Goal: Task Accomplishment & Management: Manage account settings

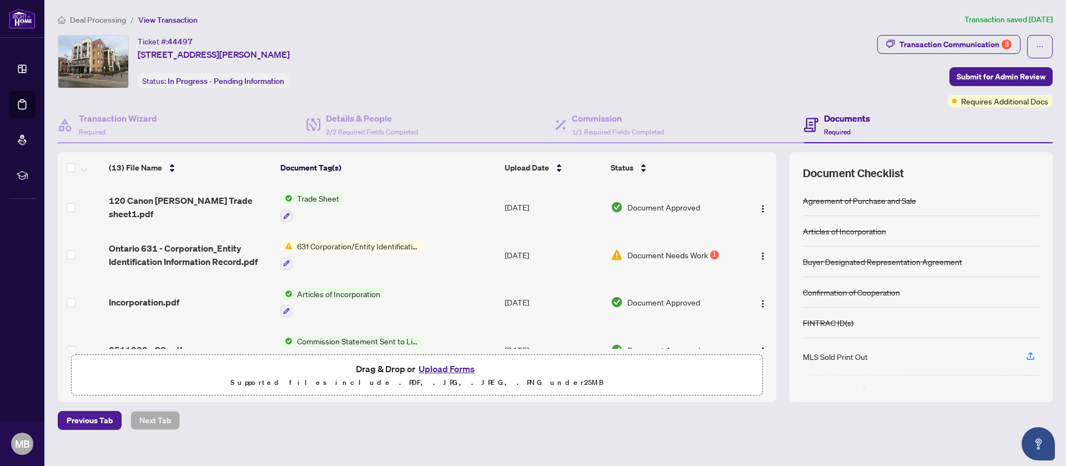
scroll to position [450, 0]
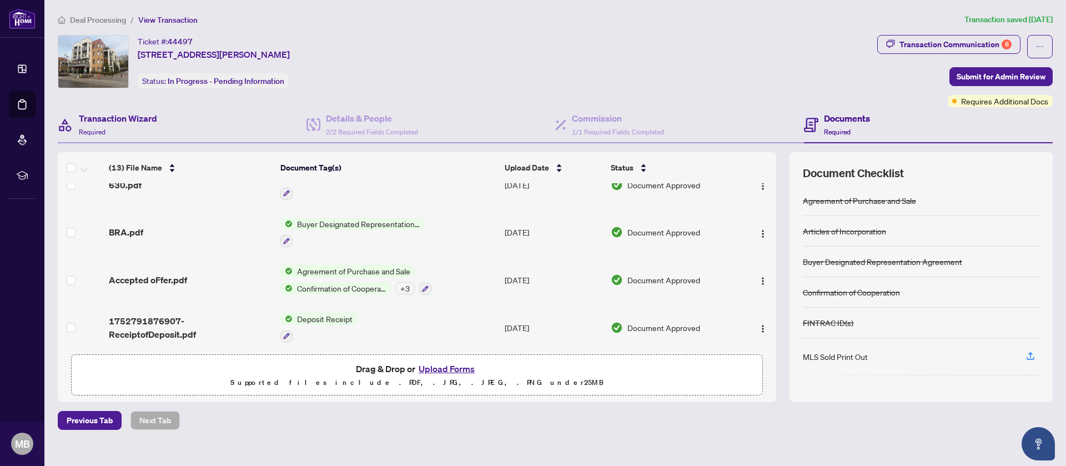
click at [179, 125] on div "Transaction Wizard Required" at bounding box center [182, 125] width 249 height 36
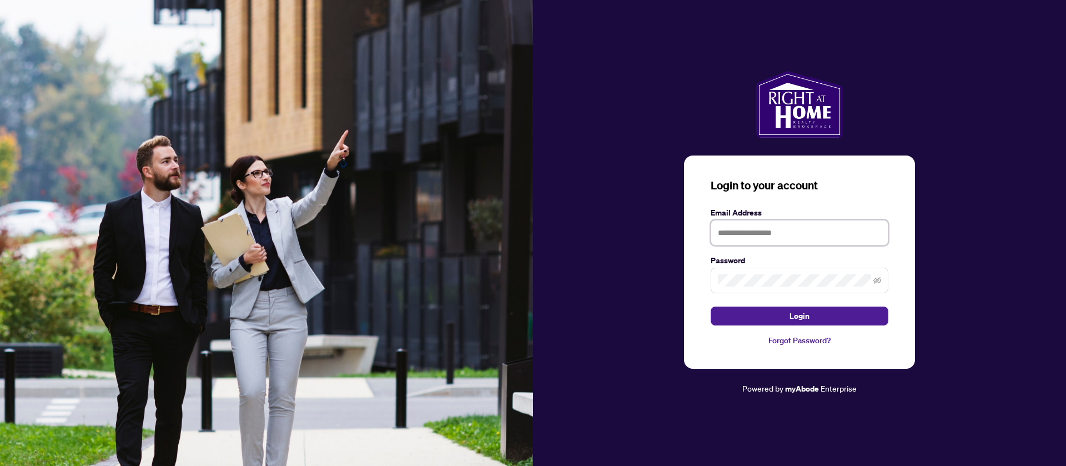
paste input "**********"
click at [754, 225] on input "text" at bounding box center [800, 233] width 178 height 26
type input "**********"
click at [711, 306] on button "Login" at bounding box center [800, 315] width 178 height 19
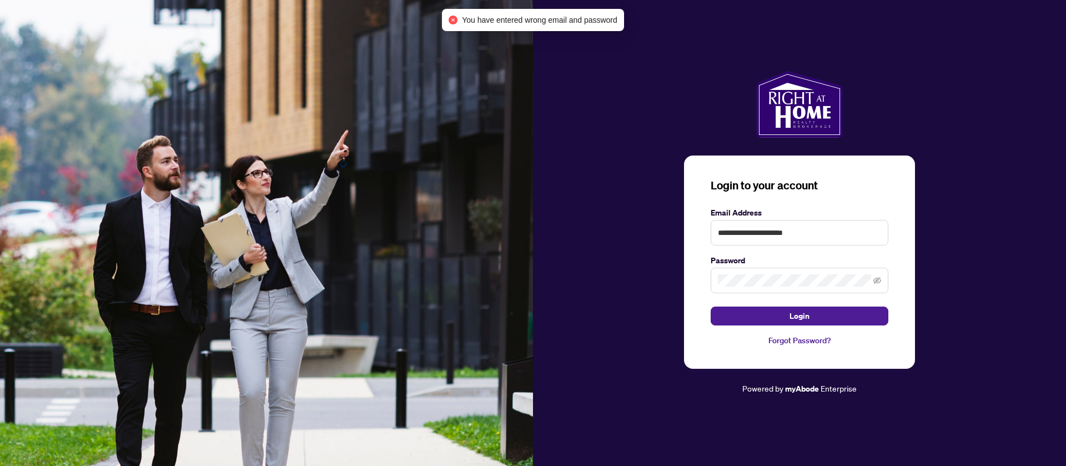
click at [754, 288] on span at bounding box center [800, 281] width 178 height 26
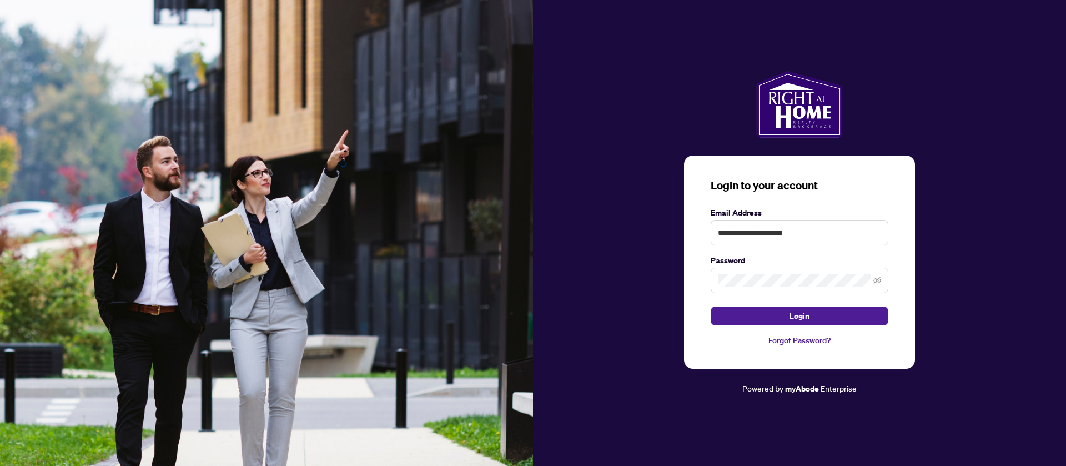
click at [755, 279] on span at bounding box center [800, 281] width 178 height 26
click at [711, 306] on button "Login" at bounding box center [800, 315] width 178 height 19
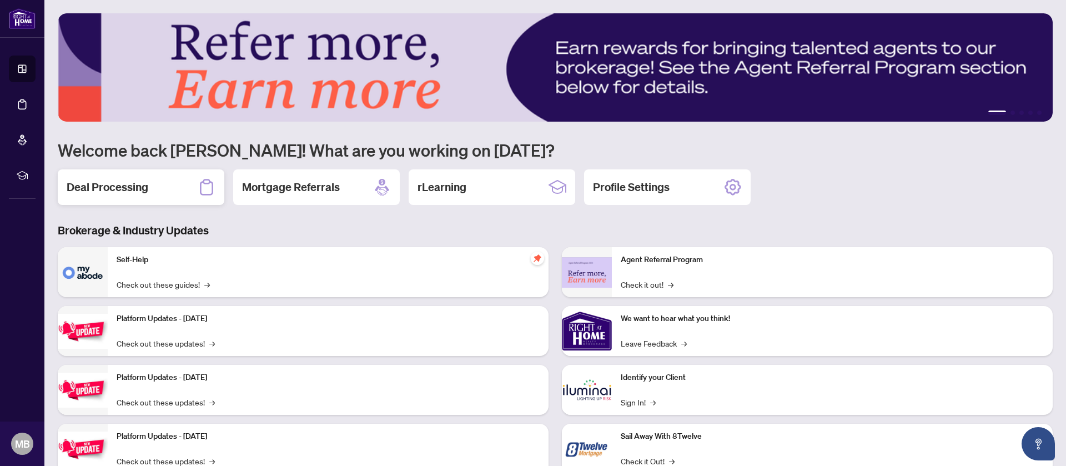
click at [149, 183] on div "Deal Processing" at bounding box center [141, 187] width 167 height 36
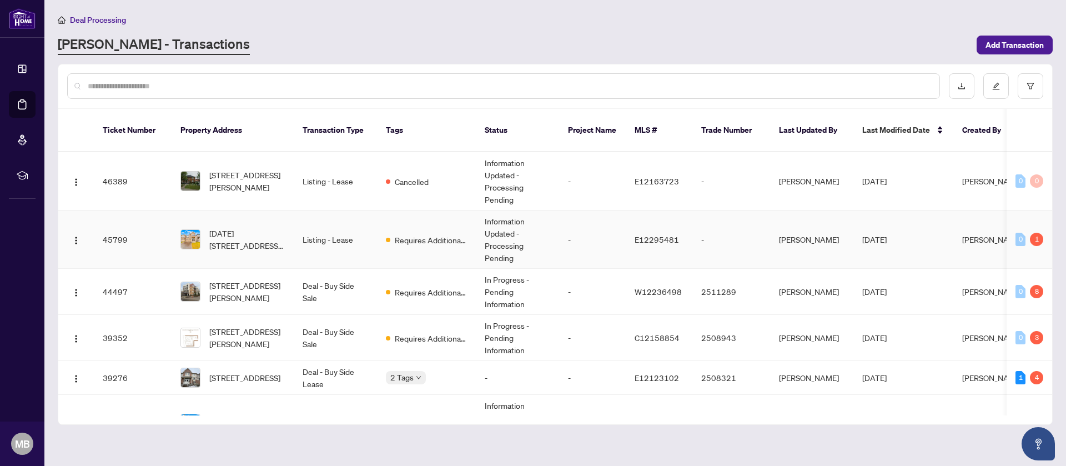
click at [376, 231] on td "Listing - Lease" at bounding box center [335, 239] width 83 height 58
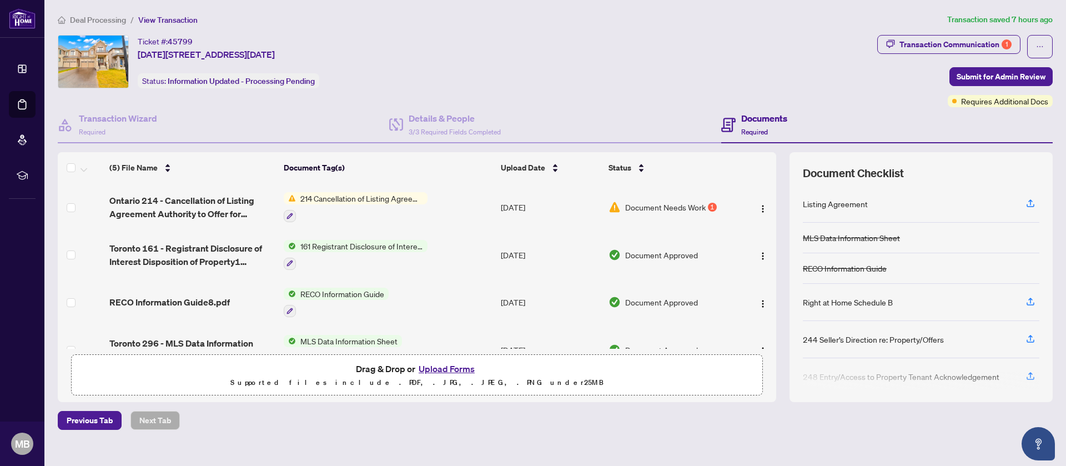
click at [488, 205] on td "214 Cancellation of Listing Agreement - Authority to Offer for Lease" at bounding box center [387, 207] width 217 height 48
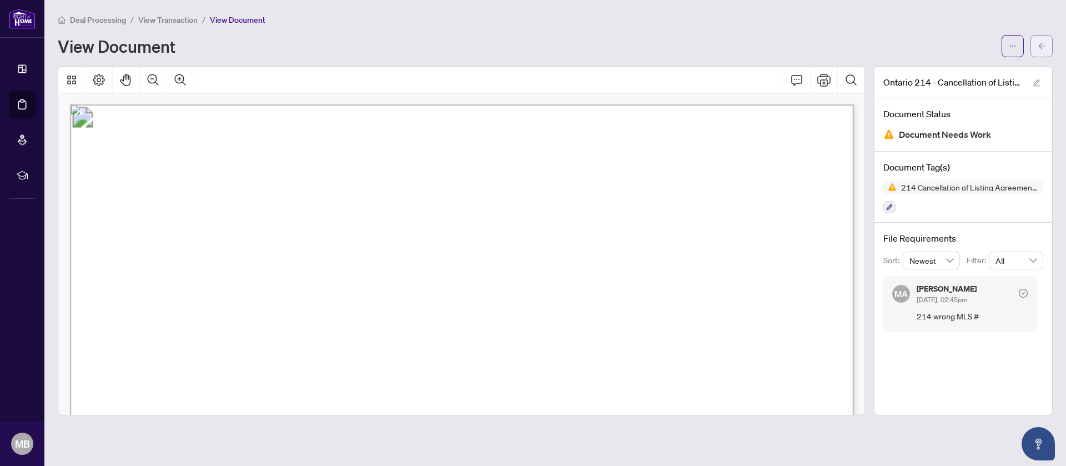
click at [1050, 48] on button "button" at bounding box center [1041, 46] width 22 height 22
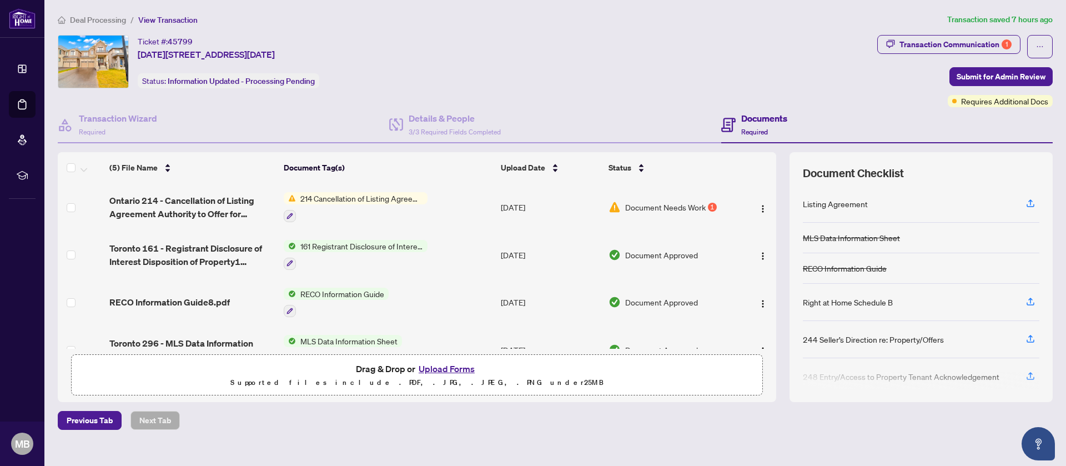
click at [753, 38] on div "Ticket #: 45799 1410-1410 Swallowtail Lane, Pickering, Ontario L0H 1J0, Canada …" at bounding box center [465, 61] width 815 height 53
click at [367, 194] on span "214 Cancellation of Listing Agreement - Authority to Offer for Lease" at bounding box center [362, 198] width 132 height 12
click at [479, 211] on td "214 Cancellation of Listing Agreement - Authority to Offer for Lease" at bounding box center [387, 207] width 217 height 48
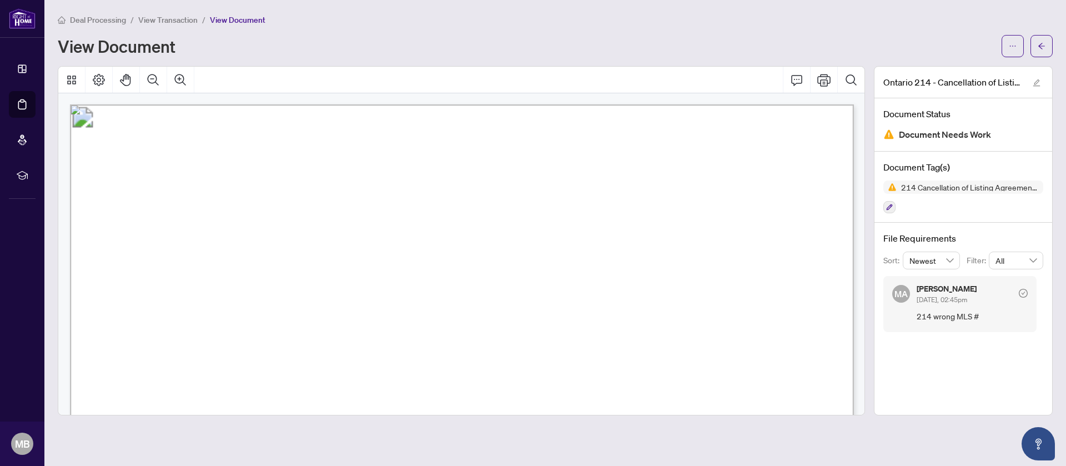
click at [407, 314] on span "RIGHT AT HOME REALTY, BROKERAGE" at bounding box center [495, 318] width 207 height 12
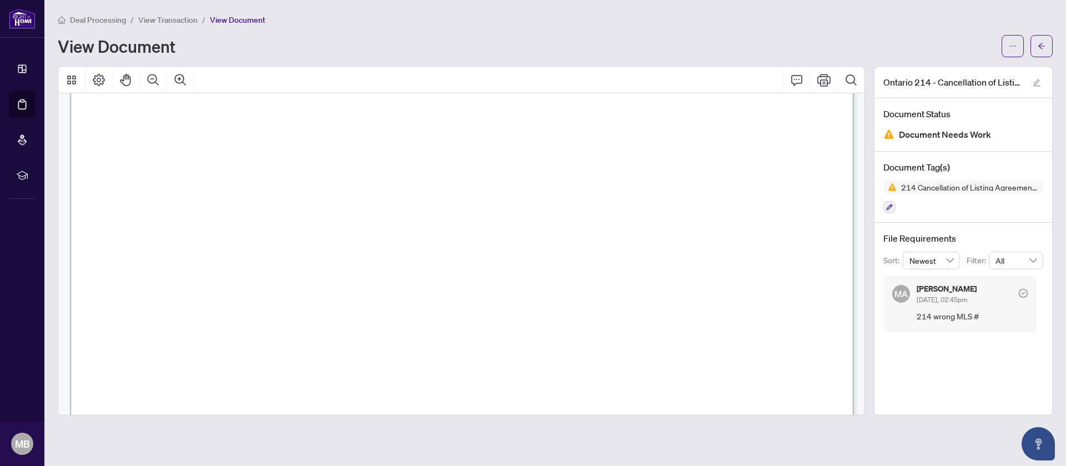
scroll to position [614, 0]
click at [1051, 42] on button "button" at bounding box center [1041, 46] width 22 height 22
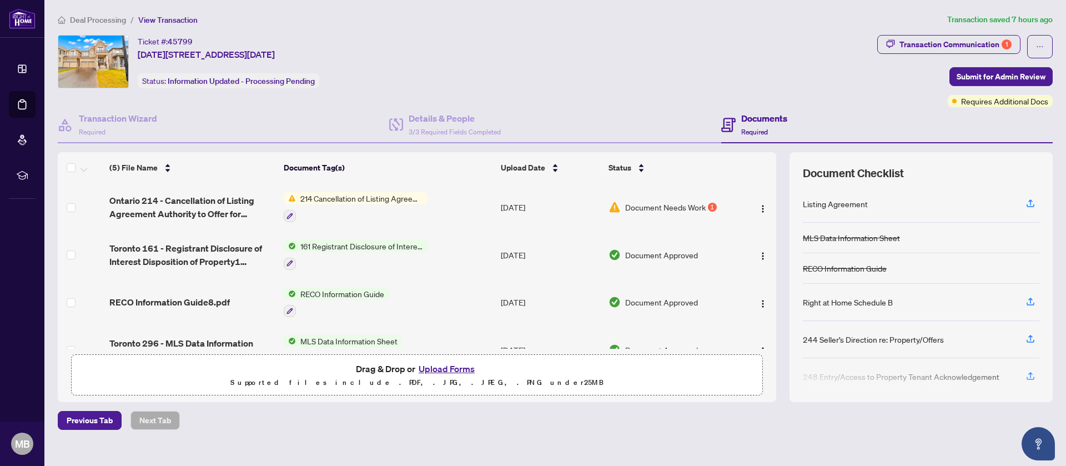
click at [437, 369] on button "Upload Forms" at bounding box center [446, 368] width 63 height 14
click at [127, 115] on h4 "Transaction Wizard" at bounding box center [118, 118] width 78 height 13
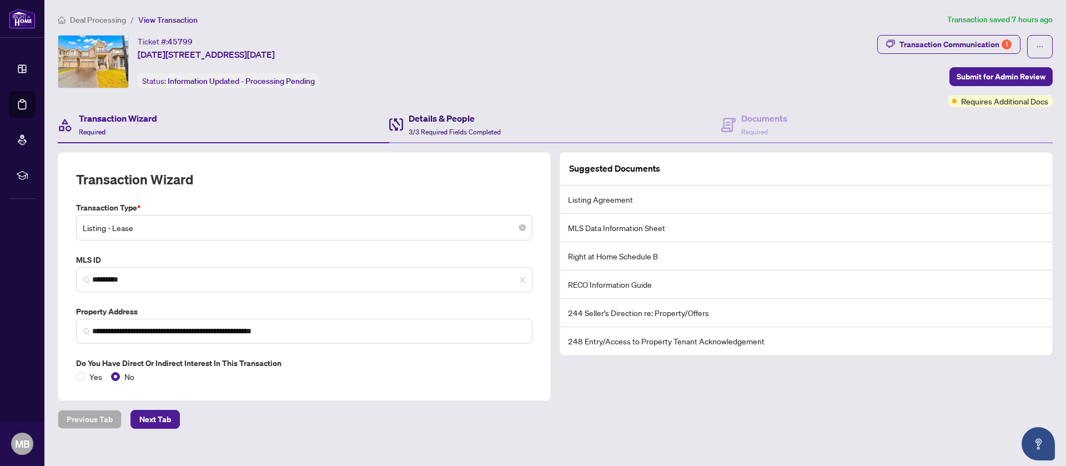
click at [465, 114] on h4 "Details & People" at bounding box center [455, 118] width 92 height 13
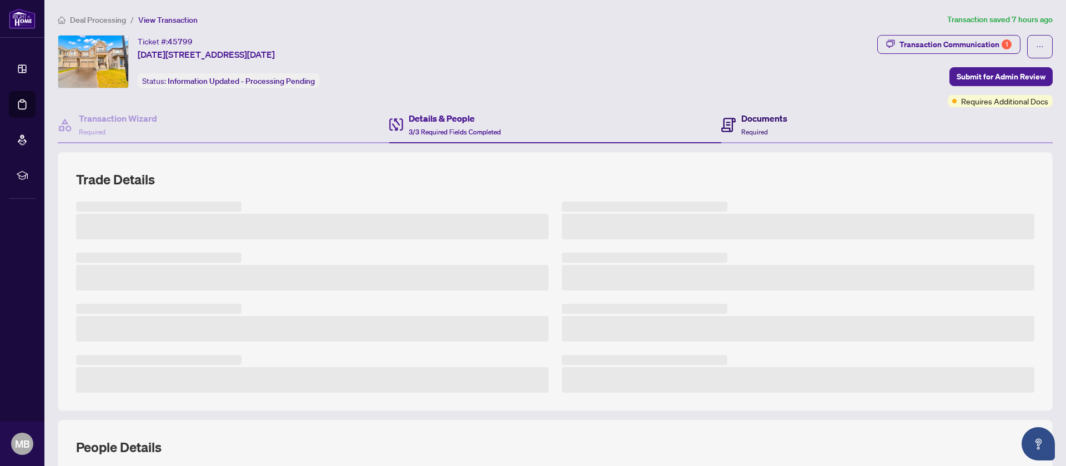
click at [769, 116] on h4 "Documents" at bounding box center [764, 118] width 46 height 13
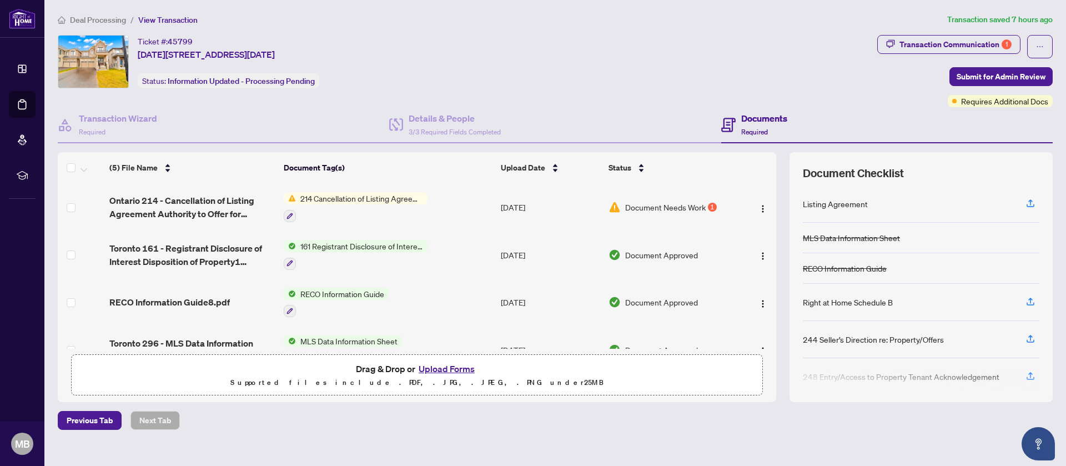
click at [469, 367] on button "Upload Forms" at bounding box center [446, 368] width 63 height 14
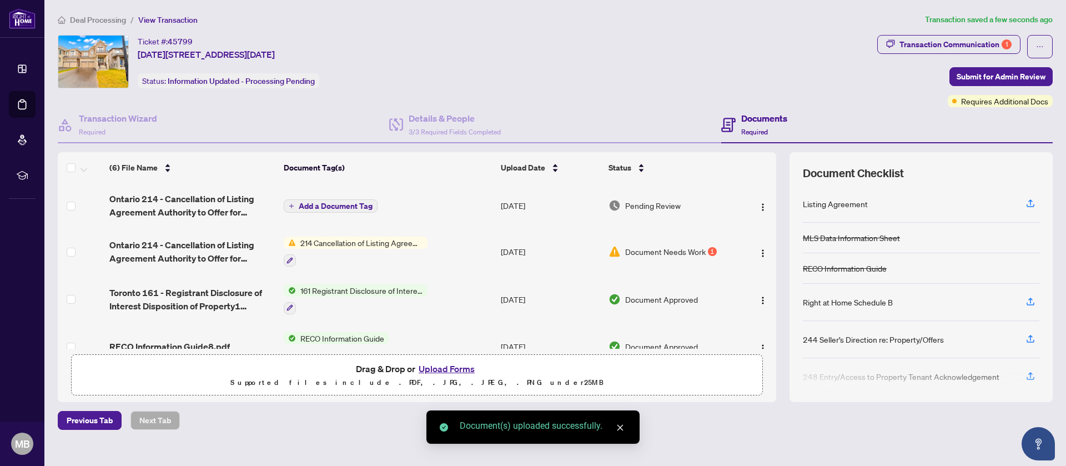
click at [460, 224] on td "Add a Document Tag" at bounding box center [387, 205] width 217 height 44
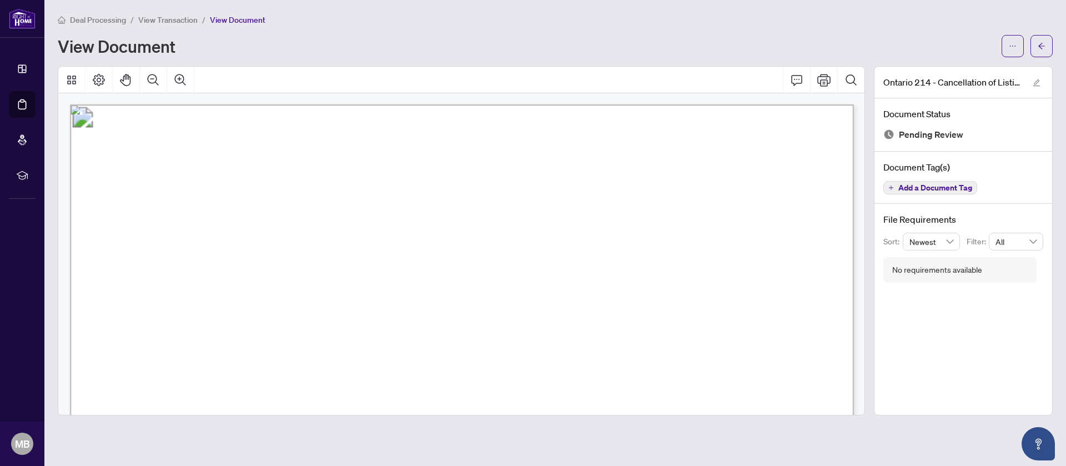
scroll to position [2, 0]
click at [1037, 38] on button "button" at bounding box center [1041, 46] width 22 height 22
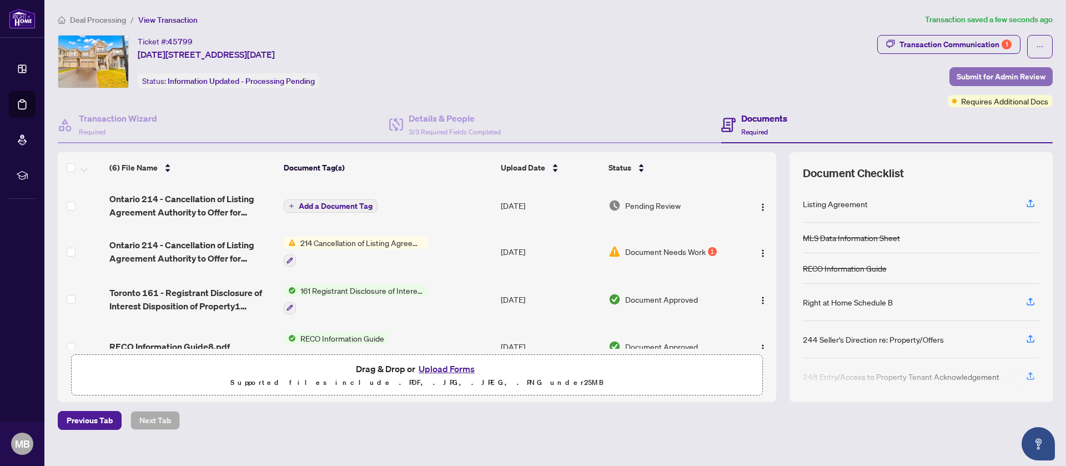
click at [978, 68] on span "Submit for Admin Review" at bounding box center [1000, 77] width 89 height 18
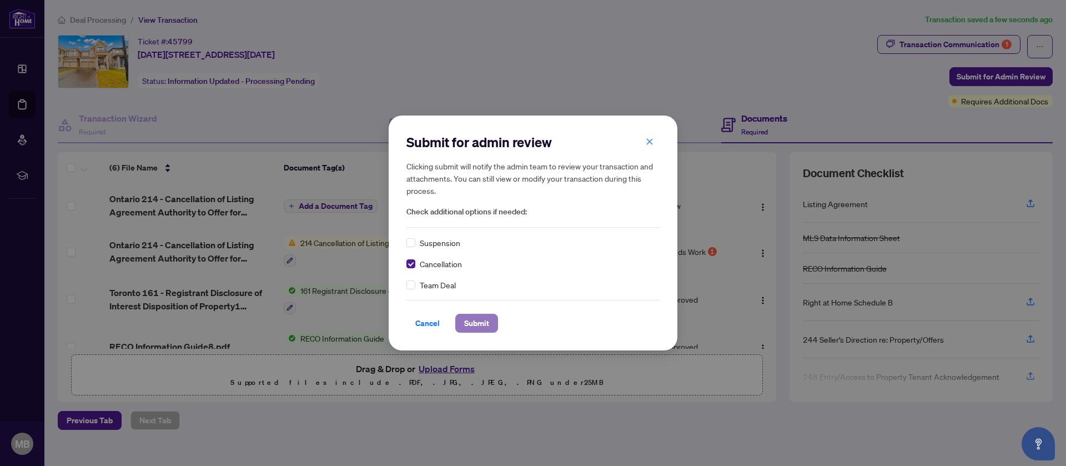
click at [481, 323] on span "Submit" at bounding box center [476, 323] width 25 height 18
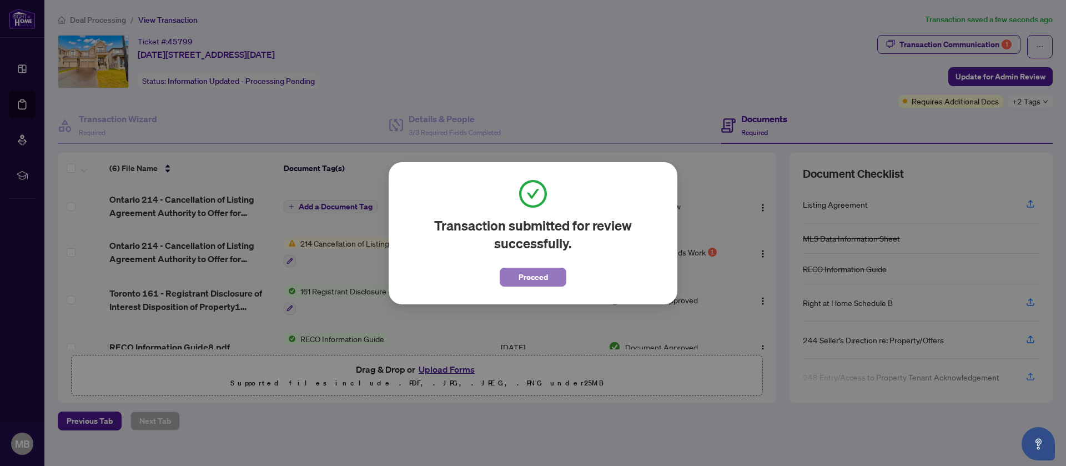
click at [522, 277] on span "Proceed" at bounding box center [532, 277] width 29 height 18
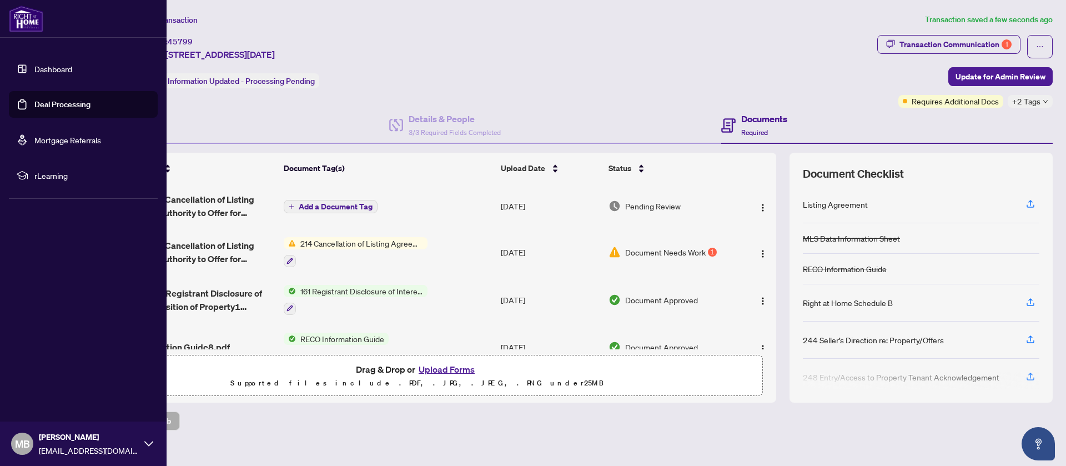
click at [44, 65] on link "Dashboard" at bounding box center [53, 69] width 38 height 10
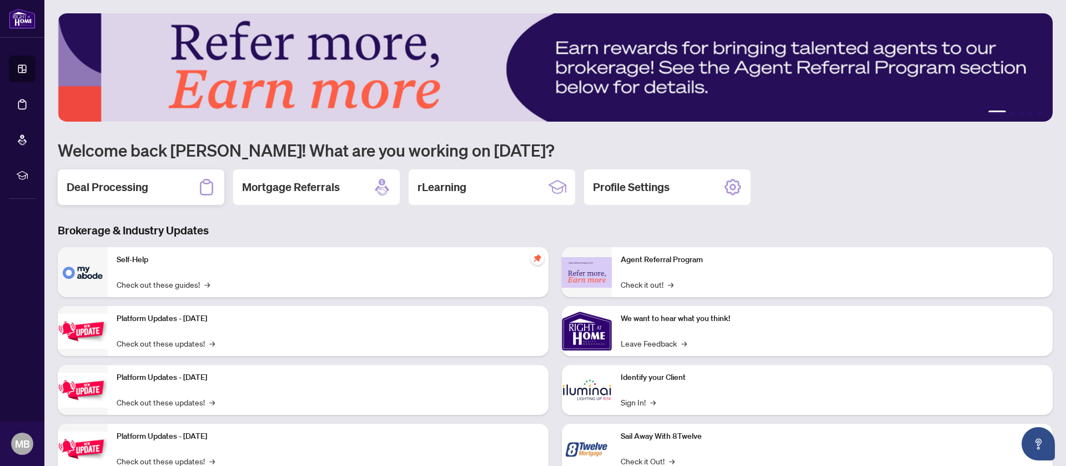
click at [142, 172] on div "Deal Processing" at bounding box center [141, 187] width 167 height 36
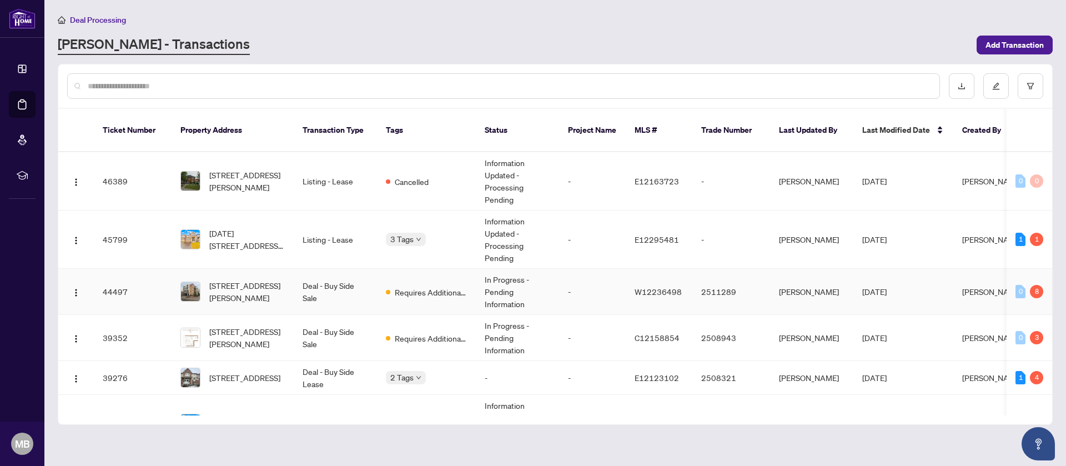
click at [568, 281] on td "-" at bounding box center [592, 292] width 67 height 46
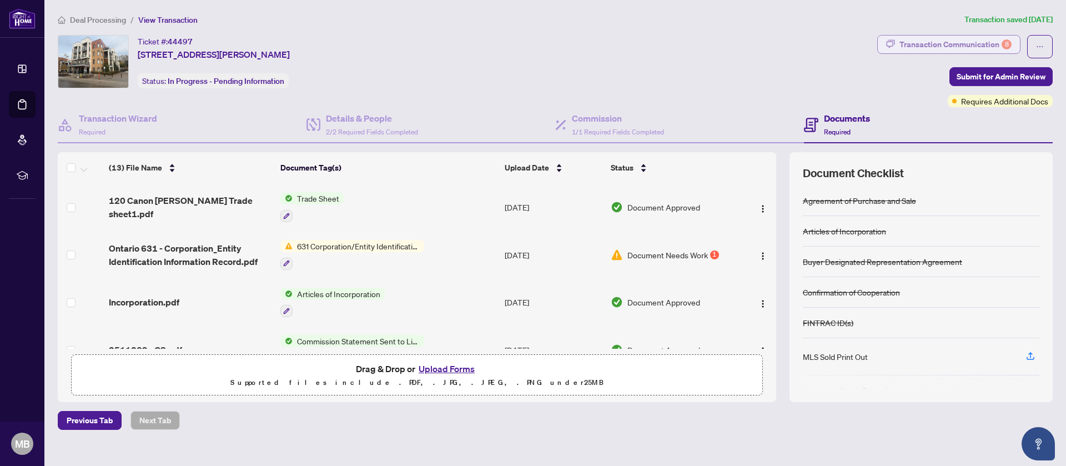
click at [990, 35] on button "Transaction Communication 8" at bounding box center [948, 44] width 143 height 19
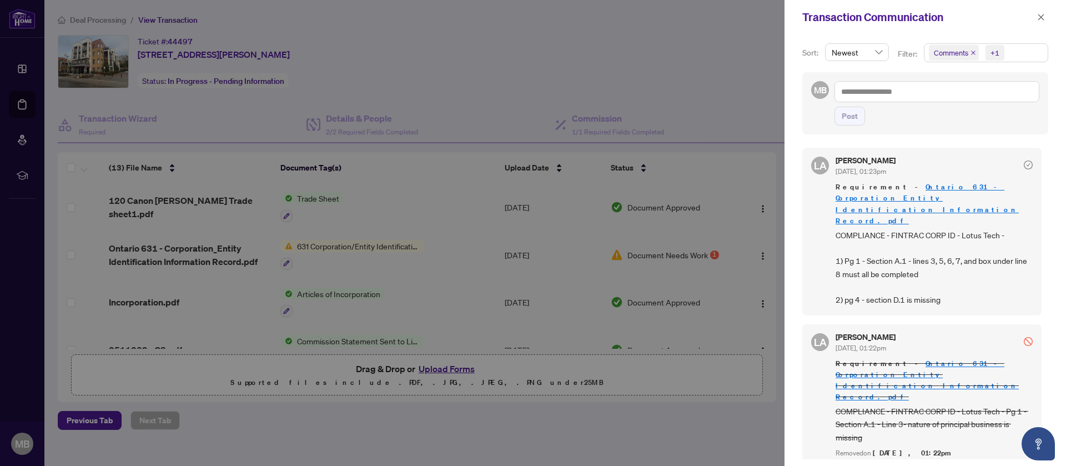
click at [510, 422] on div at bounding box center [533, 233] width 1066 height 466
click at [481, 31] on div at bounding box center [533, 233] width 1066 height 466
click at [1027, 159] on div at bounding box center [1028, 164] width 9 height 14
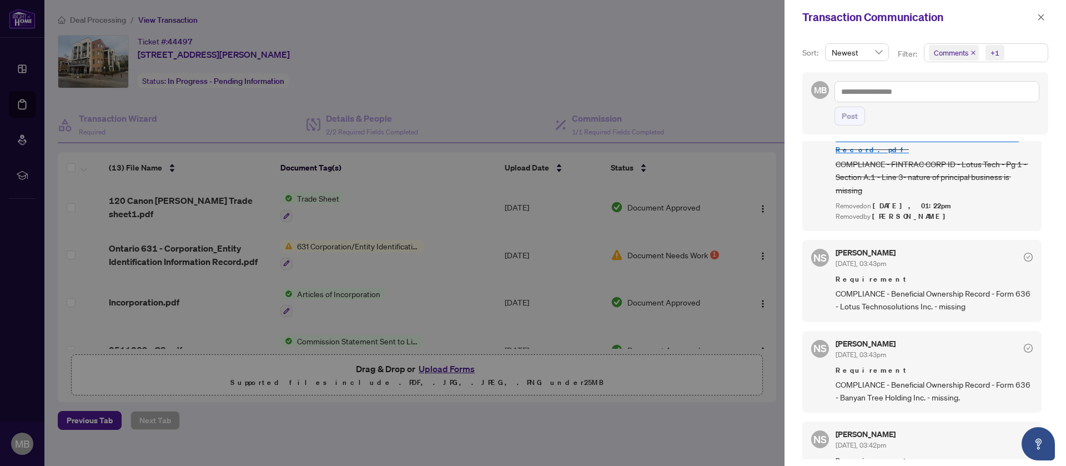
scroll to position [253, 0]
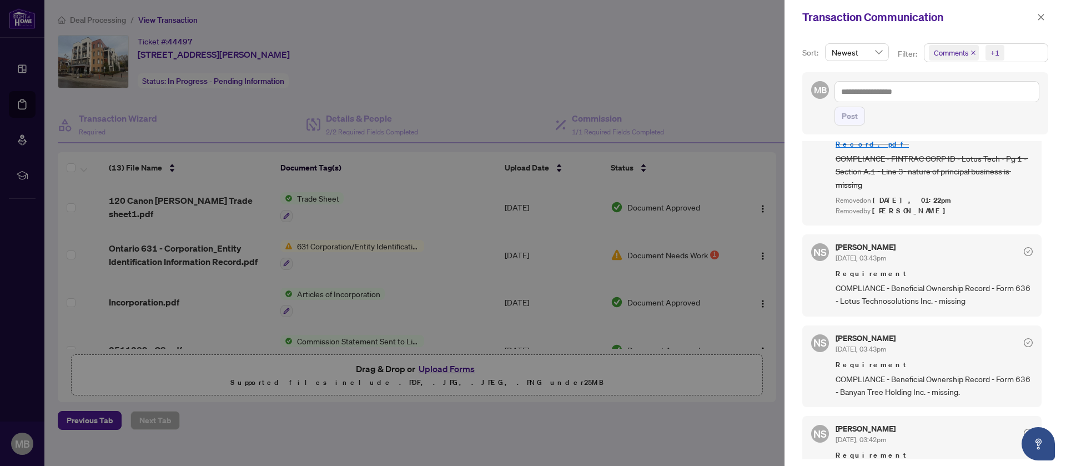
click at [662, 128] on div at bounding box center [533, 233] width 1066 height 466
click at [743, 423] on div at bounding box center [533, 233] width 1066 height 466
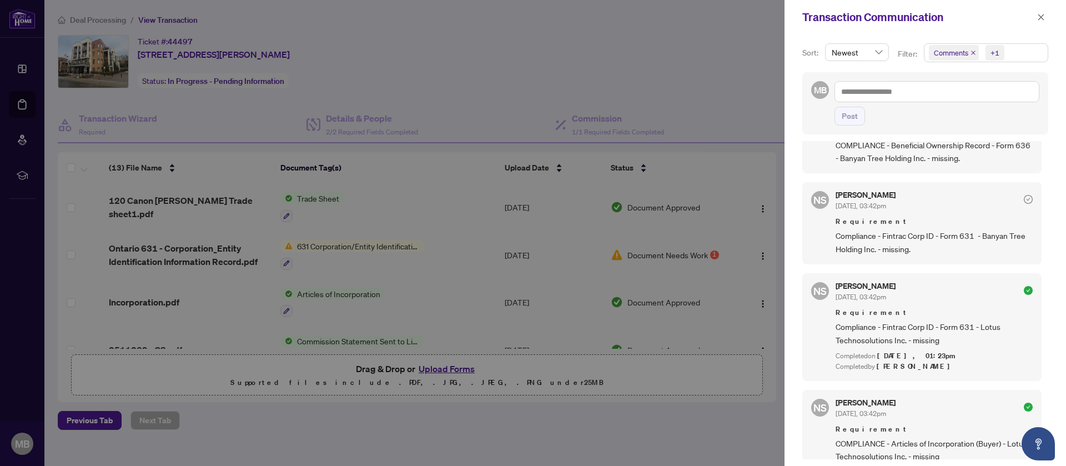
scroll to position [399, 0]
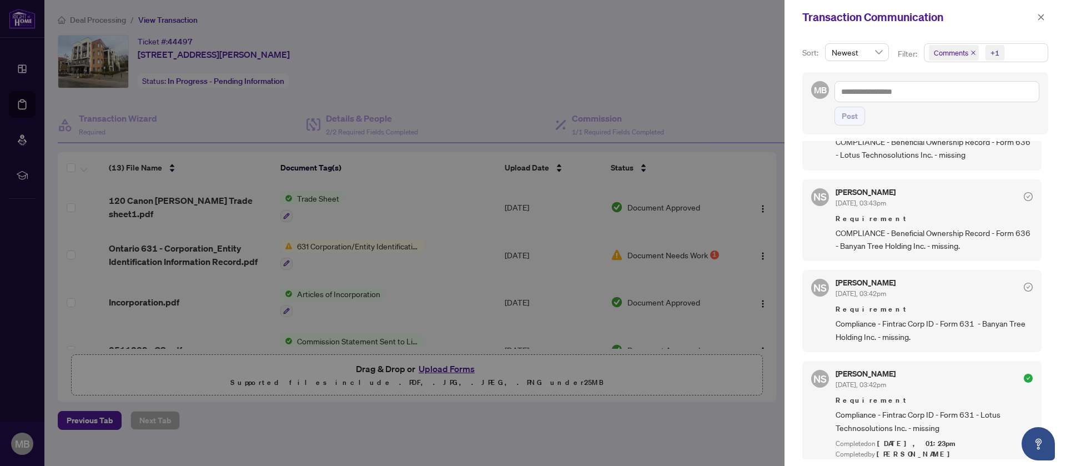
click at [644, 64] on div at bounding box center [533, 233] width 1066 height 466
click at [1034, 19] on button "button" at bounding box center [1041, 17] width 14 height 13
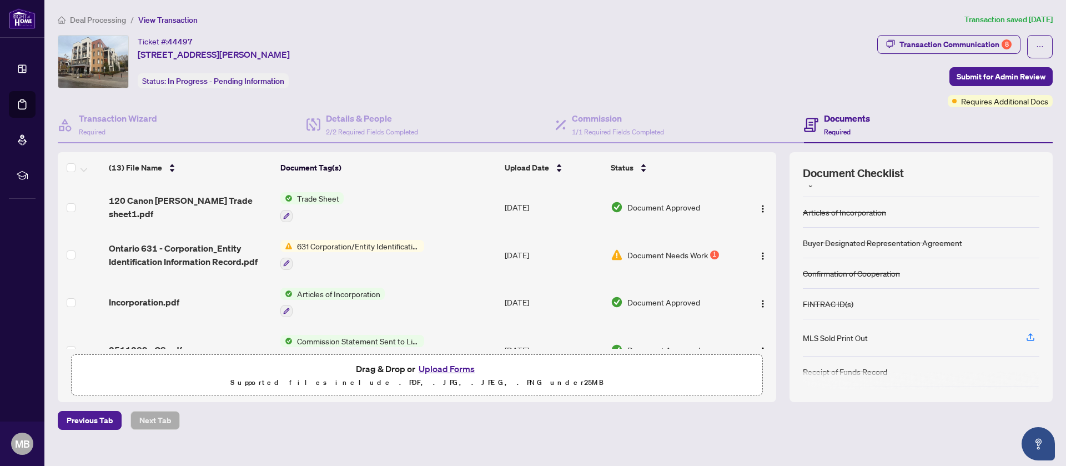
scroll to position [0, 0]
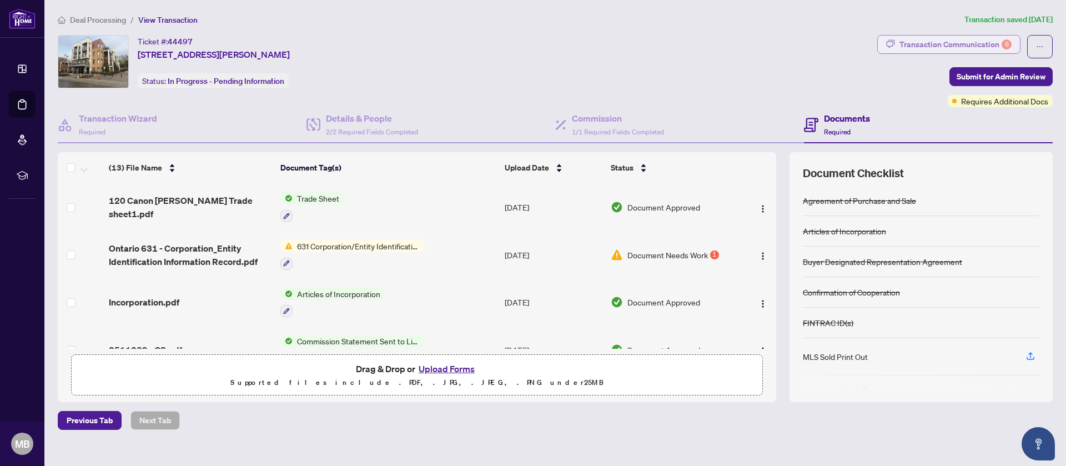
click at [976, 44] on div "Transaction Communication 8" at bounding box center [955, 45] width 112 height 18
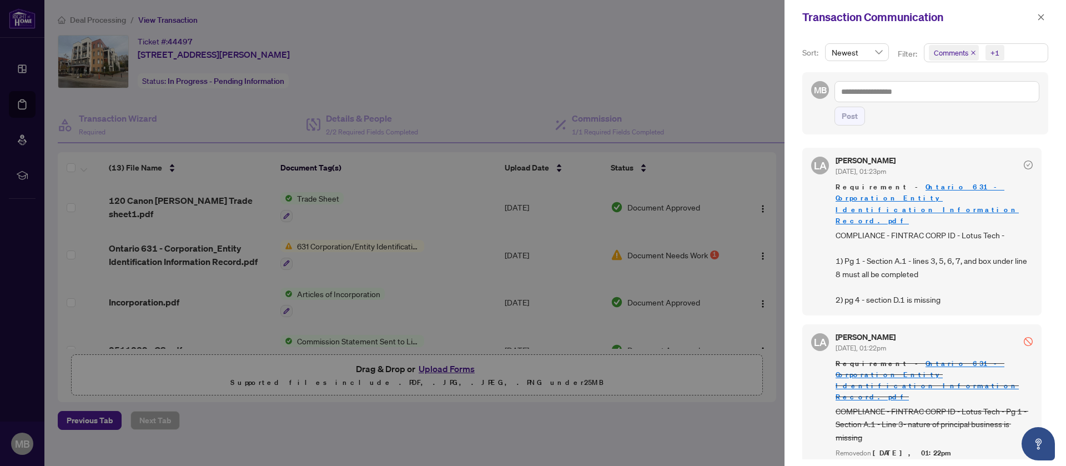
click at [696, 34] on div at bounding box center [533, 233] width 1066 height 466
click at [1034, 18] on button "button" at bounding box center [1041, 17] width 14 height 13
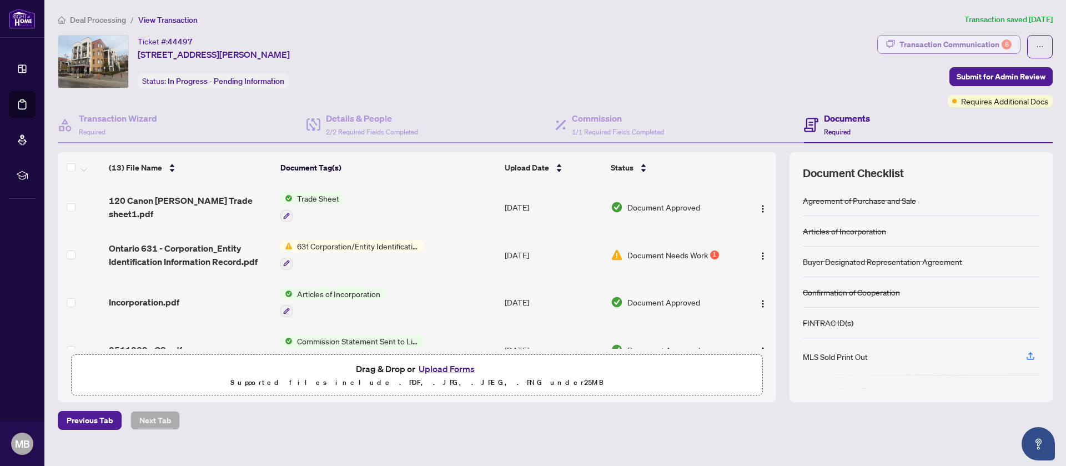
click at [965, 43] on div "Transaction Communication 8" at bounding box center [955, 45] width 112 height 18
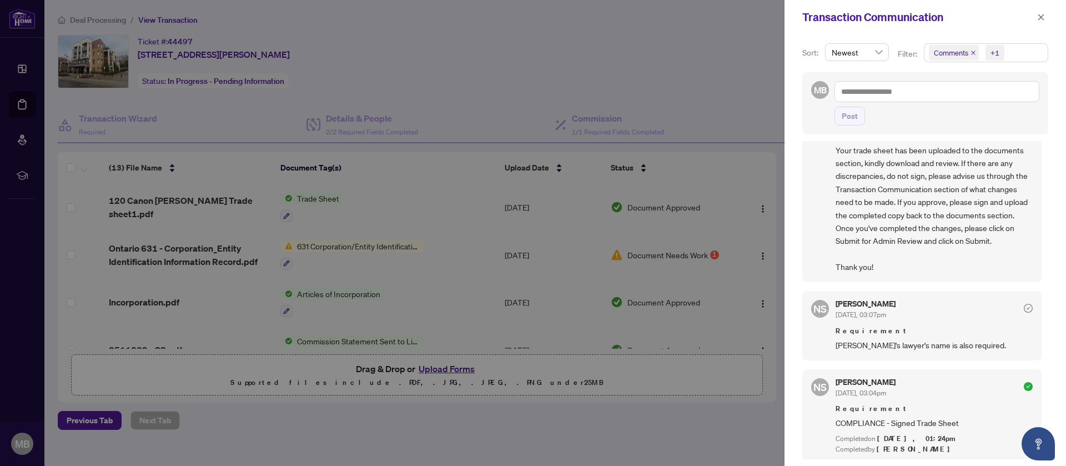
scroll to position [1010, 0]
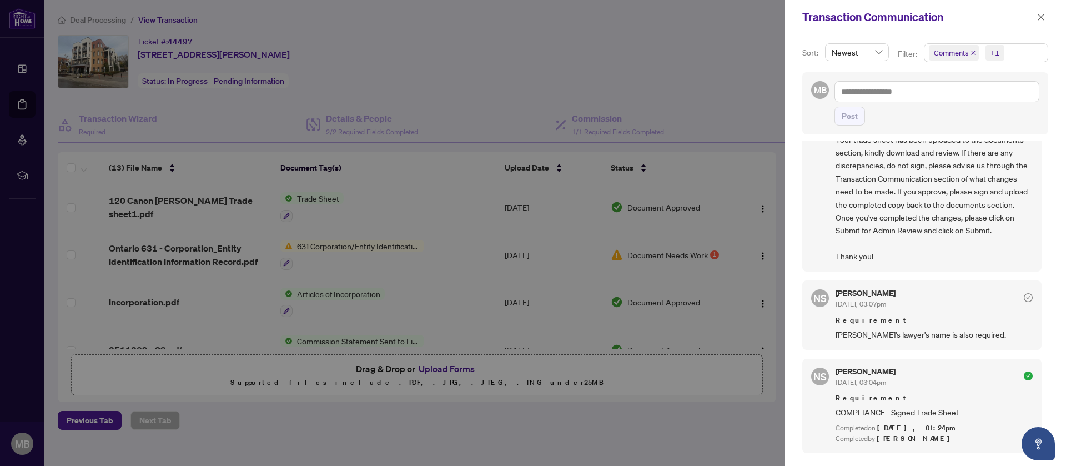
click at [654, 113] on div at bounding box center [533, 233] width 1066 height 466
click at [527, 95] on div at bounding box center [533, 233] width 1066 height 466
click at [677, 114] on div at bounding box center [533, 233] width 1066 height 466
click at [435, 81] on div at bounding box center [533, 233] width 1066 height 466
click at [1038, 18] on icon "close" at bounding box center [1041, 17] width 8 height 8
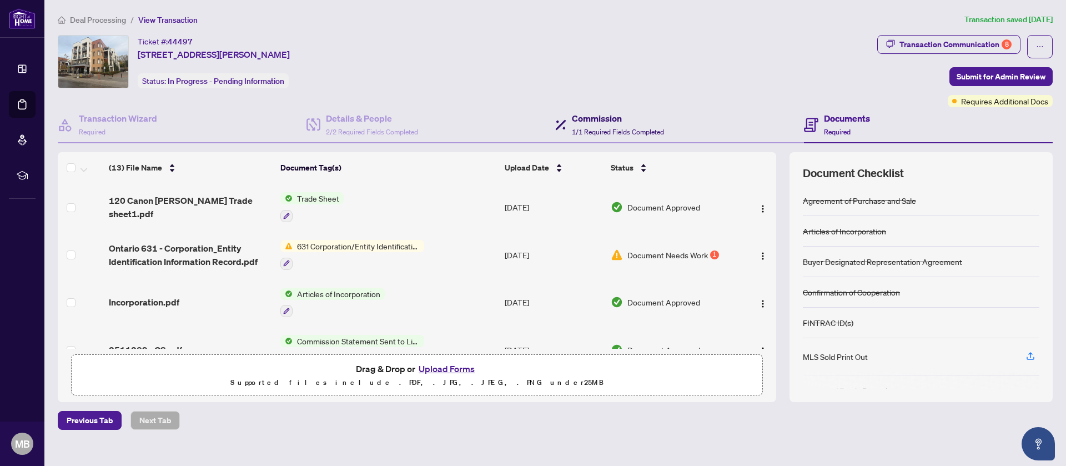
click at [613, 115] on h4 "Commission" at bounding box center [618, 118] width 92 height 13
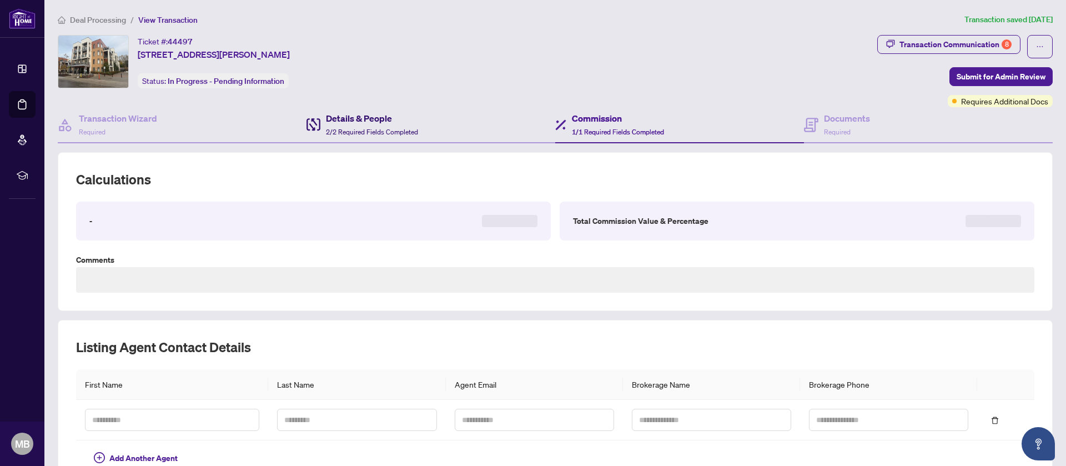
type textarea "*********"
click at [362, 115] on h4 "Details & People" at bounding box center [372, 118] width 92 height 13
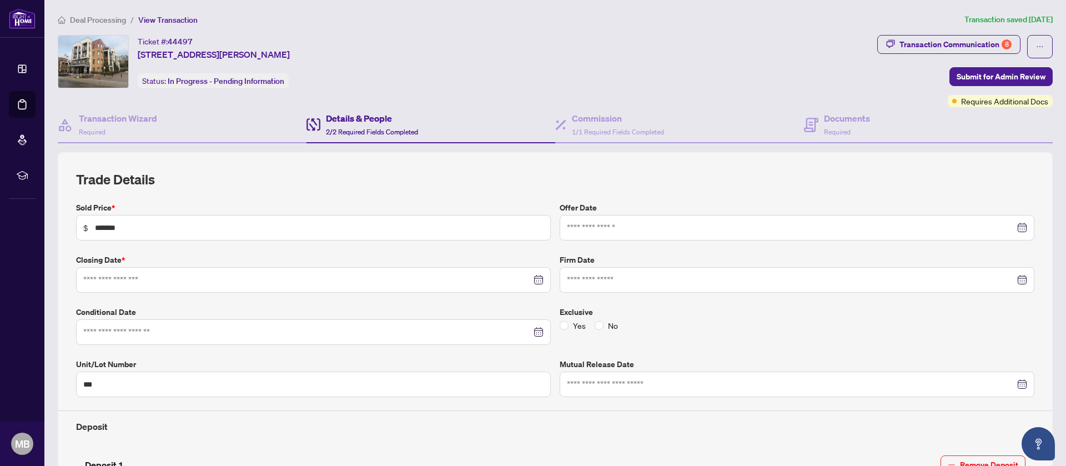
type input "**********"
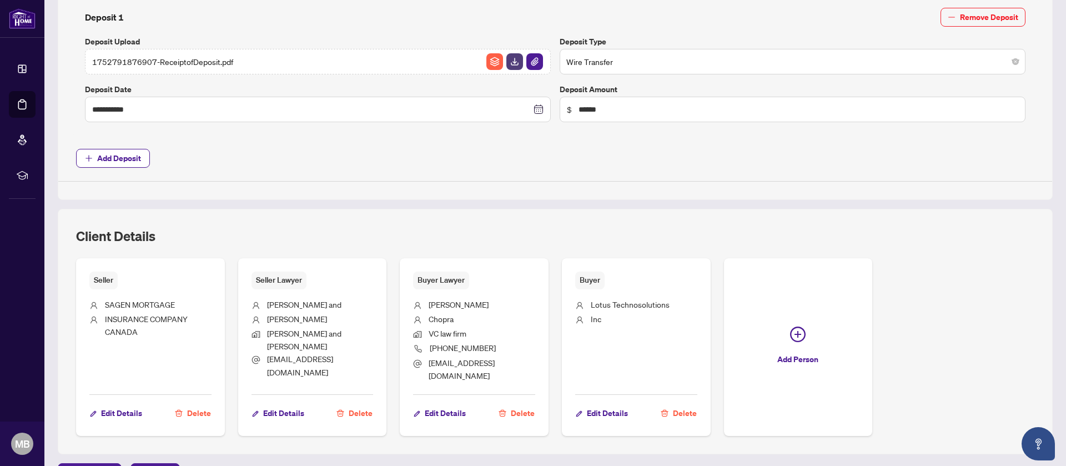
scroll to position [503, 0]
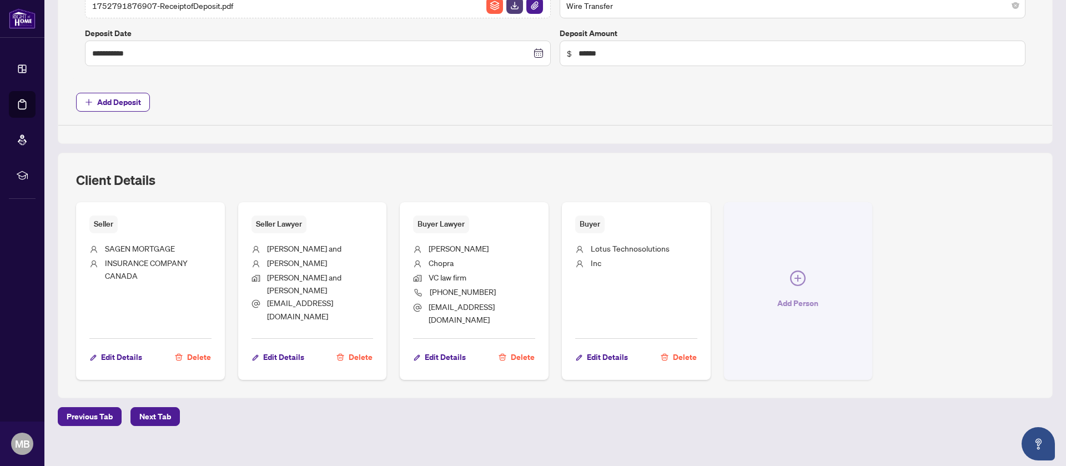
click at [799, 281] on span "button" at bounding box center [798, 280] width 16 height 20
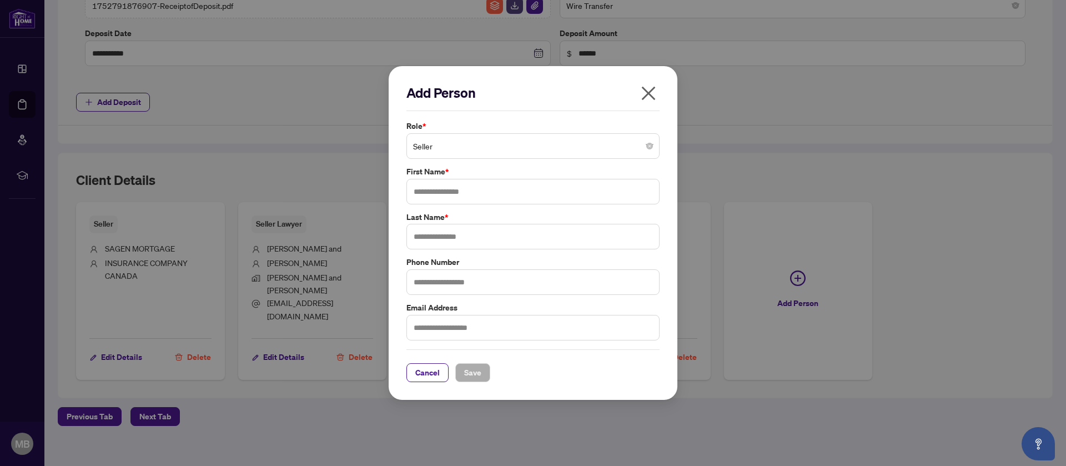
click at [650, 99] on icon "close" at bounding box center [648, 93] width 18 height 18
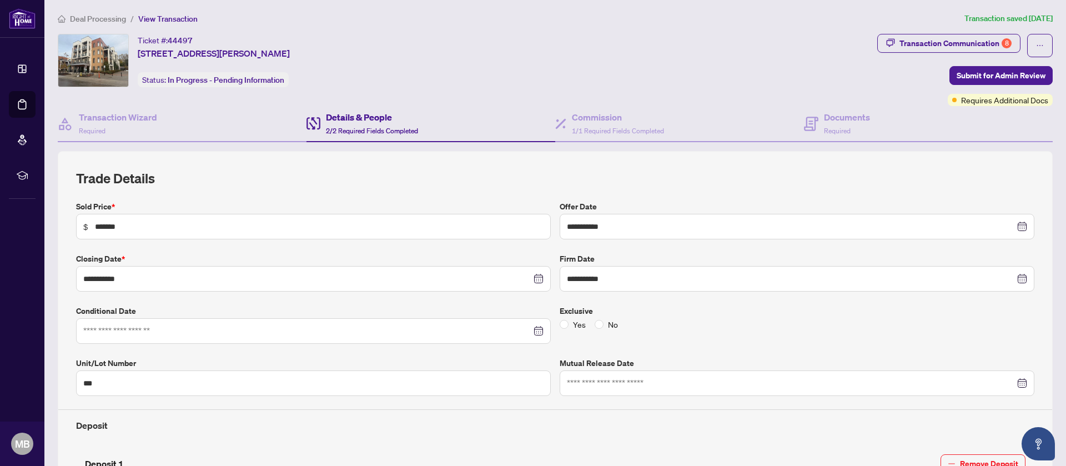
scroll to position [0, 0]
click at [978, 53] on button "Transaction Communication 8" at bounding box center [948, 44] width 143 height 19
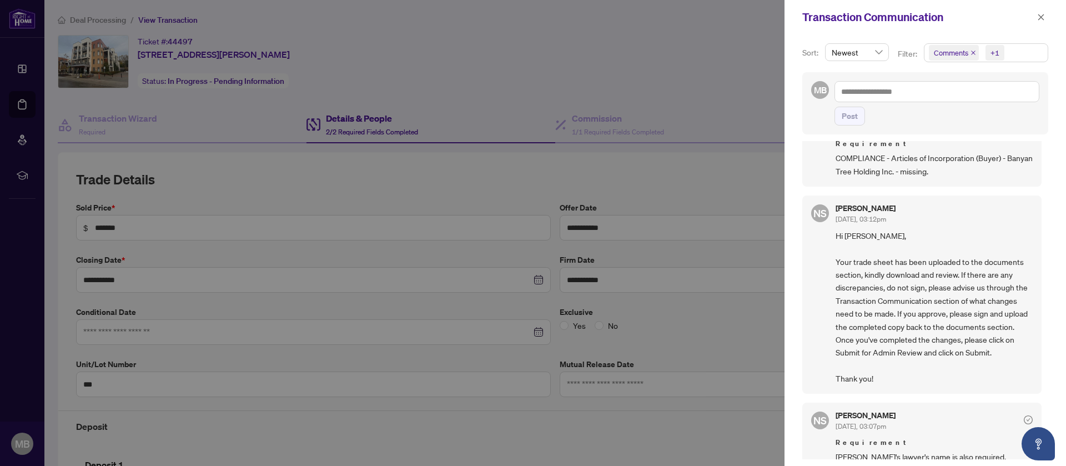
scroll to position [1137, 0]
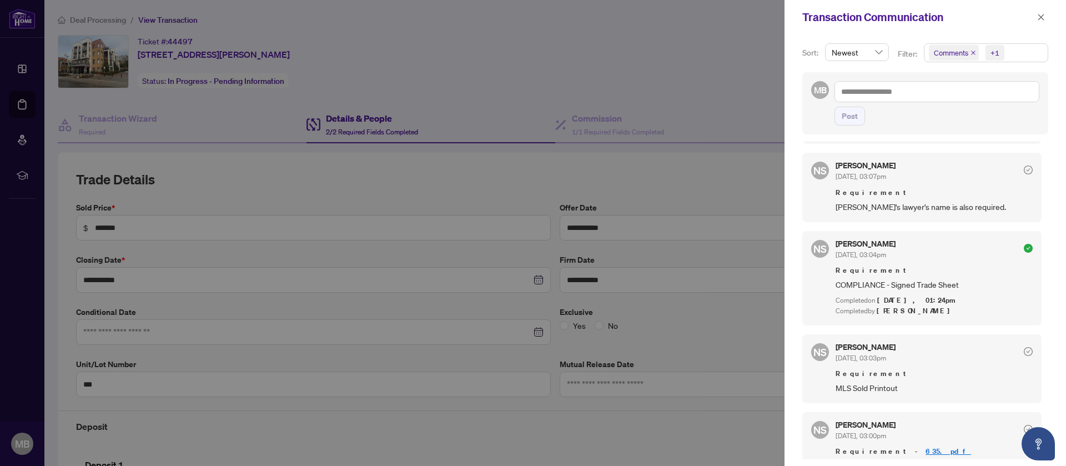
click at [673, 103] on div at bounding box center [533, 233] width 1066 height 466
click at [1042, 21] on icon "close" at bounding box center [1041, 17] width 8 height 8
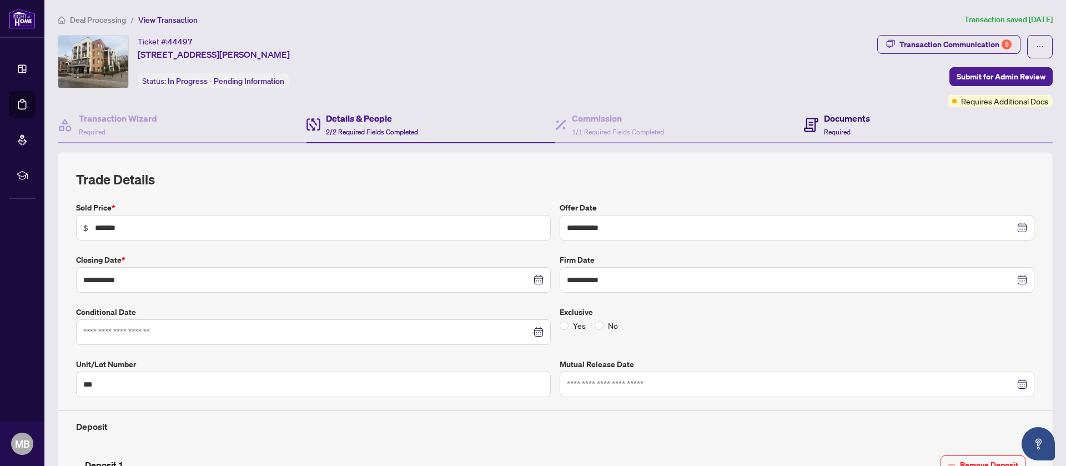
click at [857, 117] on h4 "Documents" at bounding box center [847, 118] width 46 height 13
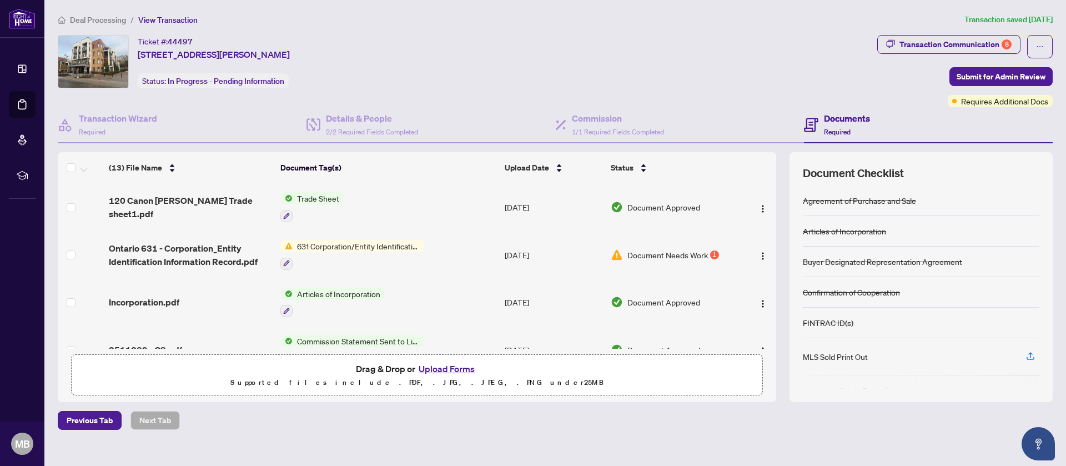
scroll to position [16, 0]
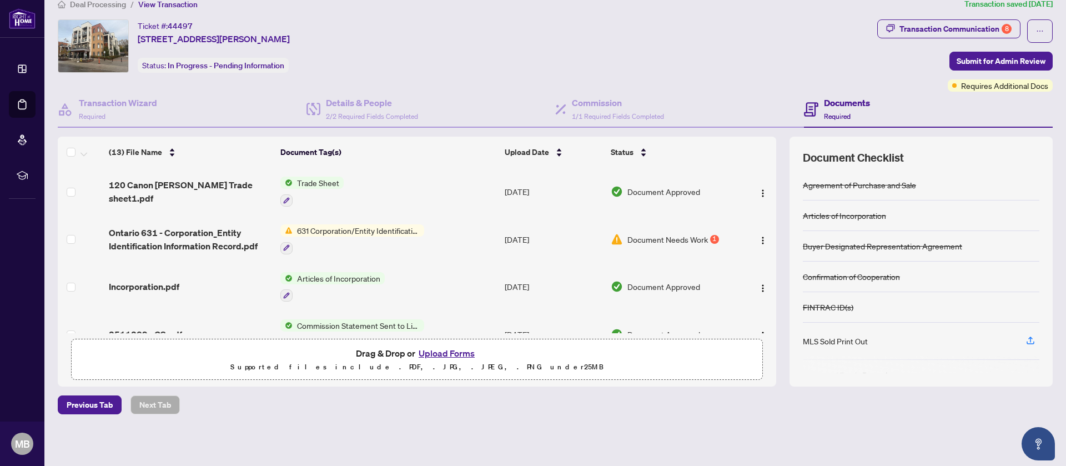
click at [443, 351] on button "Upload Forms" at bounding box center [446, 353] width 63 height 14
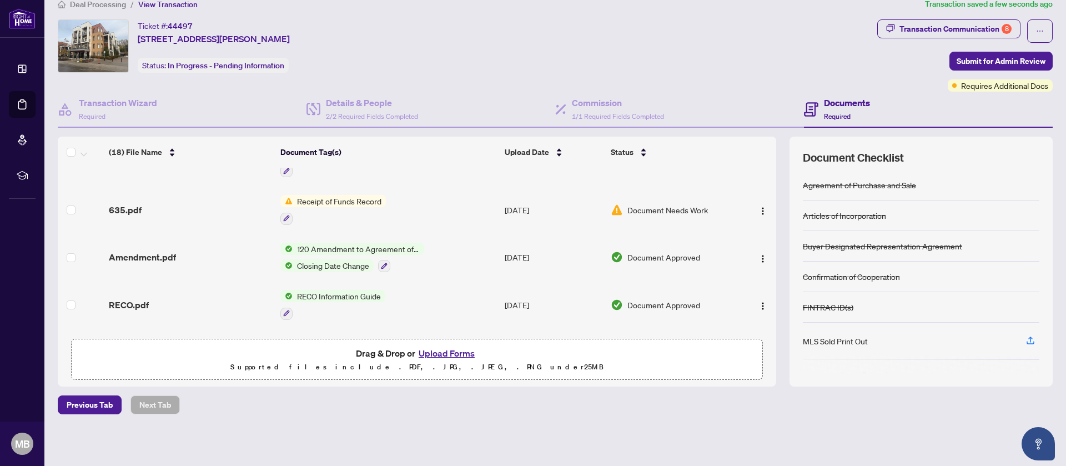
scroll to position [487, 0]
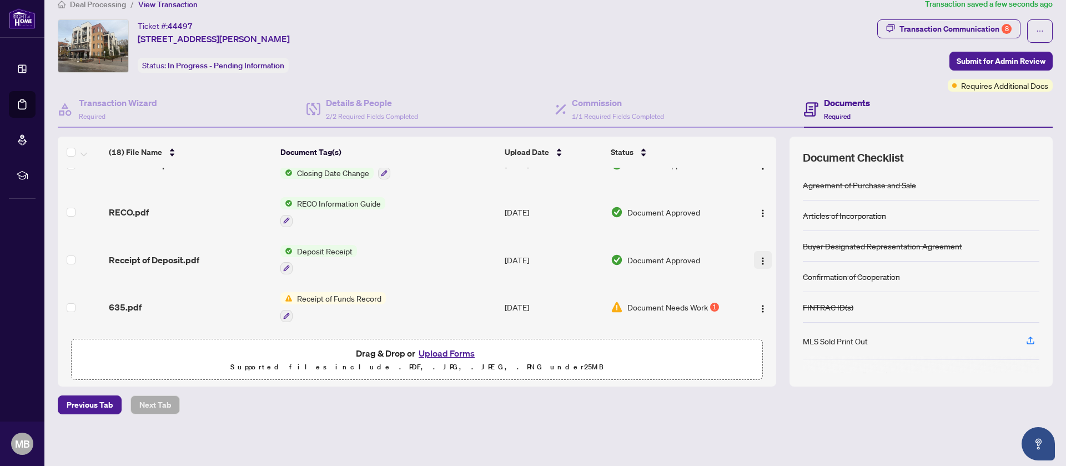
click at [762, 260] on img "button" at bounding box center [762, 260] width 9 height 9
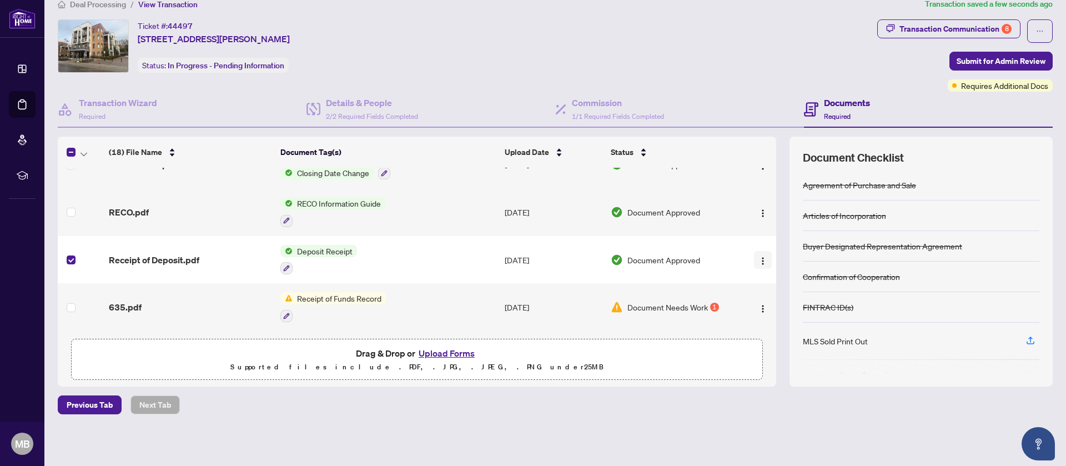
click at [765, 260] on img "button" at bounding box center [762, 260] width 9 height 9
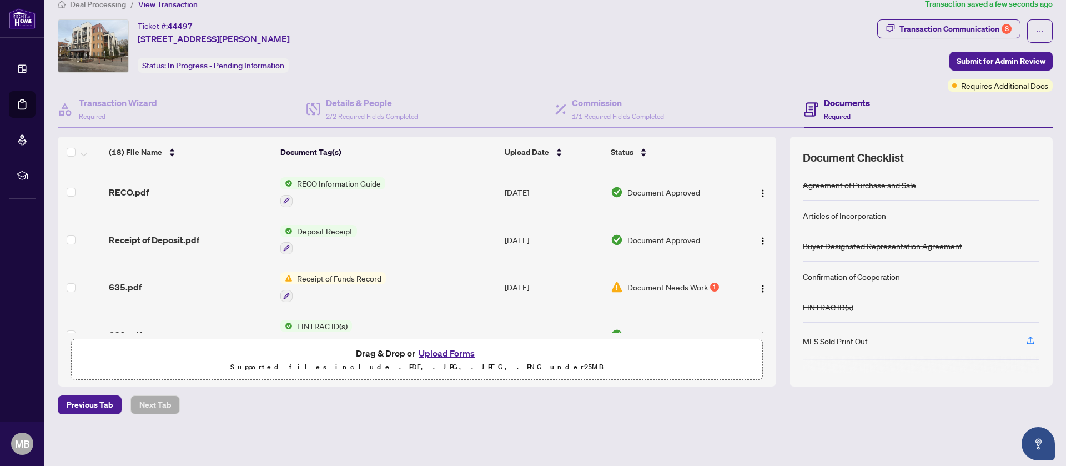
scroll to position [513, 0]
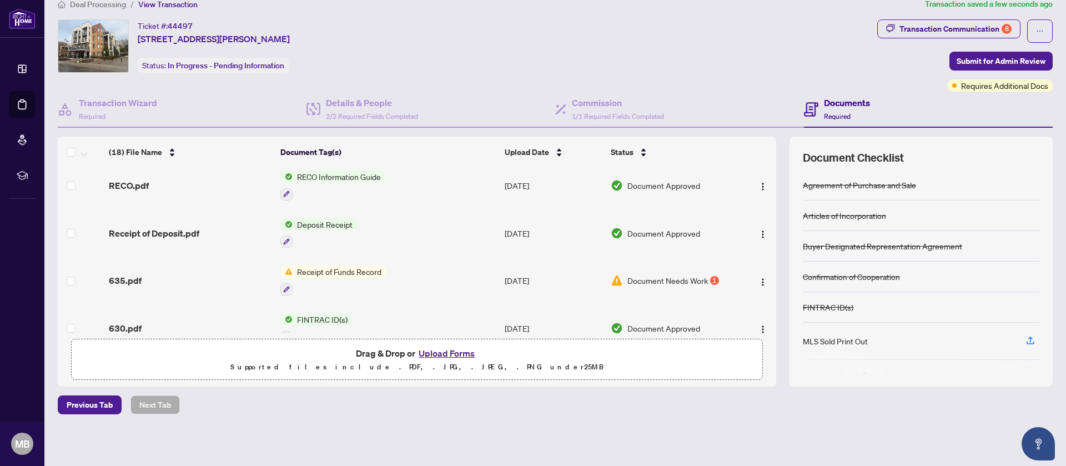
click at [478, 276] on td "Receipt of Funds Record" at bounding box center [388, 280] width 224 height 48
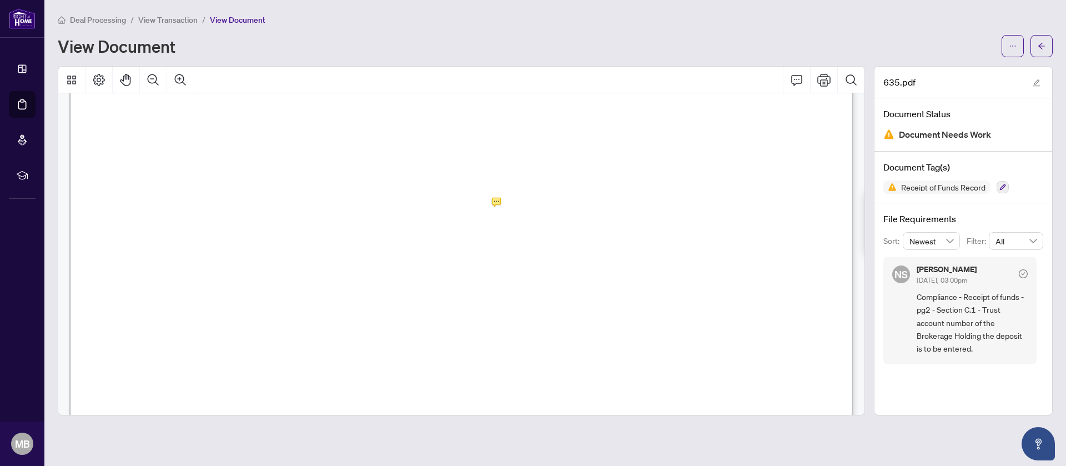
scroll to position [1121, 0]
click at [1049, 51] on button "button" at bounding box center [1041, 46] width 22 height 22
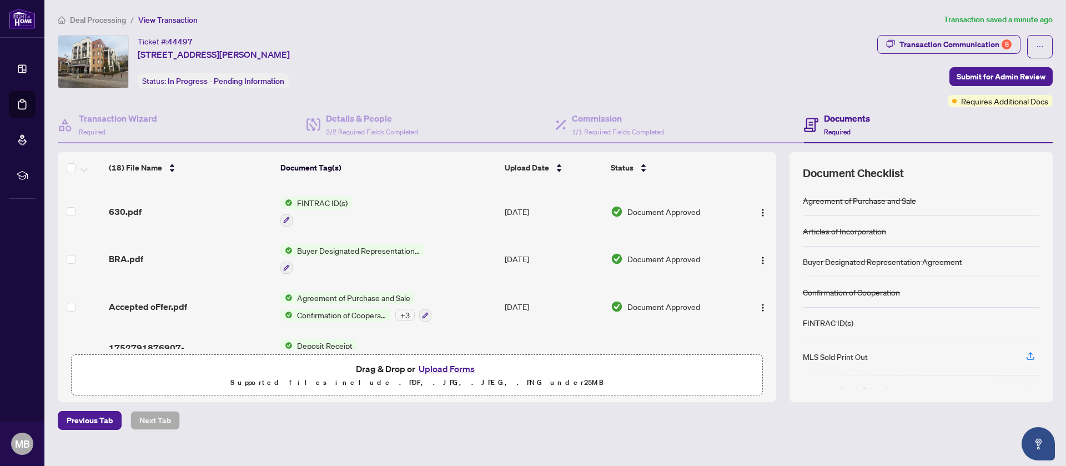
scroll to position [672, 0]
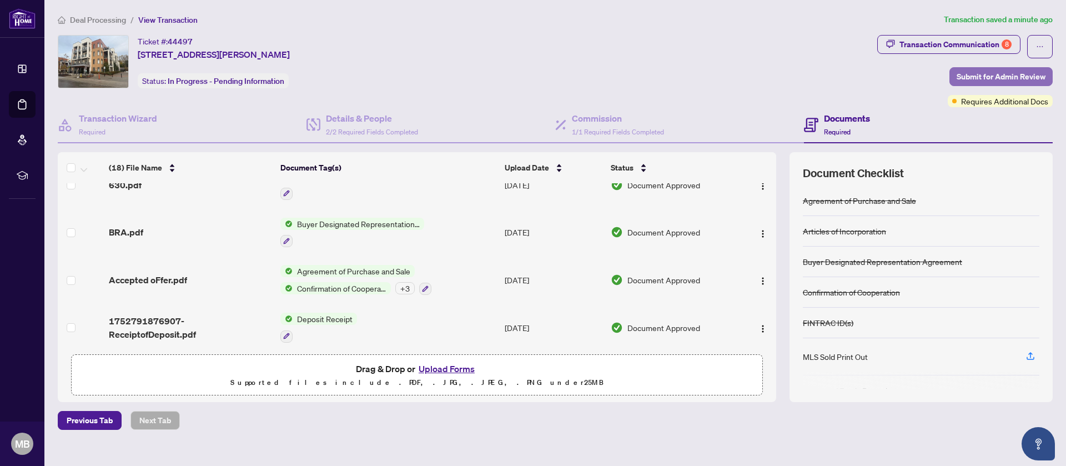
click at [1016, 73] on span "Submit for Admin Review" at bounding box center [1000, 77] width 89 height 18
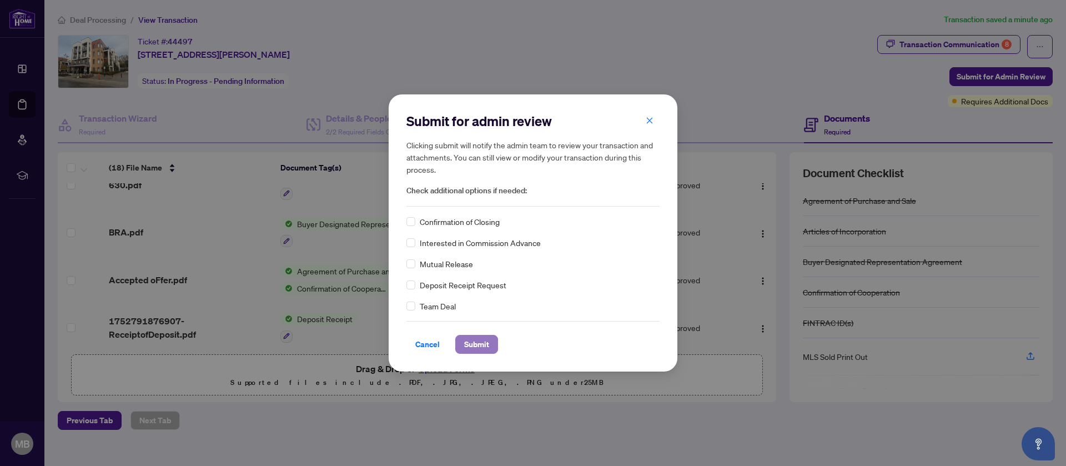
click at [481, 341] on span "Submit" at bounding box center [476, 344] width 25 height 18
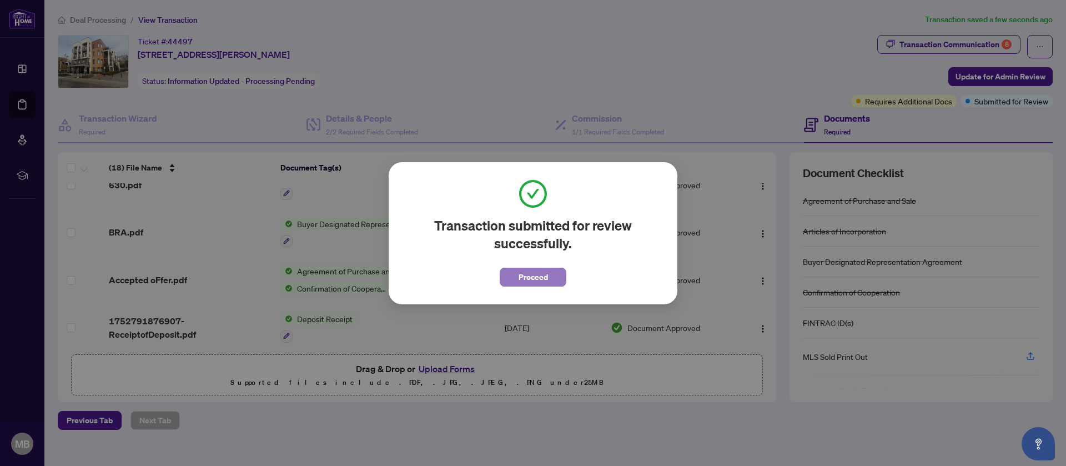
click at [551, 272] on button "Proceed" at bounding box center [533, 277] width 67 height 19
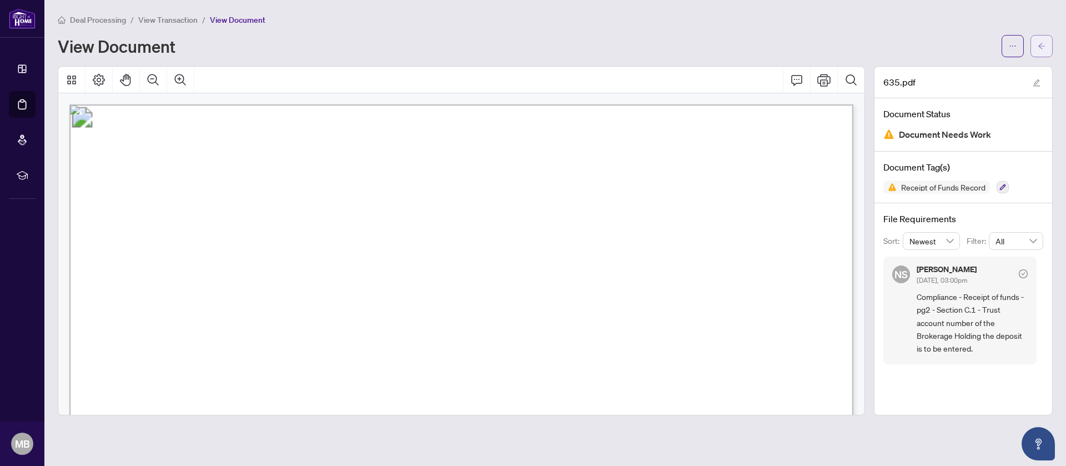
click at [1039, 49] on icon "arrow-left" at bounding box center [1041, 46] width 8 height 8
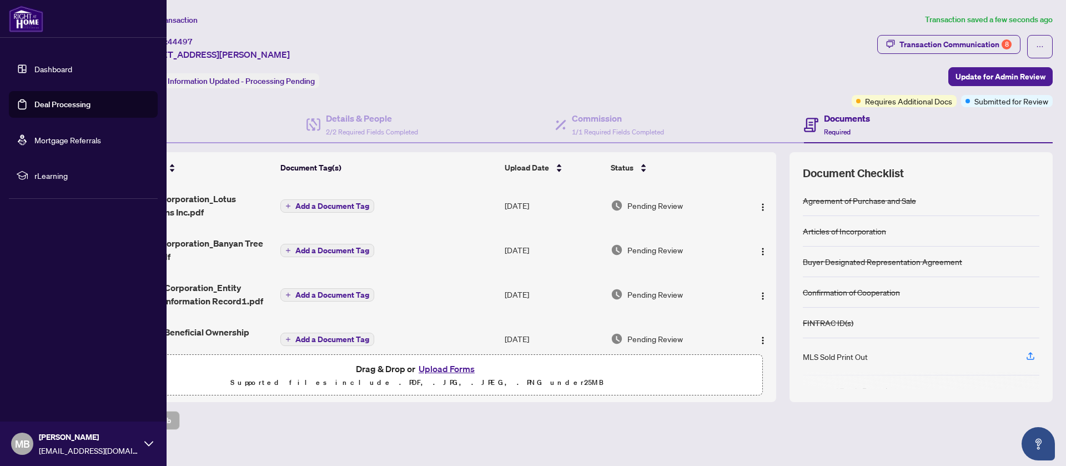
click at [34, 69] on link "Dashboard" at bounding box center [53, 69] width 38 height 10
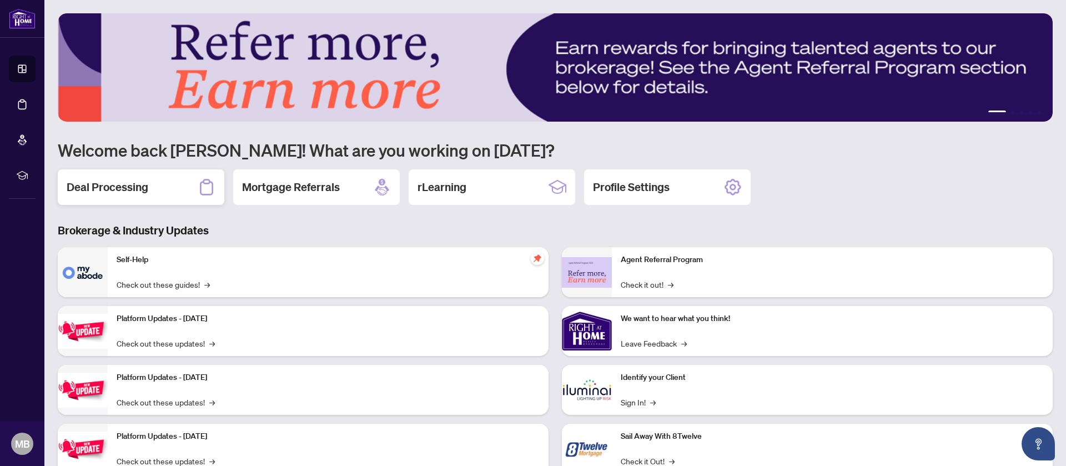
click at [168, 183] on div "Deal Processing" at bounding box center [141, 187] width 167 height 36
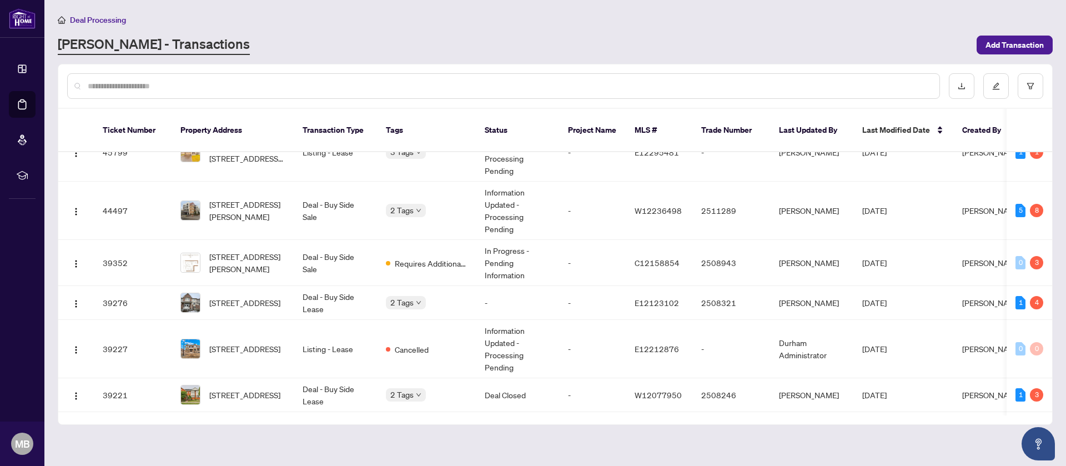
scroll to position [94, 0]
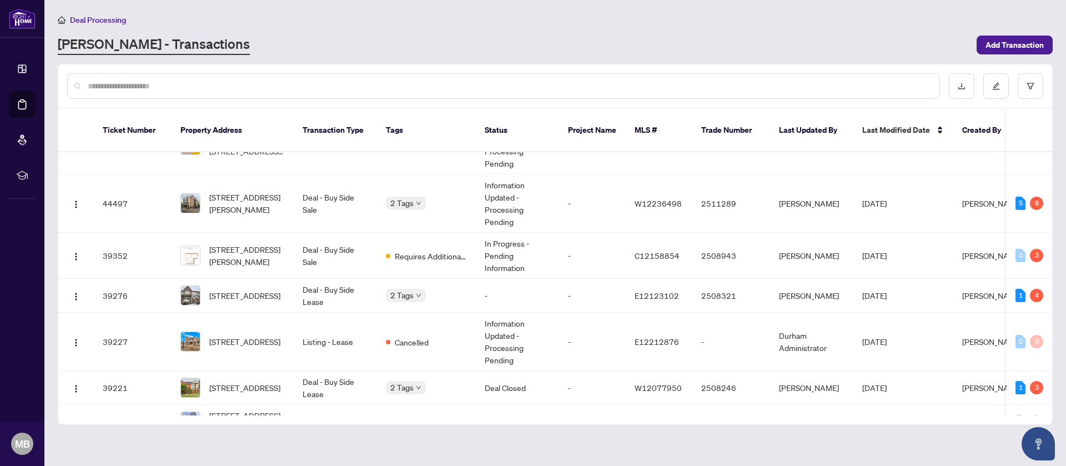
click at [890, 59] on main "Deal Processing RAHR - Transactions Add Transaction Ticket Number Property Addr…" at bounding box center [554, 233] width 1021 height 466
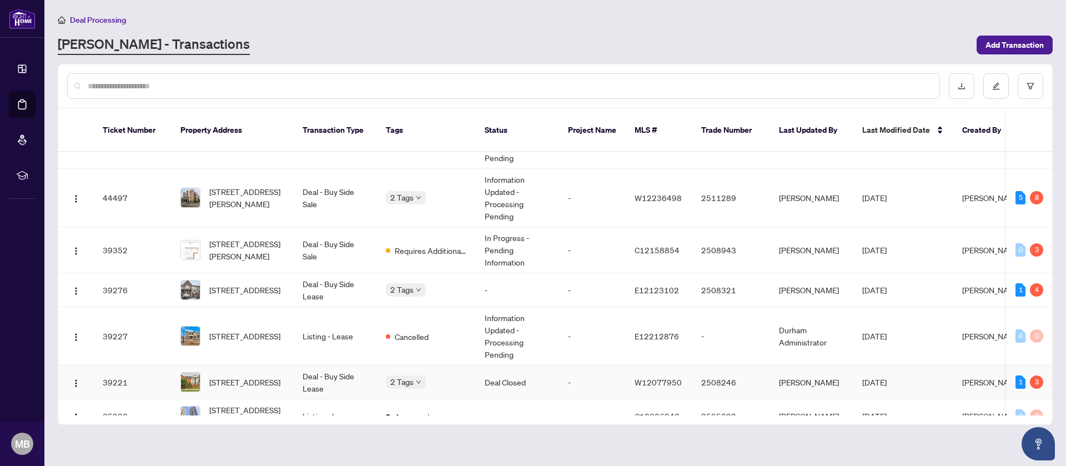
click at [593, 372] on td "-" at bounding box center [592, 382] width 67 height 34
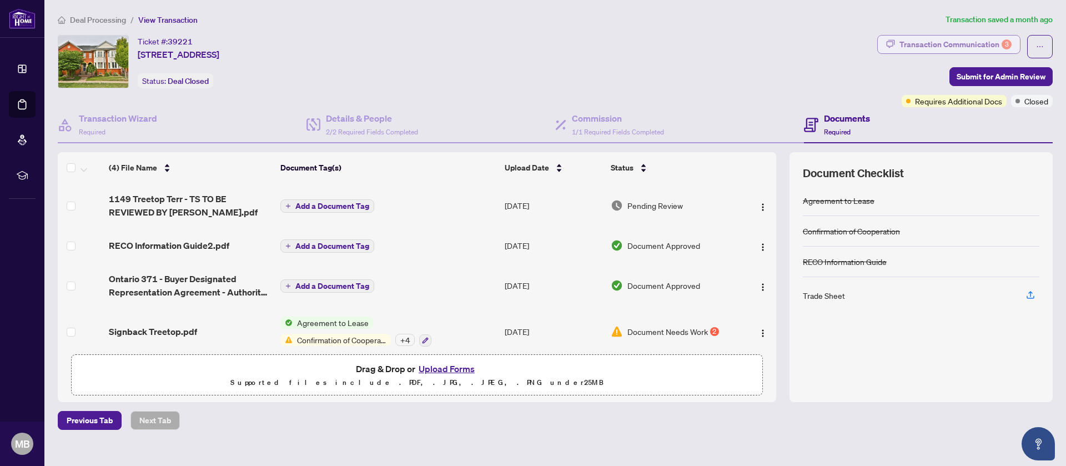
click at [986, 43] on div "Transaction Communication 3" at bounding box center [955, 45] width 112 height 18
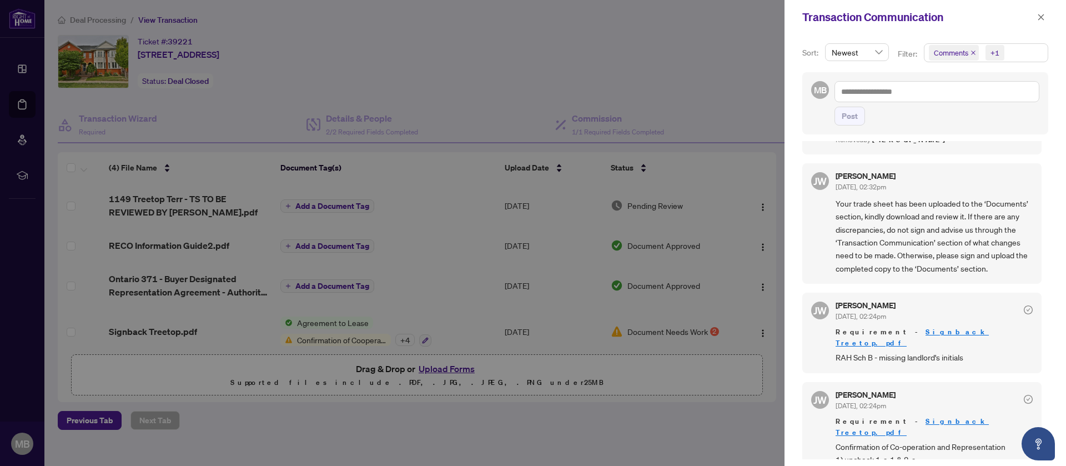
scroll to position [171, 0]
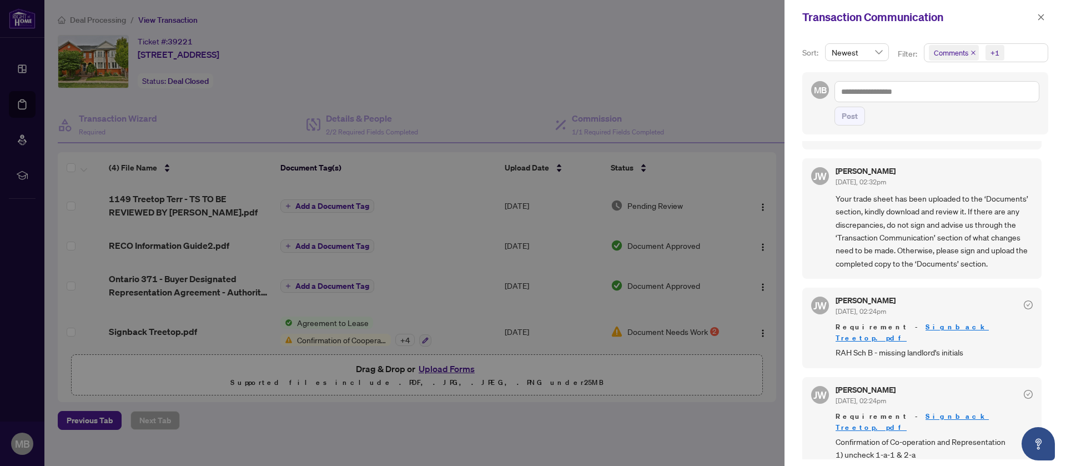
click at [653, 427] on div at bounding box center [533, 233] width 1066 height 466
click at [492, 325] on div at bounding box center [533, 233] width 1066 height 466
click at [691, 69] on div at bounding box center [533, 233] width 1066 height 466
click at [1040, 13] on span "button" at bounding box center [1041, 17] width 8 height 18
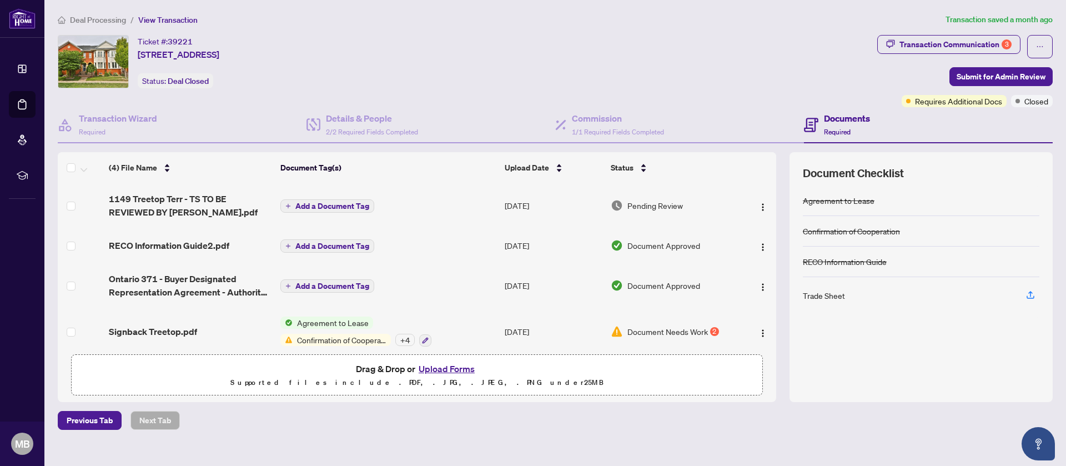
click at [476, 340] on td "Agreement to Lease Confirmation of Cooperation + 4" at bounding box center [388, 332] width 224 height 48
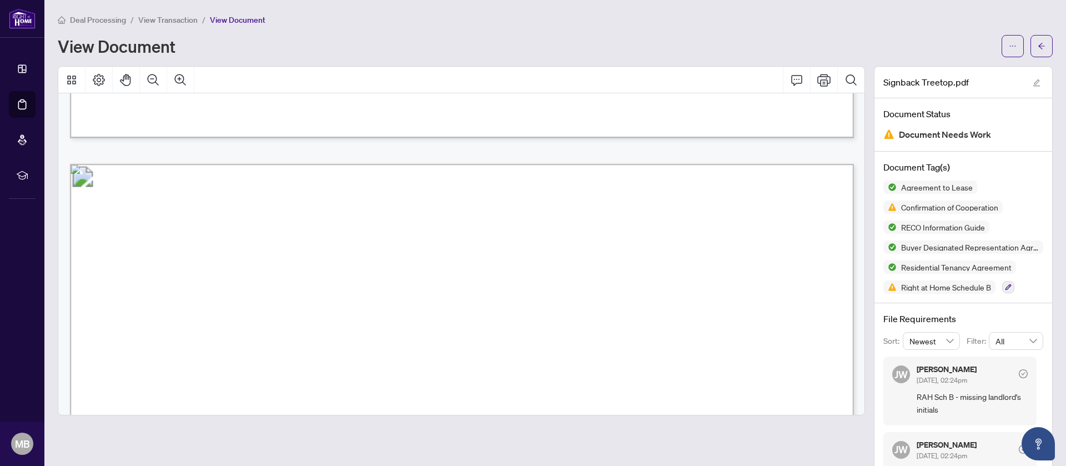
scroll to position [29842, 0]
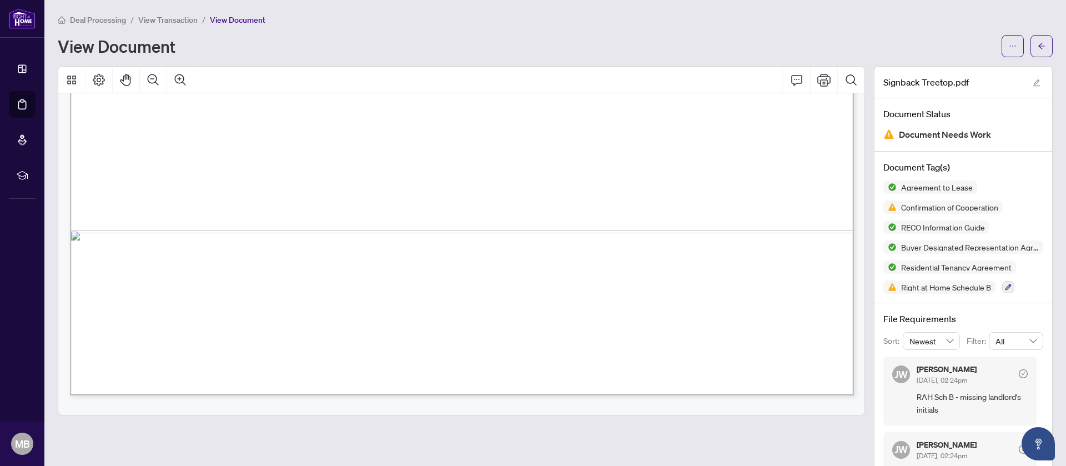
click at [567, 39] on div "View Document" at bounding box center [526, 46] width 937 height 18
click at [827, 84] on icon "Print" at bounding box center [823, 80] width 13 height 12
click at [1046, 43] on button "button" at bounding box center [1041, 46] width 22 height 22
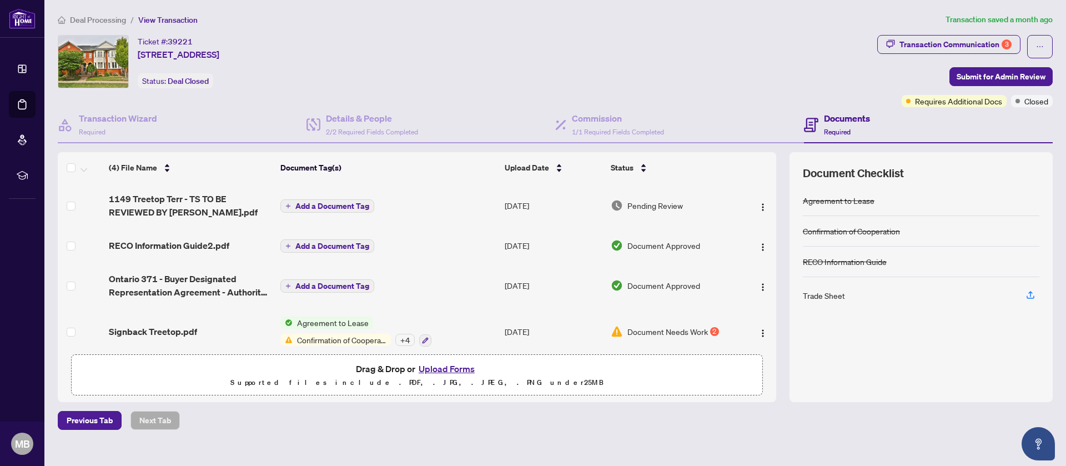
scroll to position [7, 0]
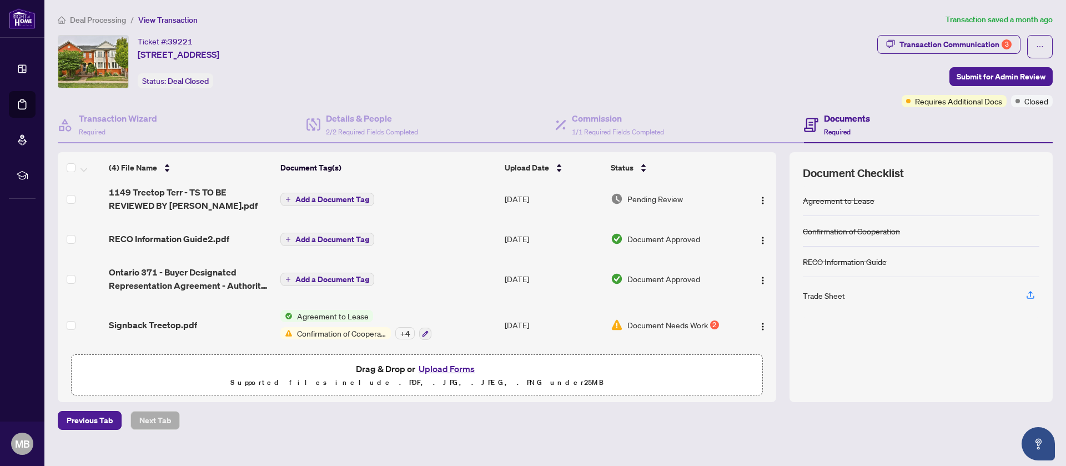
click at [456, 316] on td "Agreement to Lease Confirmation of Cooperation + 4" at bounding box center [388, 325] width 224 height 48
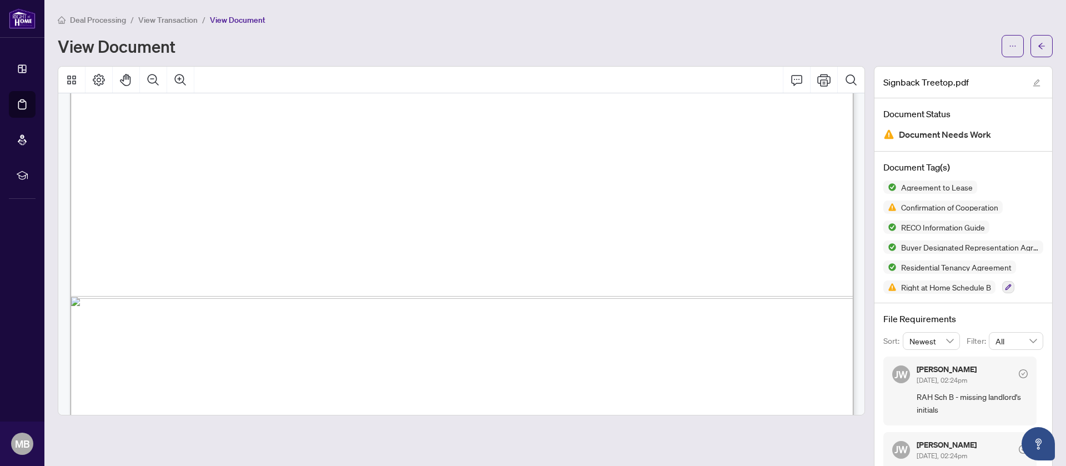
scroll to position [8551, 0]
click at [1039, 38] on span "button" at bounding box center [1041, 46] width 8 height 18
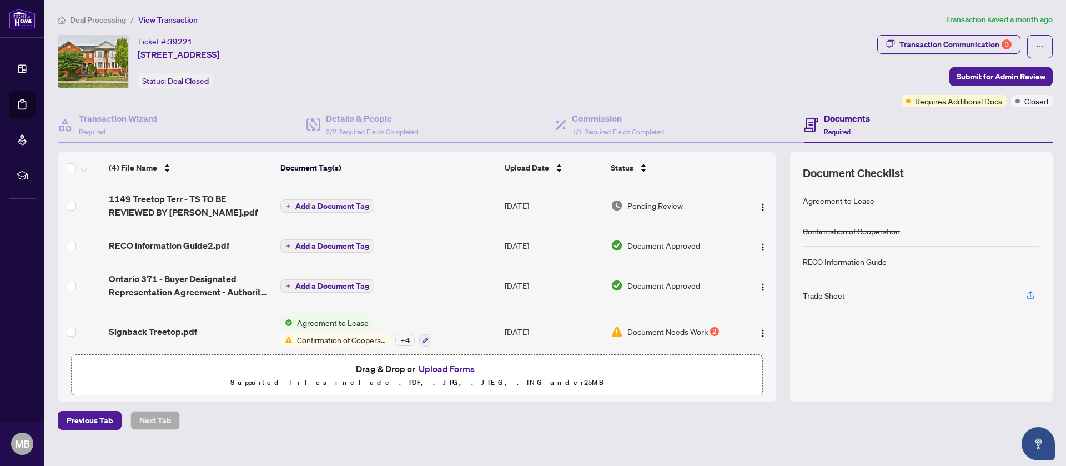
scroll to position [7, 0]
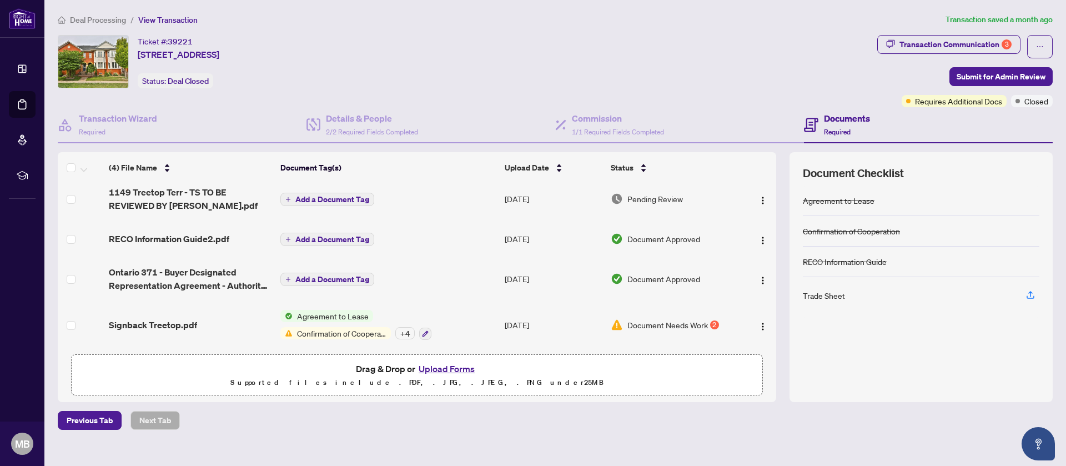
click at [459, 361] on button "Upload Forms" at bounding box center [446, 368] width 63 height 14
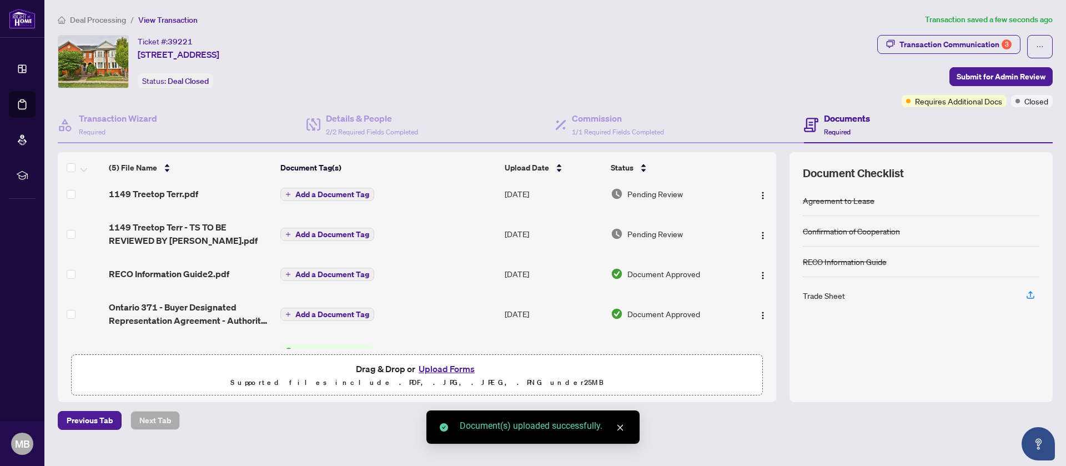
scroll to position [0, 0]
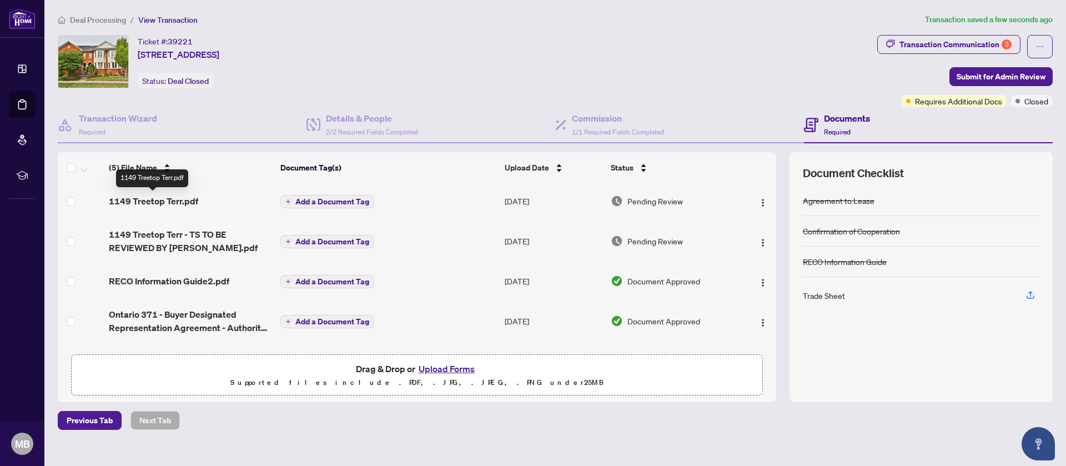
click at [184, 198] on span "1149 Treetop Terr.pdf" at bounding box center [153, 200] width 89 height 13
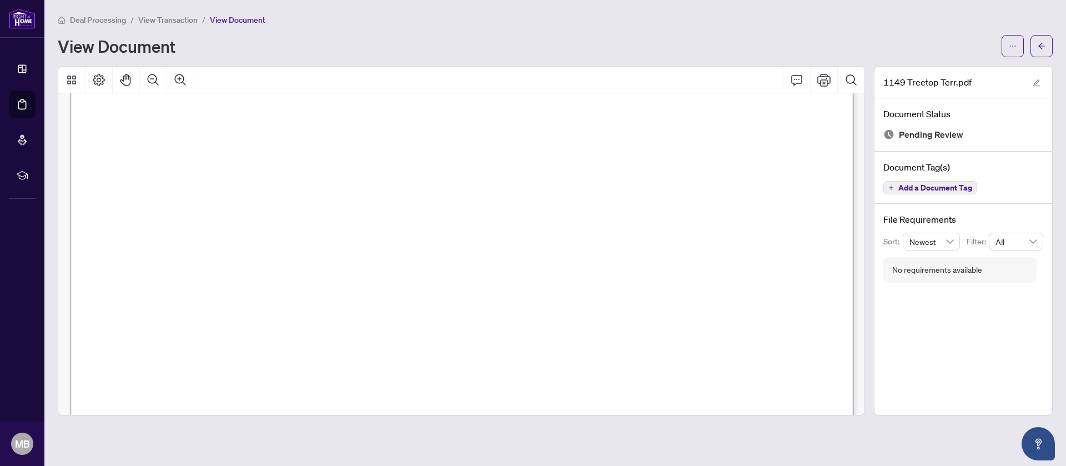
scroll to position [1596, 0]
click at [1037, 46] on button "button" at bounding box center [1041, 46] width 22 height 22
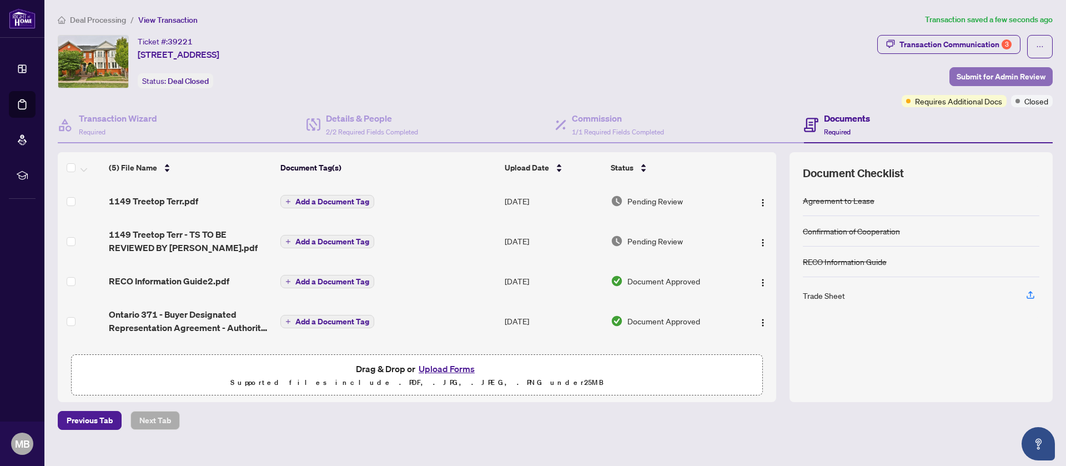
click at [969, 74] on span "Submit for Admin Review" at bounding box center [1000, 77] width 89 height 18
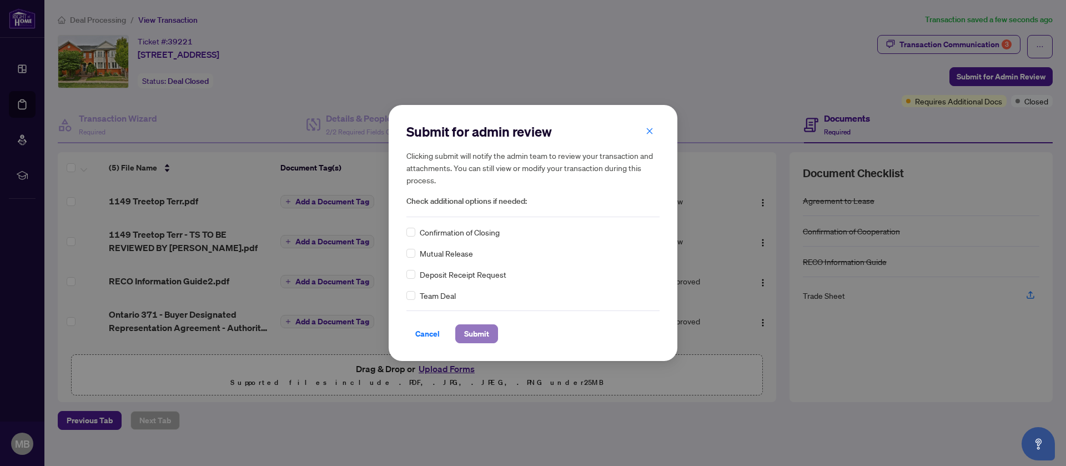
click at [483, 335] on span "Submit" at bounding box center [476, 334] width 25 height 18
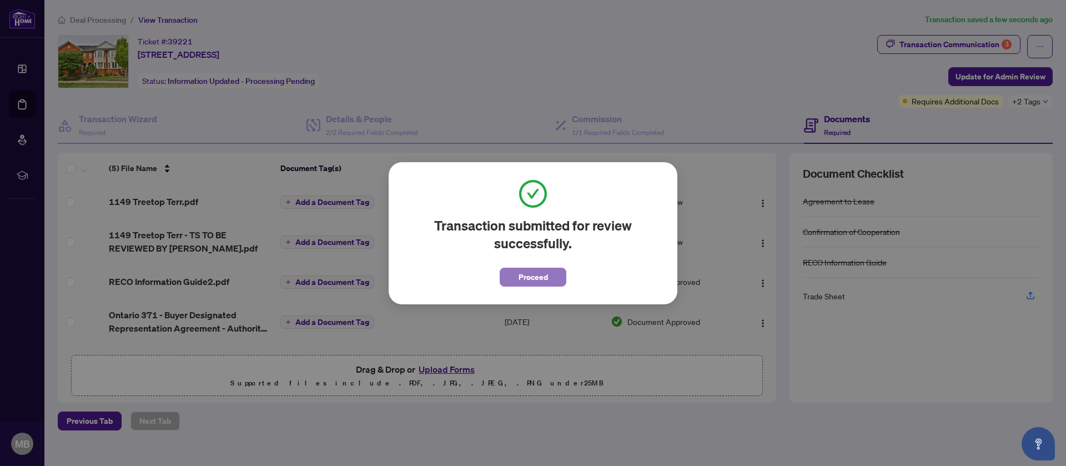
click at [548, 276] on button "Proceed" at bounding box center [533, 277] width 67 height 19
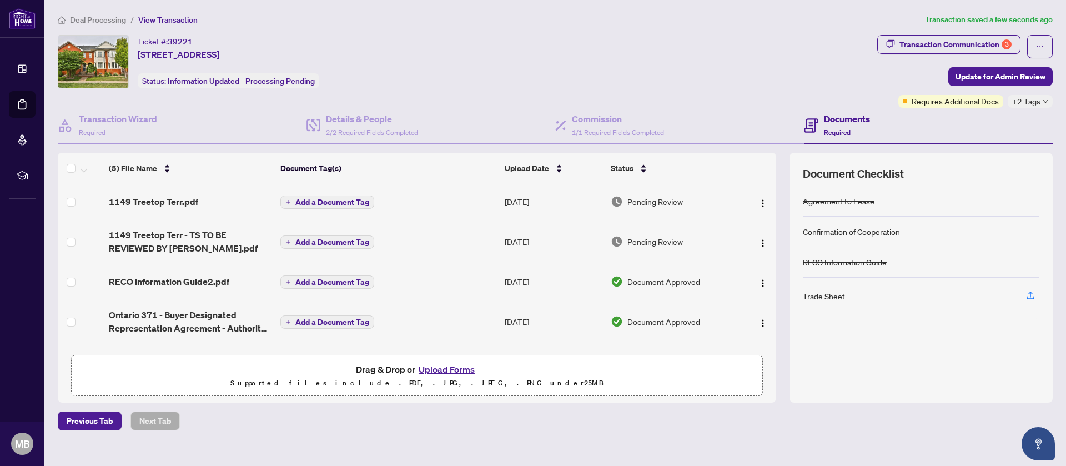
click at [455, 238] on td "Add a Document Tag" at bounding box center [388, 241] width 224 height 44
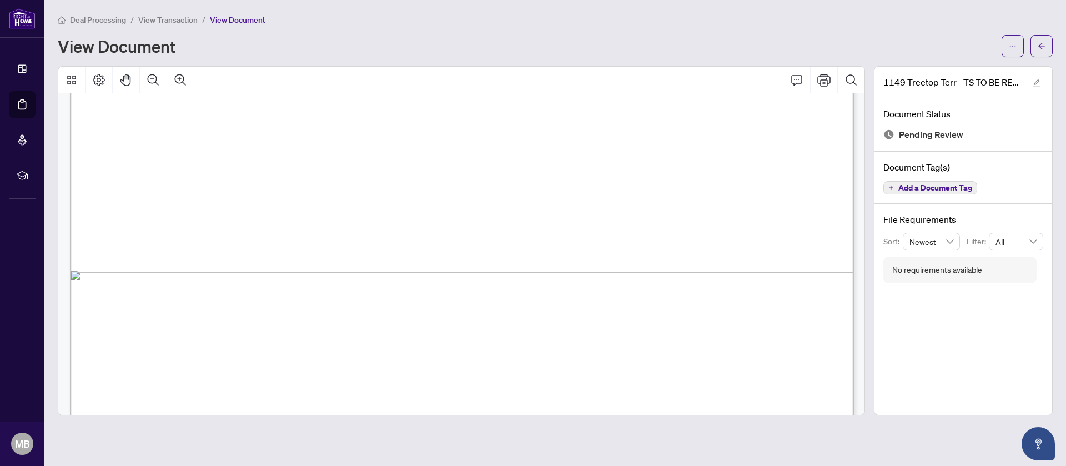
scroll to position [692, 0]
click at [1034, 33] on div "Deal Processing / View Transaction / View Document View Document" at bounding box center [555, 35] width 995 height 44
click at [1035, 42] on button "button" at bounding box center [1041, 46] width 22 height 22
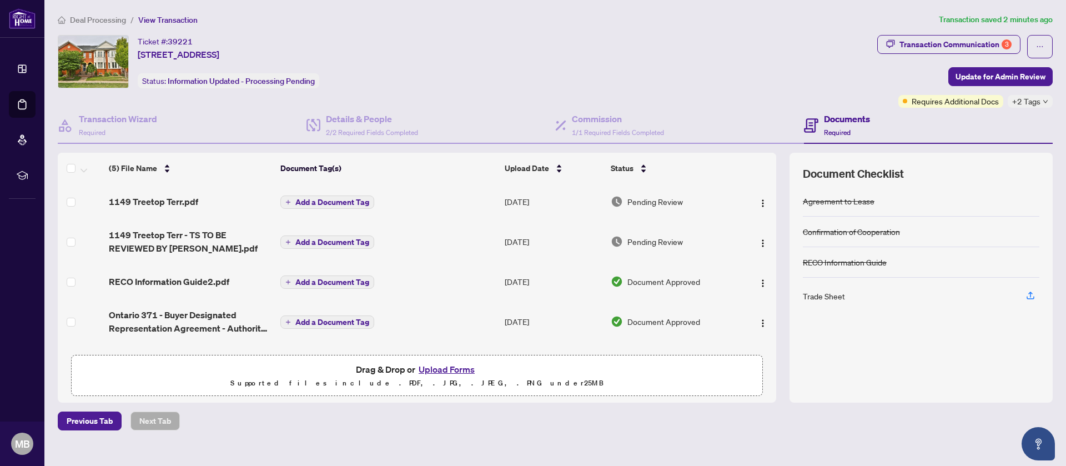
click at [439, 249] on td "Add a Document Tag" at bounding box center [388, 241] width 224 height 44
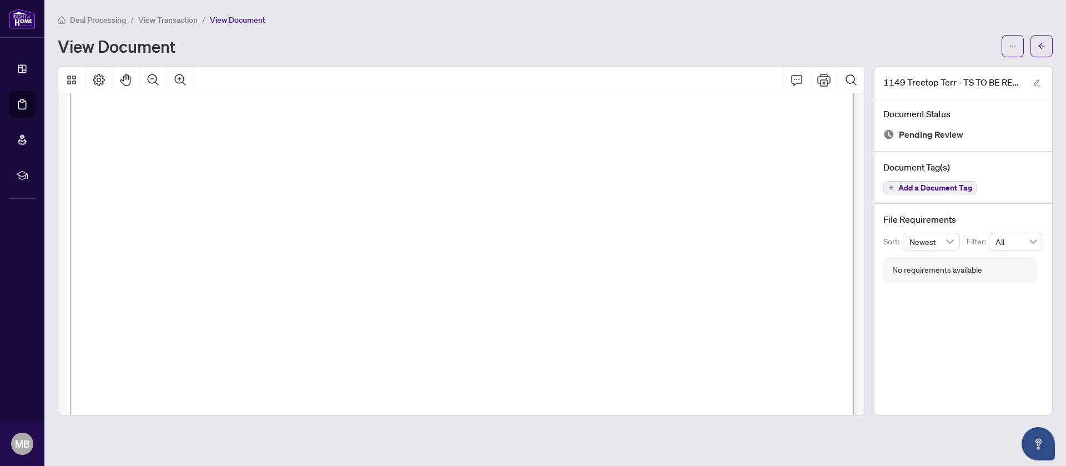
scroll to position [73, 0]
click at [830, 85] on icon "Print" at bounding box center [823, 79] width 13 height 13
click at [1046, 53] on button "button" at bounding box center [1041, 46] width 22 height 22
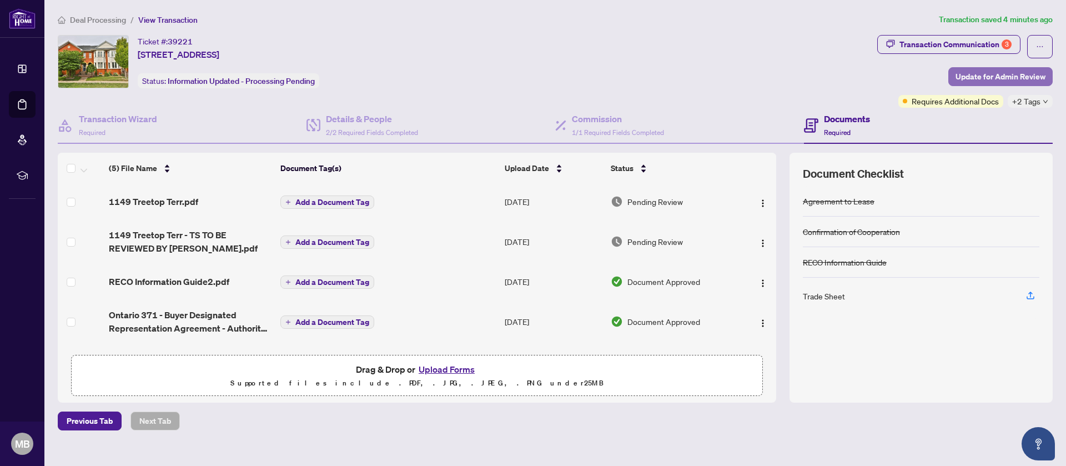
click at [1012, 75] on span "Update for Admin Review" at bounding box center [1000, 77] width 90 height 18
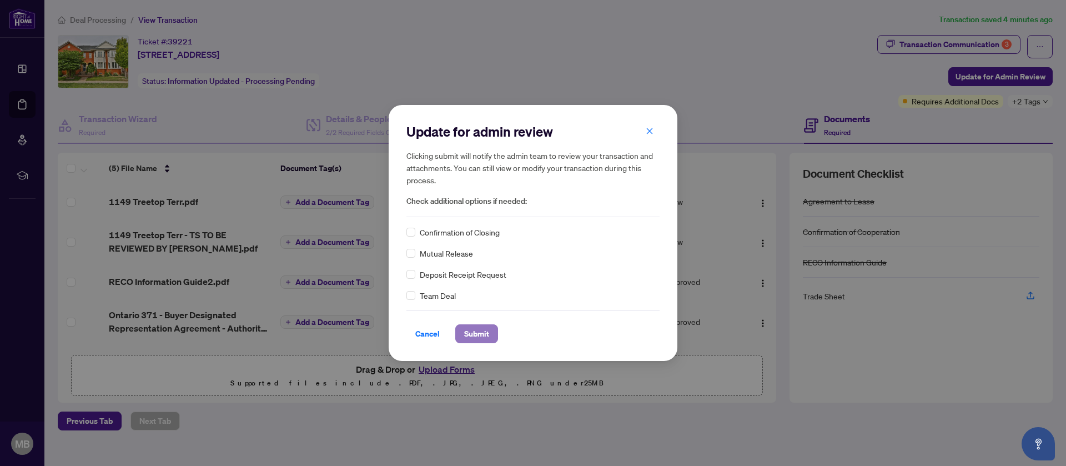
click at [485, 337] on span "Submit" at bounding box center [476, 334] width 25 height 18
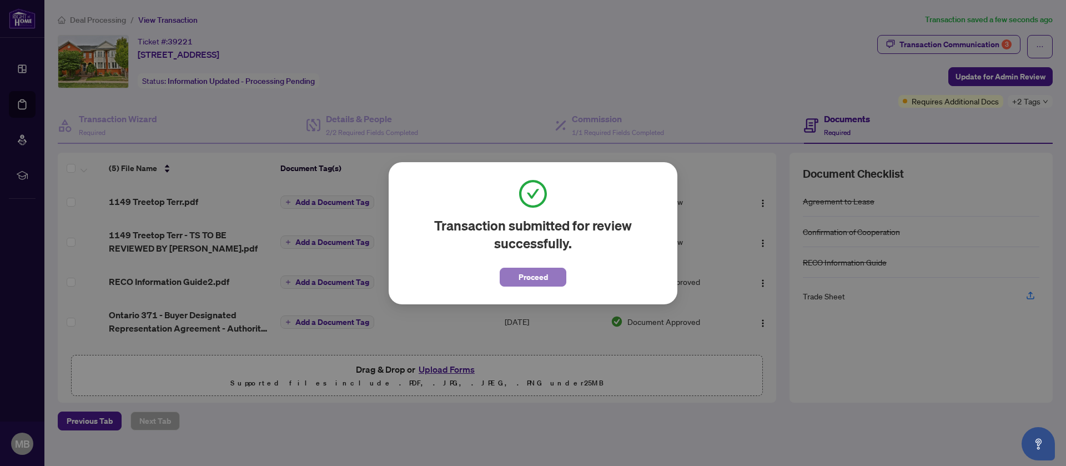
click at [549, 284] on button "Proceed" at bounding box center [533, 277] width 67 height 19
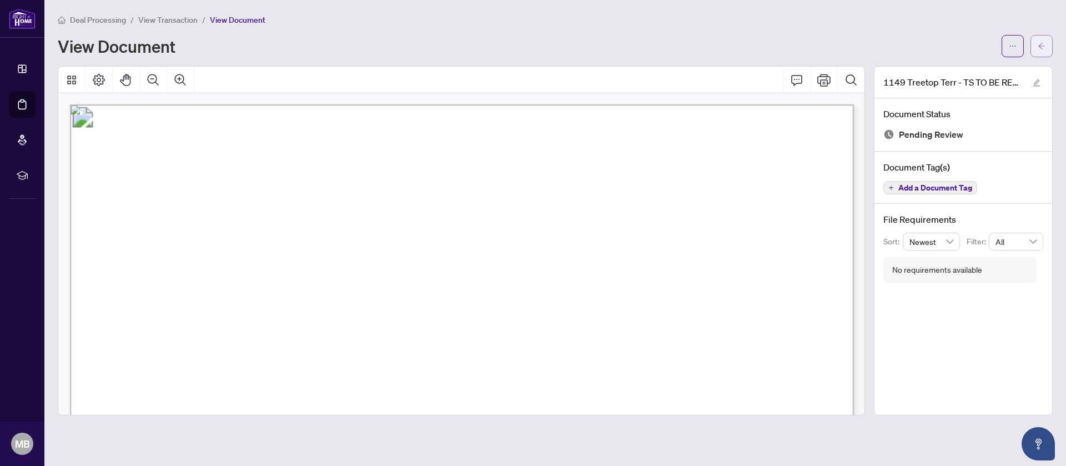
click at [1040, 46] on icon "arrow-left" at bounding box center [1041, 46] width 7 height 6
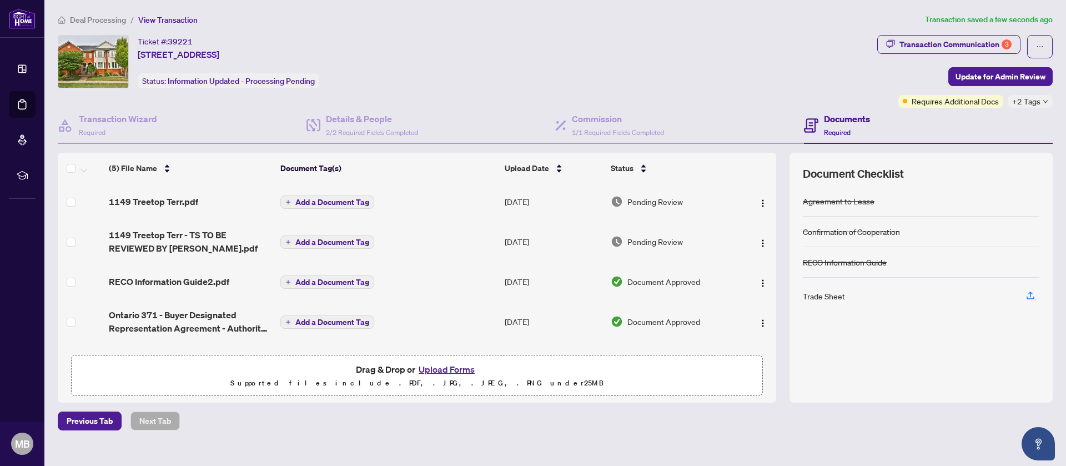
click at [1040, 46] on icon "ellipsis" at bounding box center [1040, 47] width 8 height 8
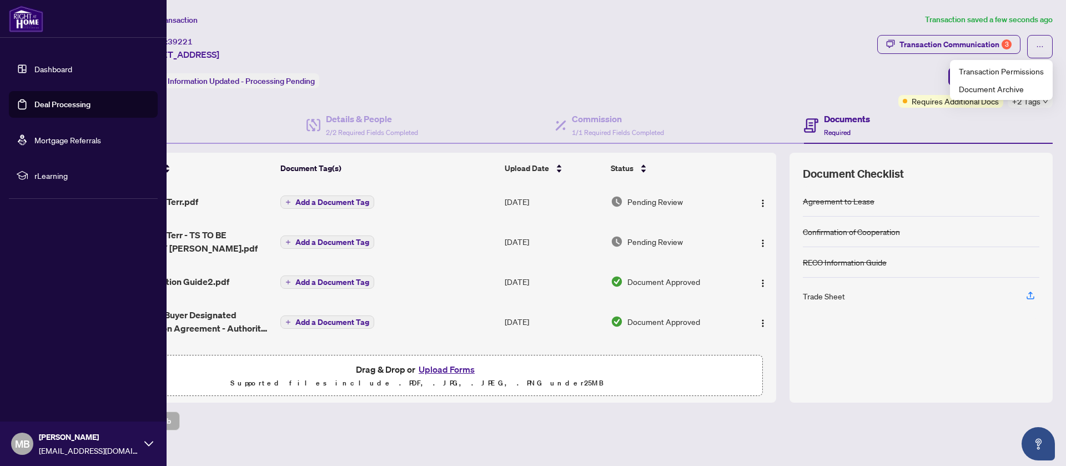
click at [34, 72] on link "Dashboard" at bounding box center [53, 69] width 38 height 10
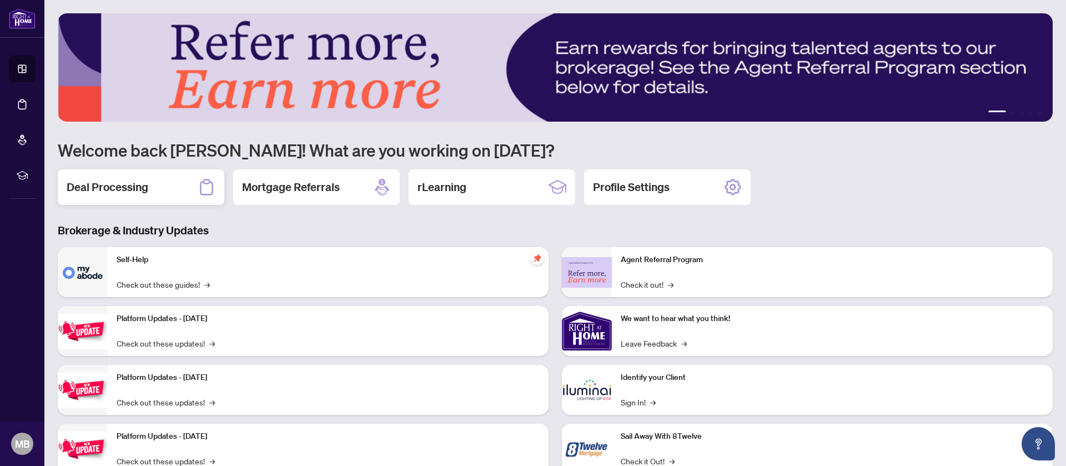
click at [180, 178] on div "Deal Processing" at bounding box center [141, 187] width 167 height 36
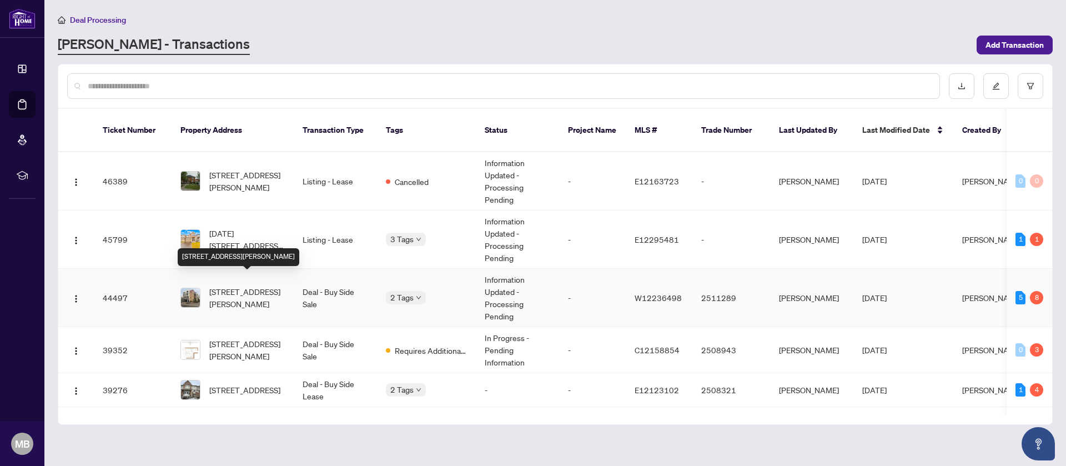
click at [230, 289] on span "[STREET_ADDRESS][PERSON_NAME]" at bounding box center [246, 297] width 75 height 24
click at [436, 346] on td "Requires Additional Docs" at bounding box center [426, 350] width 99 height 46
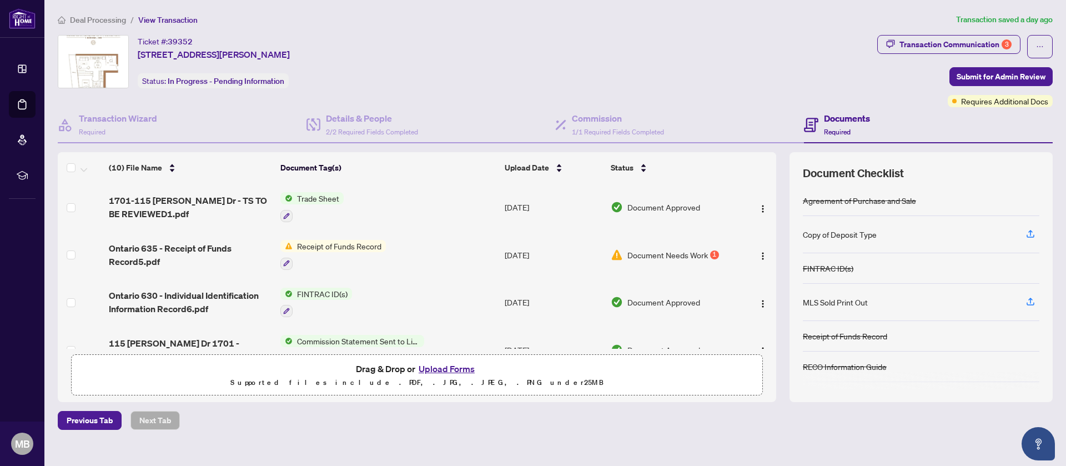
scroll to position [28, 0]
click at [426, 268] on td "Receipt of Funds Record" at bounding box center [388, 255] width 224 height 48
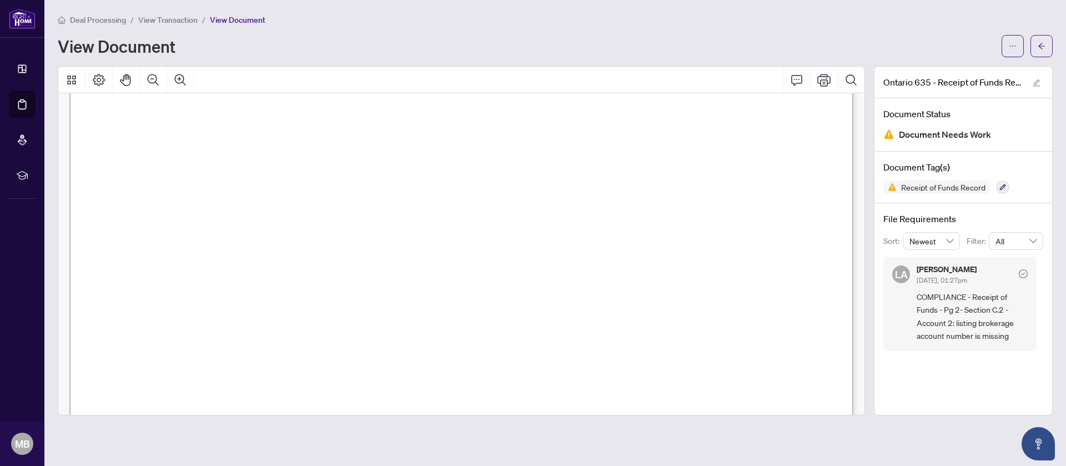
scroll to position [2635, 0]
click at [1041, 57] on div "Deal Processing / View Transaction / View Document View Document Ontario 635 - …" at bounding box center [555, 214] width 995 height 402
click at [1041, 51] on span "button" at bounding box center [1041, 46] width 8 height 18
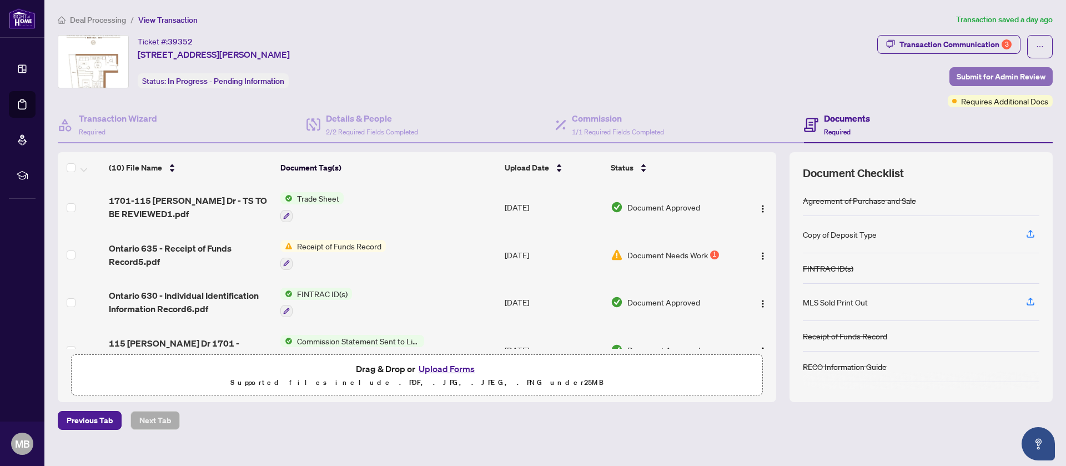
click at [1009, 79] on span "Submit for Admin Review" at bounding box center [1000, 77] width 89 height 18
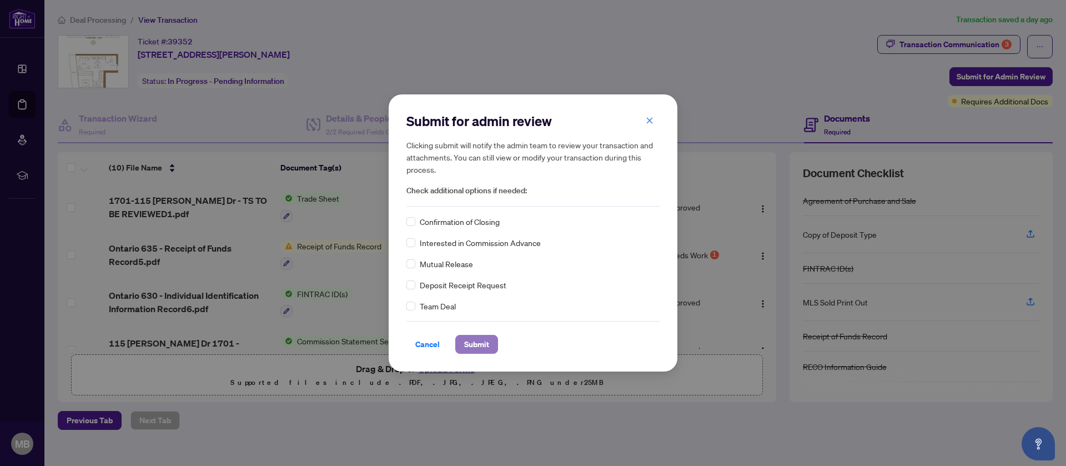
click at [462, 336] on button "Submit" at bounding box center [476, 344] width 43 height 19
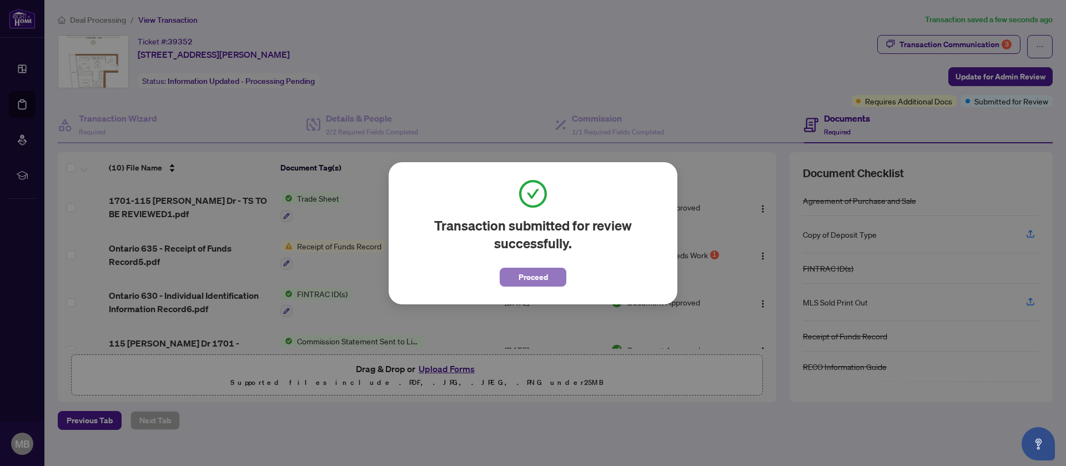
click at [530, 274] on span "Proceed" at bounding box center [532, 277] width 29 height 18
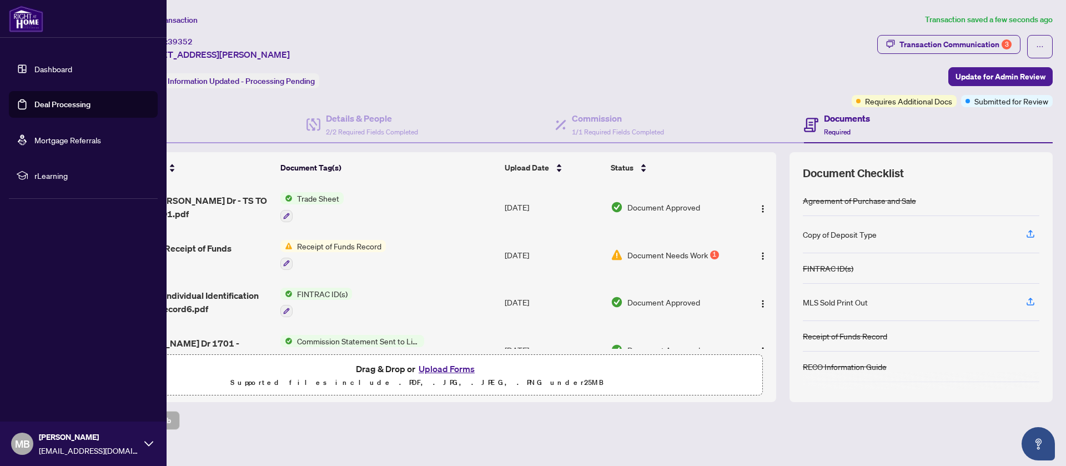
click at [36, 64] on link "Dashboard" at bounding box center [53, 69] width 38 height 10
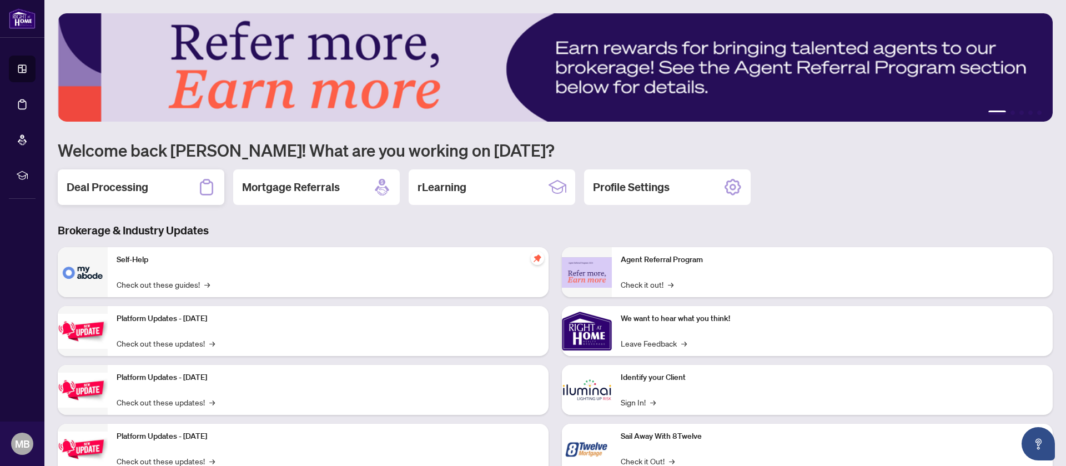
click at [191, 184] on div "Deal Processing" at bounding box center [141, 187] width 167 height 36
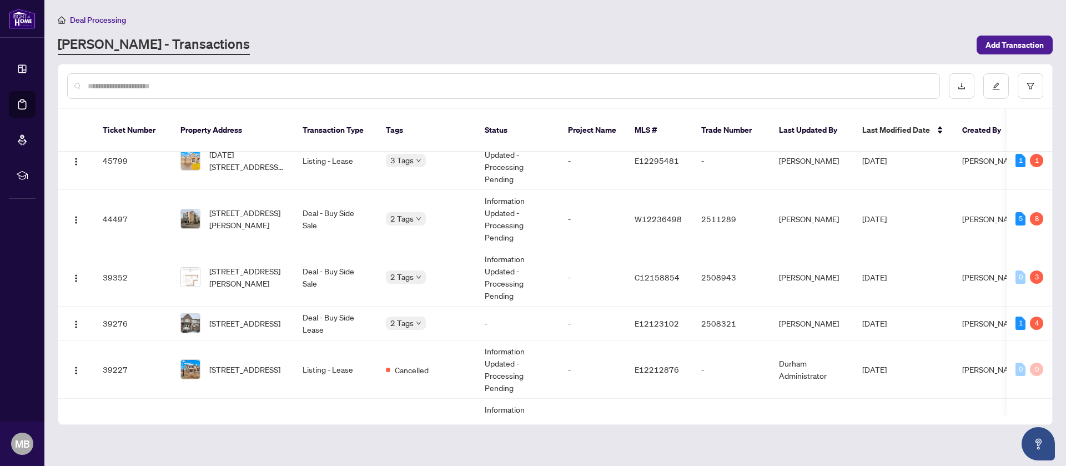
scroll to position [82, 0]
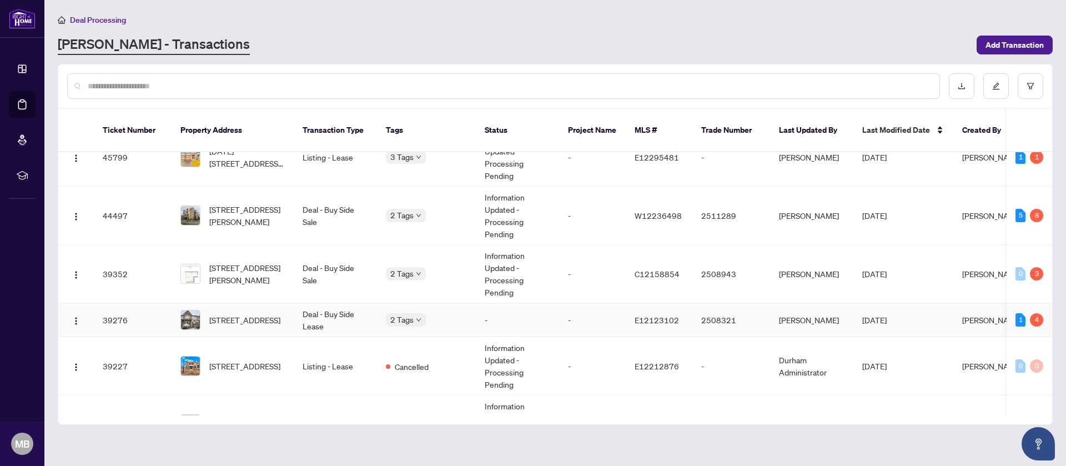
click at [717, 317] on td "2508321" at bounding box center [731, 320] width 78 height 34
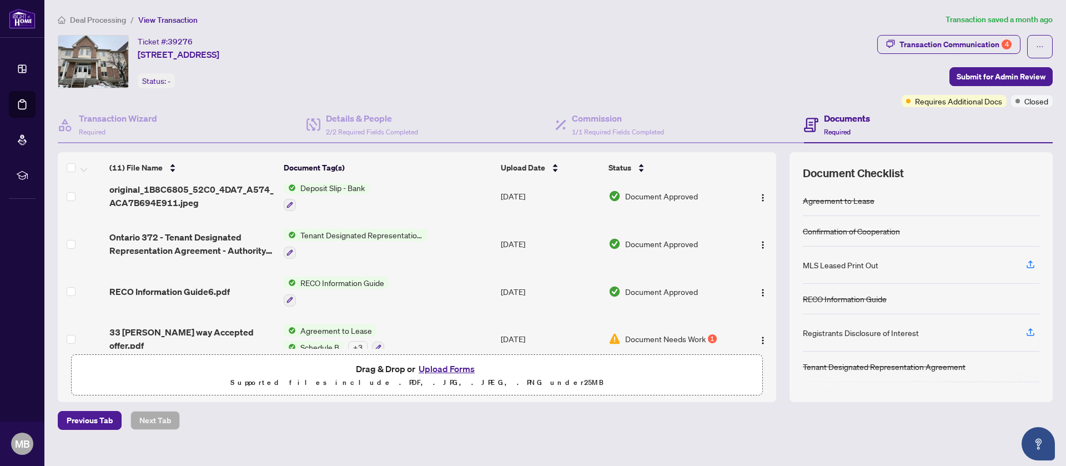
scroll to position [332, 0]
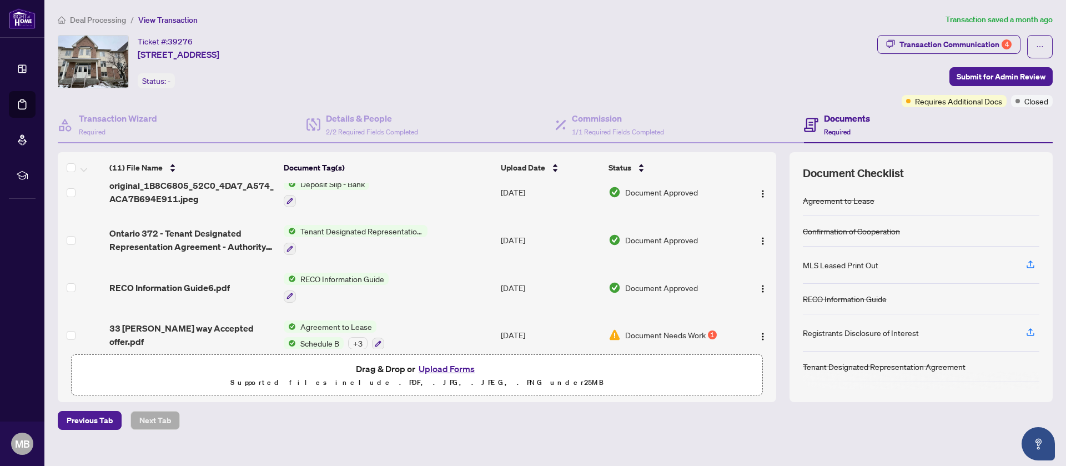
click at [678, 329] on span "Document Needs Work" at bounding box center [665, 335] width 80 height 12
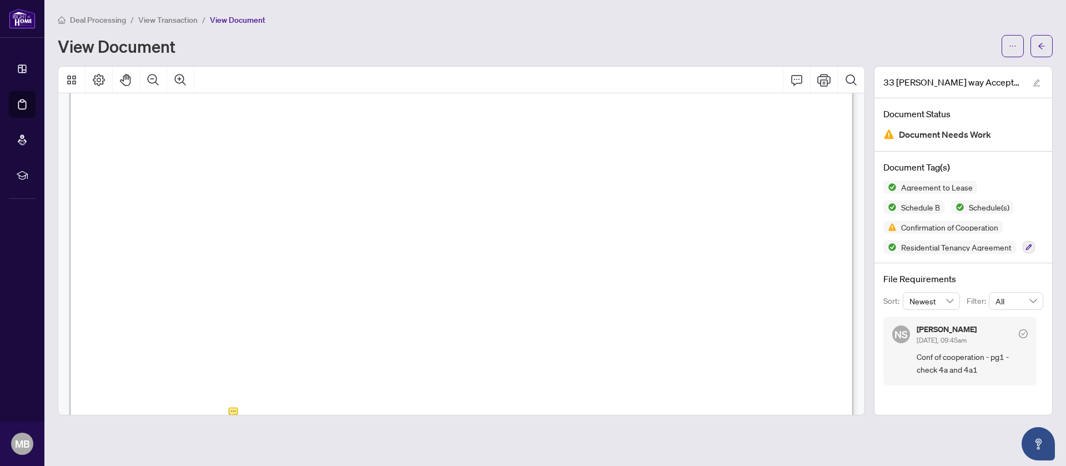
scroll to position [10854, 0]
click at [1041, 38] on span "button" at bounding box center [1041, 46] width 8 height 18
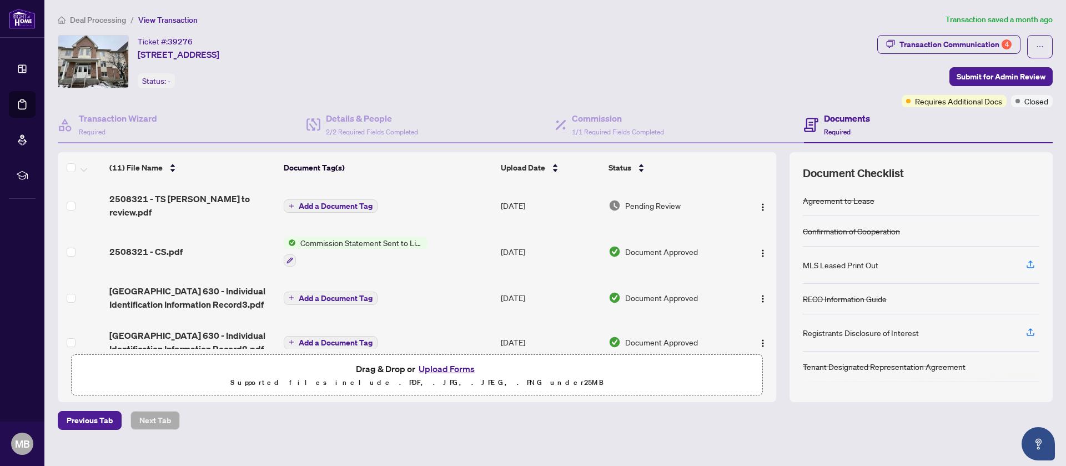
click at [395, 236] on span "Commission Statement Sent to Listing Brokerage" at bounding box center [362, 242] width 132 height 12
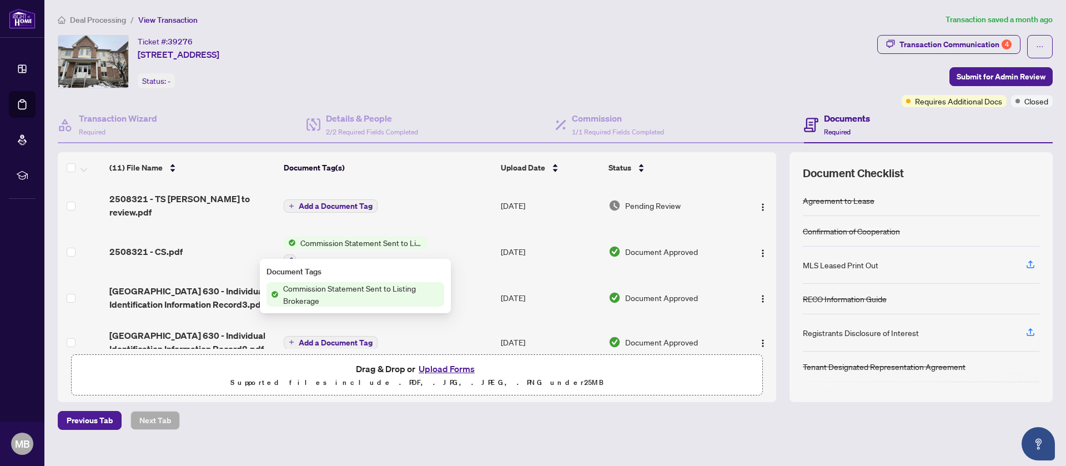
click at [382, 289] on span "Commission Statement Sent to Listing Brokerage" at bounding box center [361, 294] width 165 height 24
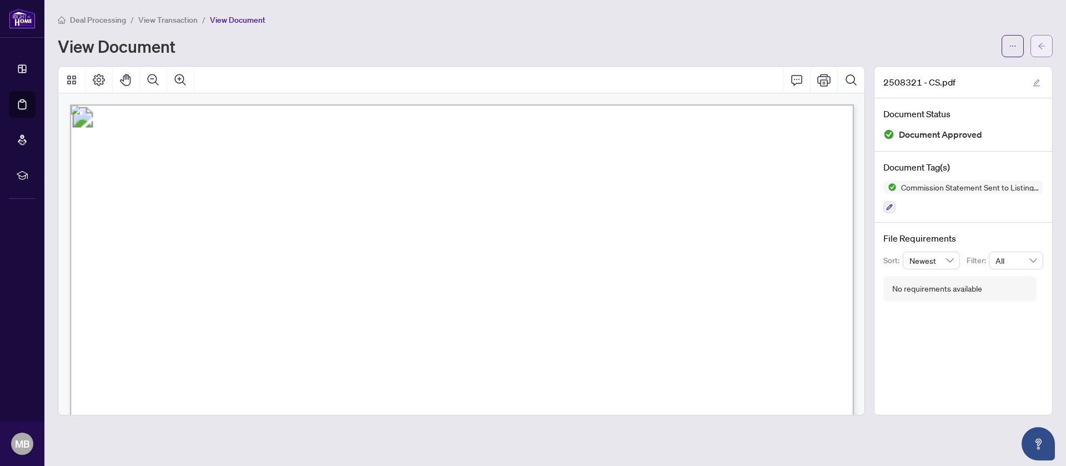
click at [1039, 38] on span "button" at bounding box center [1041, 46] width 8 height 18
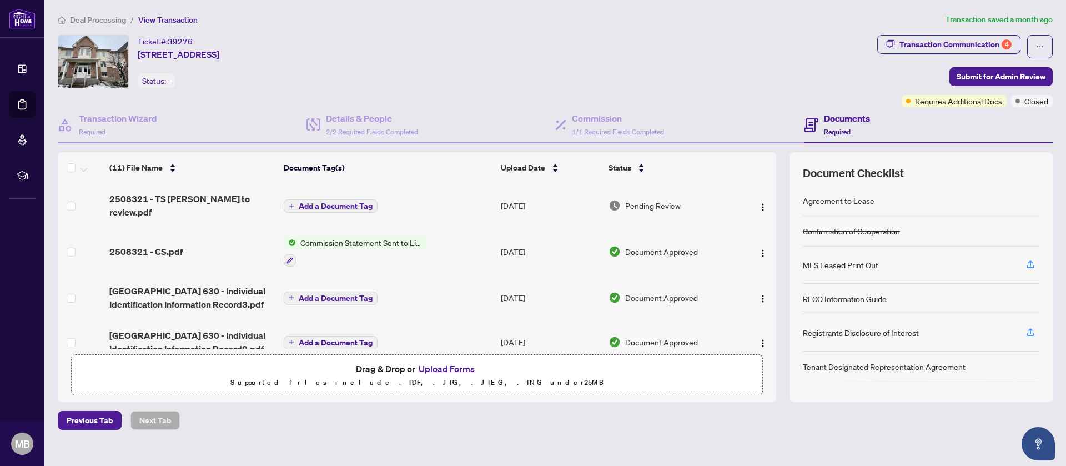
click at [419, 206] on td "Add a Document Tag" at bounding box center [387, 205] width 217 height 44
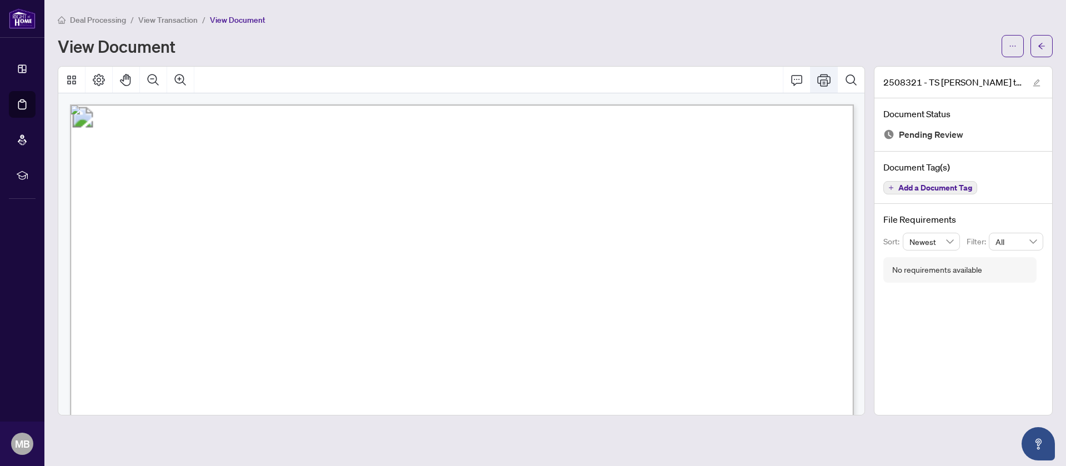
click at [827, 84] on icon "Print" at bounding box center [823, 79] width 13 height 13
click at [1046, 41] on button "button" at bounding box center [1041, 46] width 22 height 22
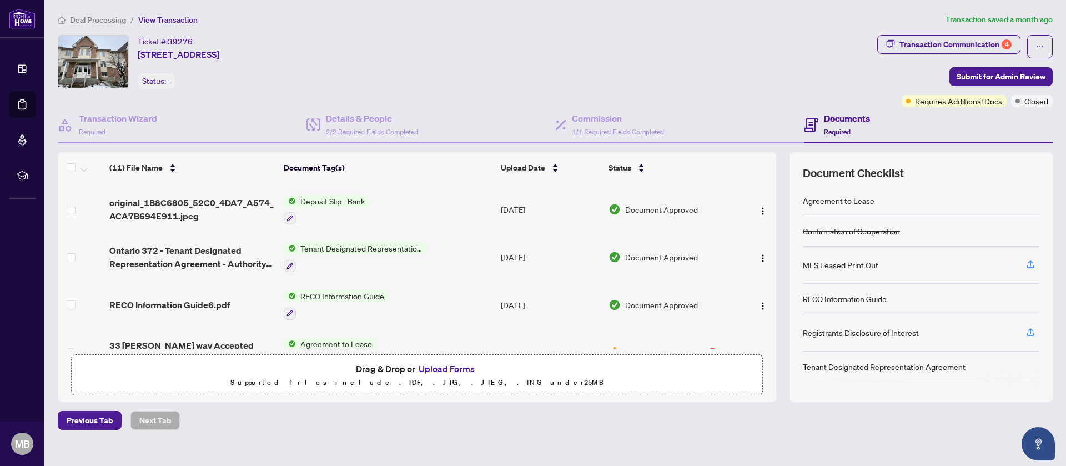
scroll to position [332, 0]
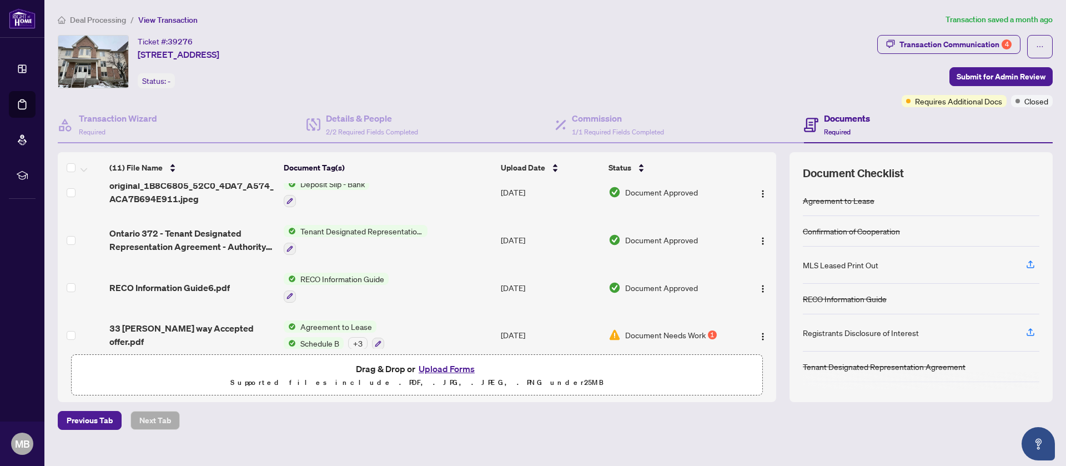
click at [449, 321] on td "Agreement to Lease Schedule B + 3" at bounding box center [387, 335] width 217 height 48
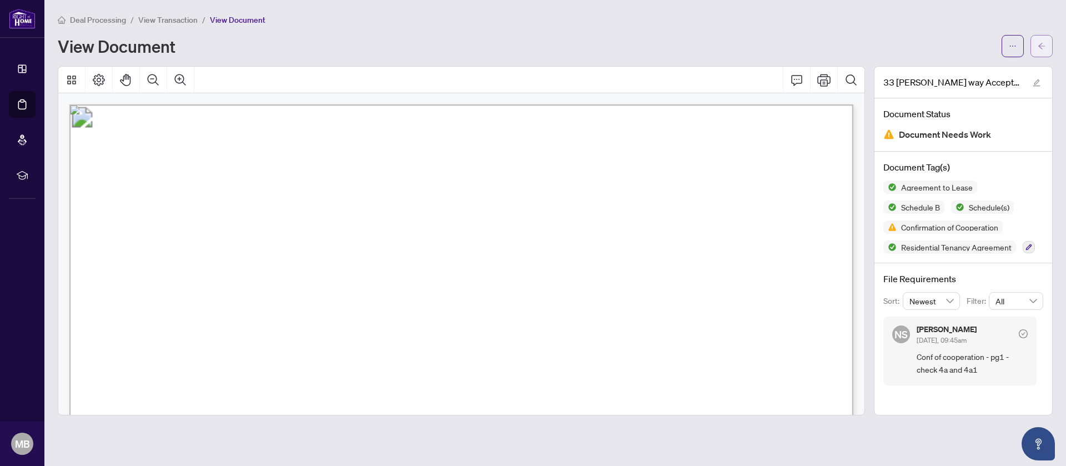
click at [1036, 42] on button "button" at bounding box center [1041, 46] width 22 height 22
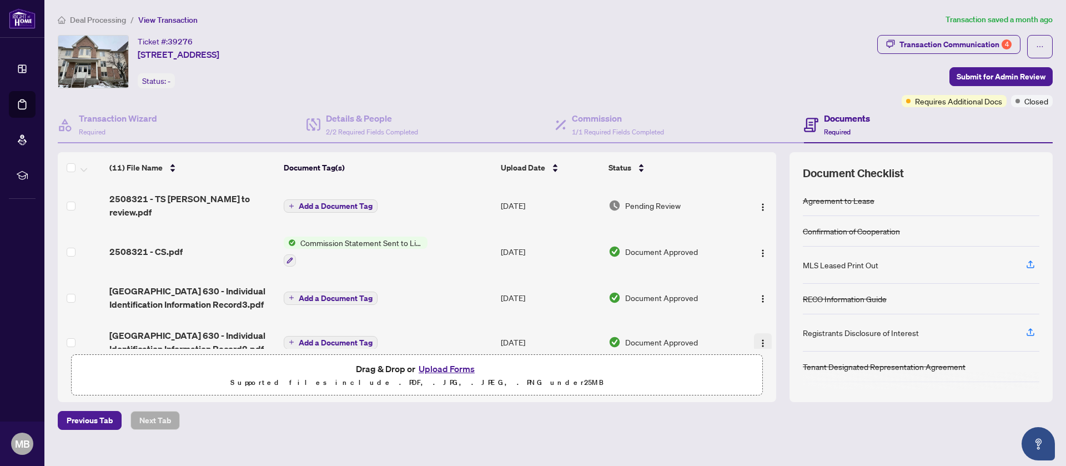
click at [758, 339] on img "button" at bounding box center [762, 343] width 9 height 9
click at [736, 109] on div "Commission 1/1 Required Fields Completed" at bounding box center [679, 125] width 249 height 36
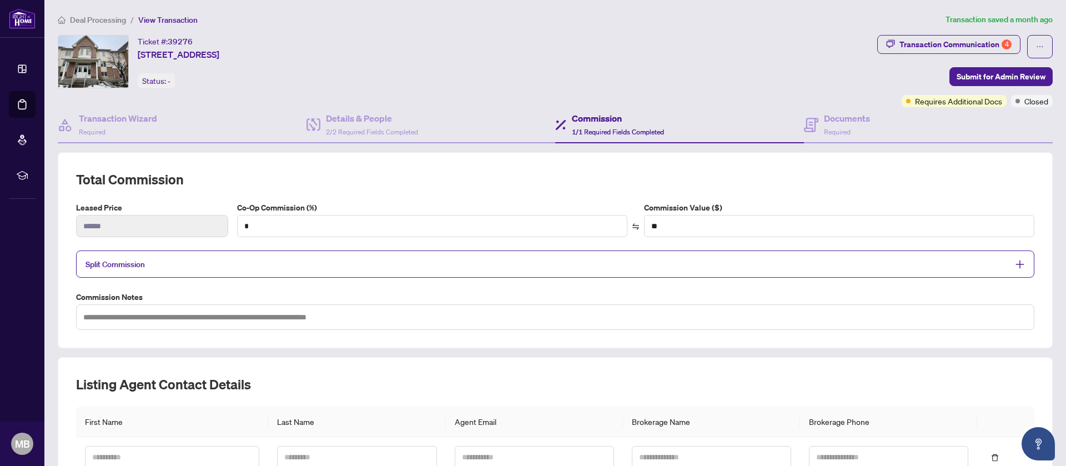
type textarea "**********"
type input "**"
type input "******"
click at [409, 127] on div "Details & People 2/2 Required Fields Completed" at bounding box center [372, 125] width 92 height 26
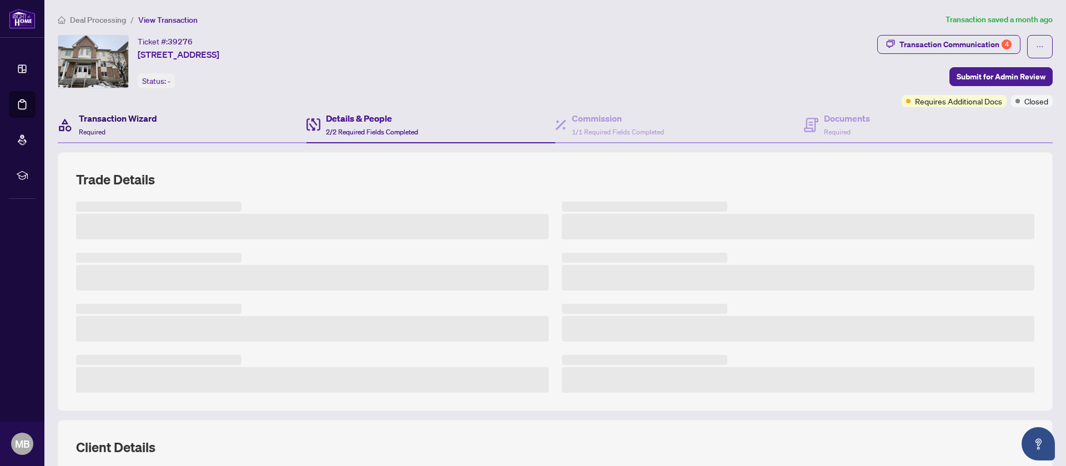
click at [152, 114] on h4 "Transaction Wizard" at bounding box center [118, 118] width 78 height 13
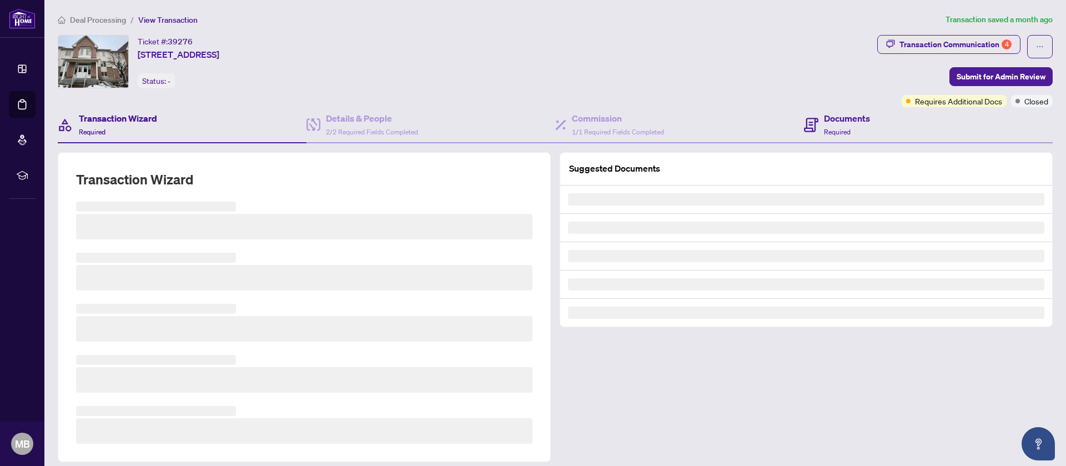
click at [834, 111] on div "Documents Required" at bounding box center [928, 125] width 249 height 36
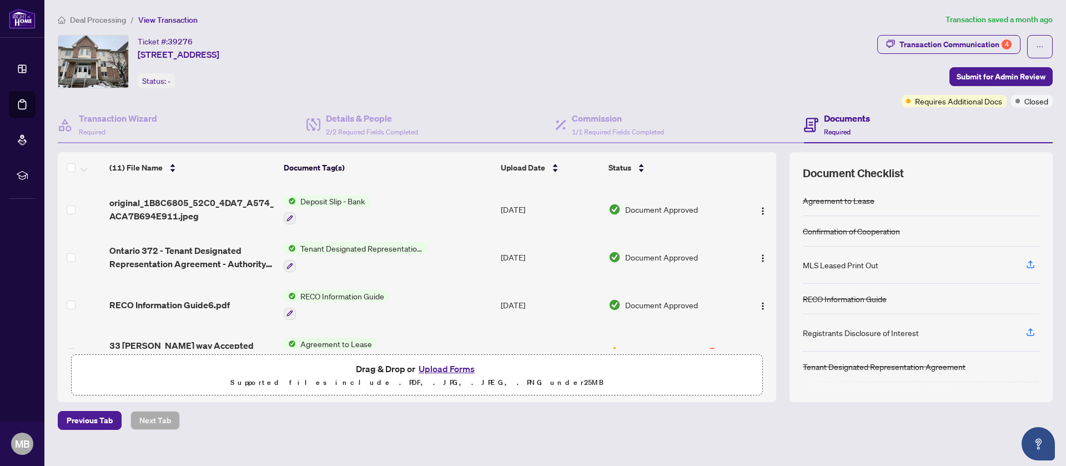
scroll to position [332, 0]
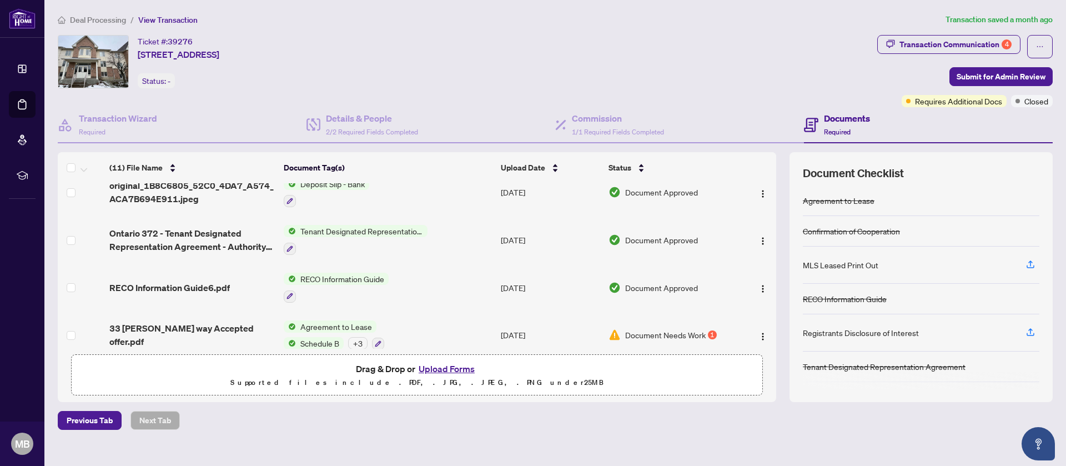
click at [378, 325] on div "Agreement to Lease Schedule B + 3" at bounding box center [334, 335] width 100 height 30
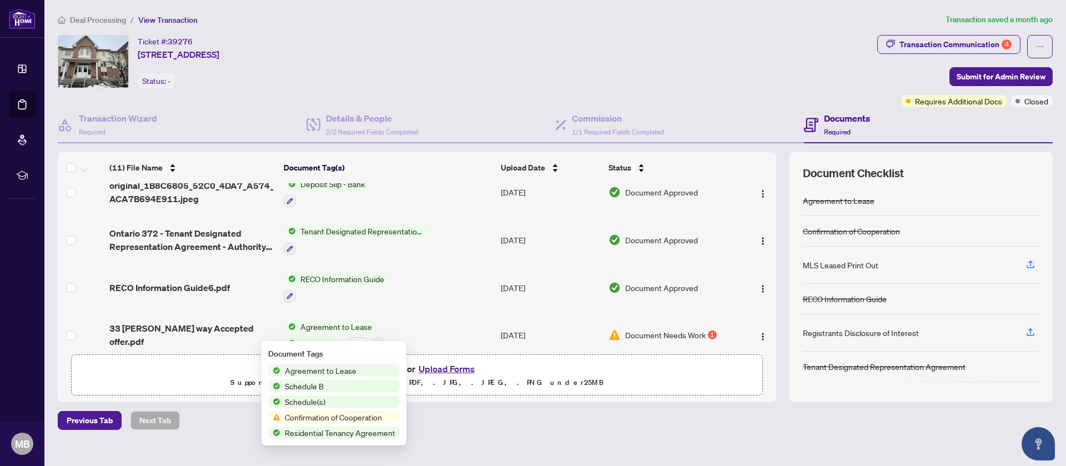
click at [349, 417] on span "Confirmation of Cooperation" at bounding box center [333, 417] width 106 height 12
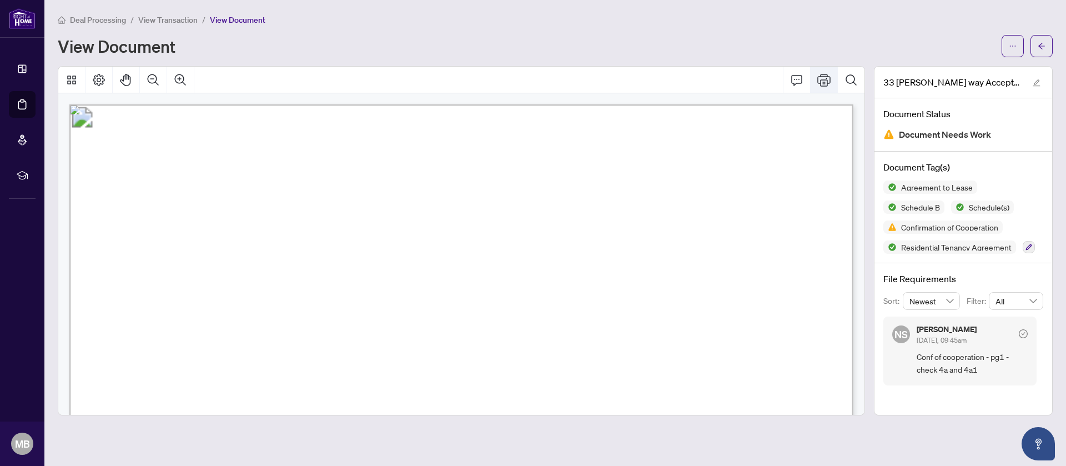
click at [823, 80] on icon "Print" at bounding box center [823, 79] width 13 height 13
click at [1046, 48] on button "button" at bounding box center [1041, 46] width 22 height 22
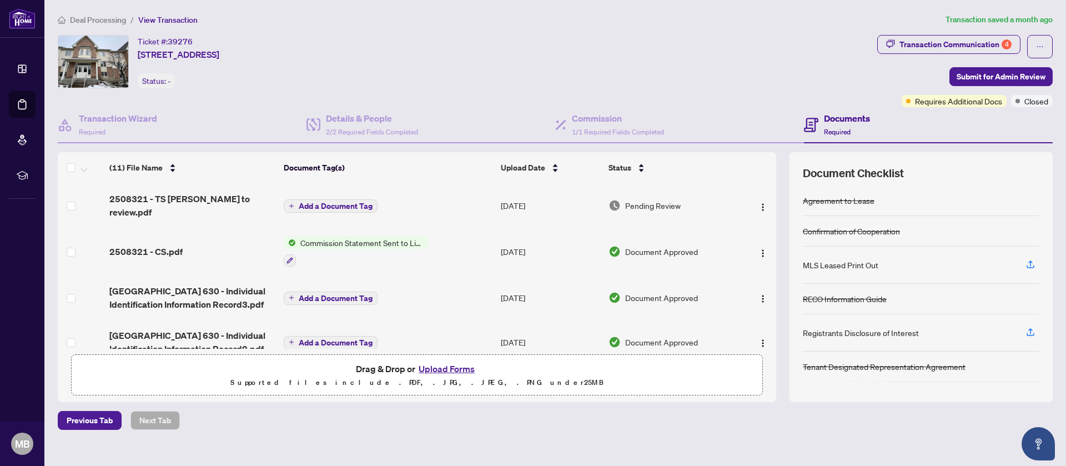
drag, startPoint x: 139, startPoint y: 54, endPoint x: 345, endPoint y: 49, distance: 206.0
click at [345, 49] on div "Ticket #: 39276 1-33 Petra Way, Whitby, Ontario L1R 0A7, Canada Status: -" at bounding box center [465, 61] width 815 height 53
copy span "1-33 Petra Way, Whitby, Ontario L1R 0A7, Canada"
click at [447, 362] on button "Upload Forms" at bounding box center [446, 368] width 63 height 14
click at [452, 367] on button "Upload Forms" at bounding box center [446, 368] width 63 height 14
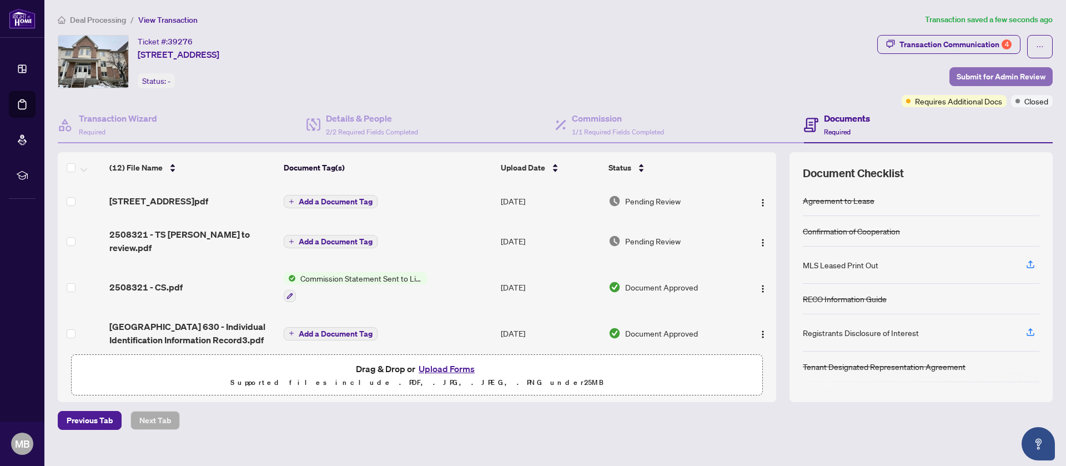
click at [992, 67] on button "Submit for Admin Review" at bounding box center [1000, 76] width 103 height 19
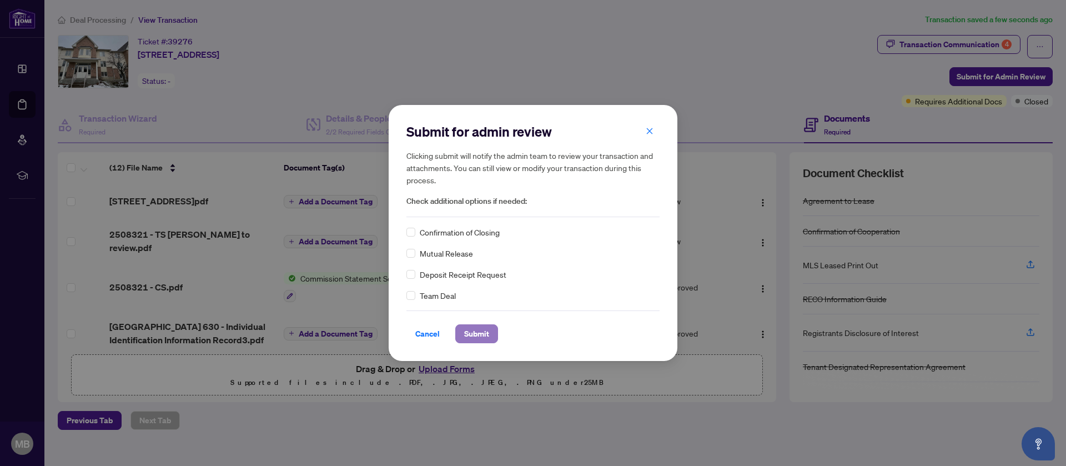
click at [480, 334] on span "Submit" at bounding box center [476, 334] width 25 height 18
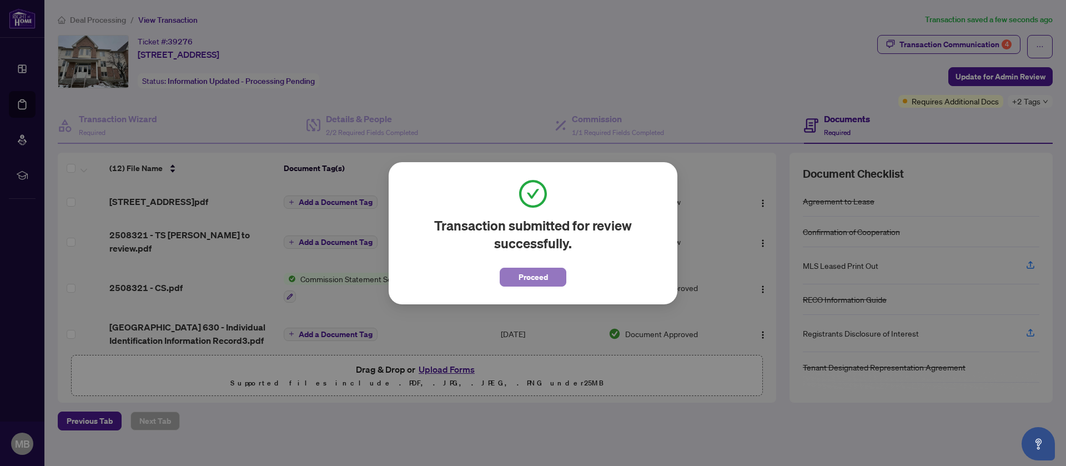
click at [558, 271] on button "Proceed" at bounding box center [533, 277] width 67 height 19
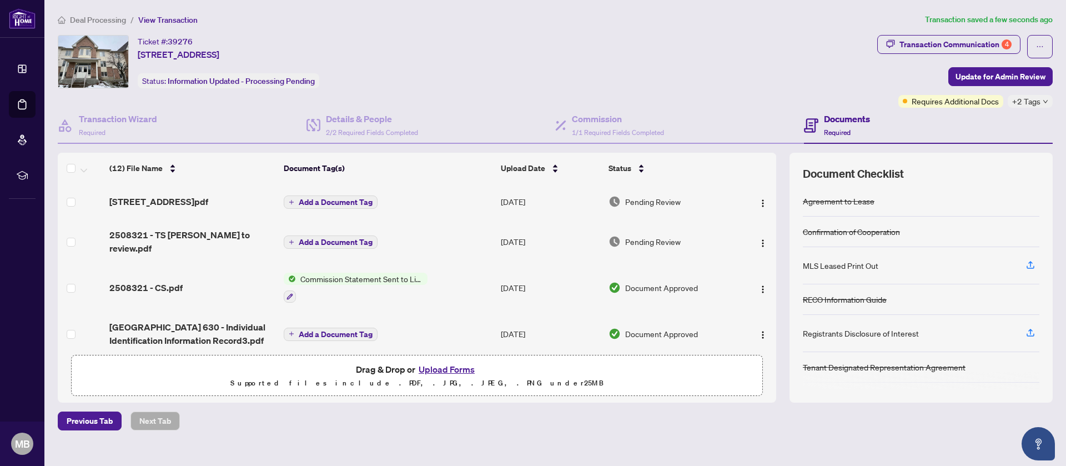
click at [376, 247] on button "Add a Document Tag" at bounding box center [331, 241] width 94 height 13
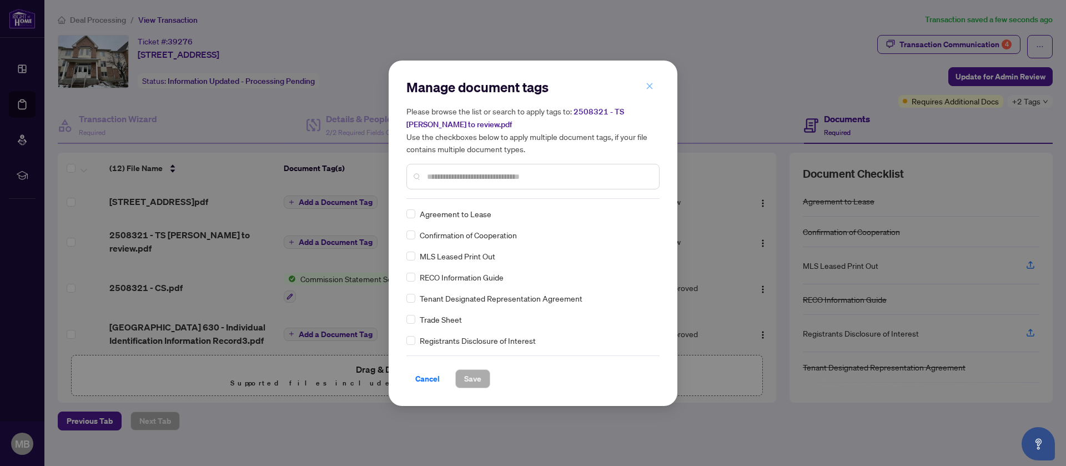
click at [649, 90] on icon "close" at bounding box center [650, 86] width 8 height 8
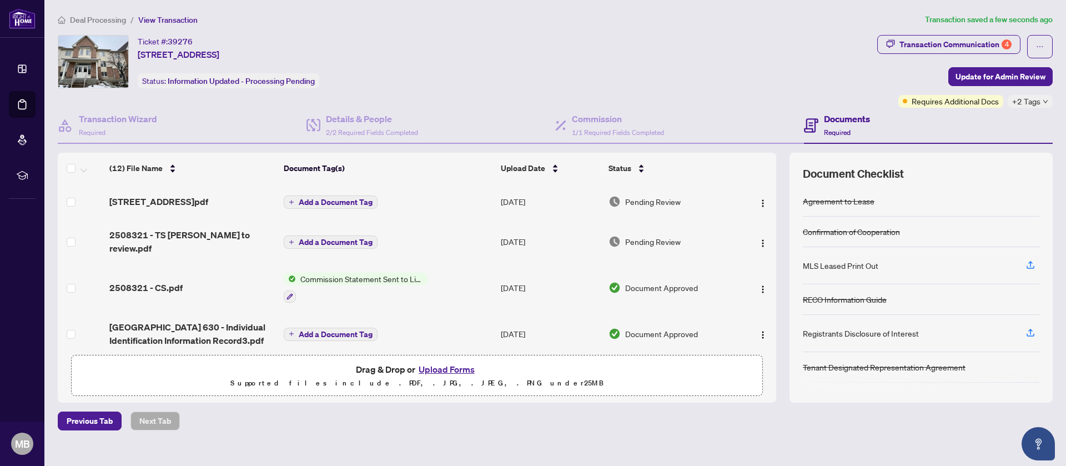
click at [646, 239] on td "Pending Review" at bounding box center [671, 241] width 134 height 44
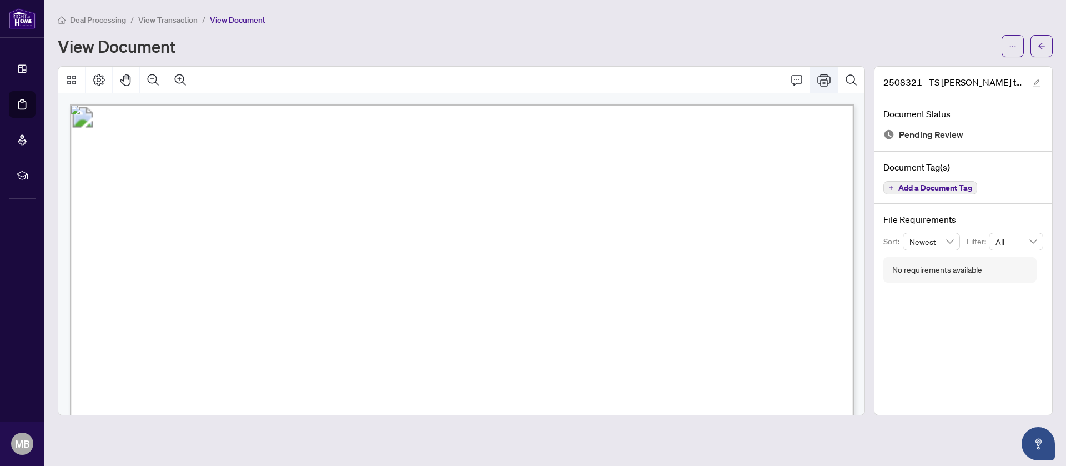
click at [830, 87] on button "Print" at bounding box center [823, 80] width 27 height 27
click at [1044, 44] on icon "arrow-left" at bounding box center [1041, 46] width 8 height 8
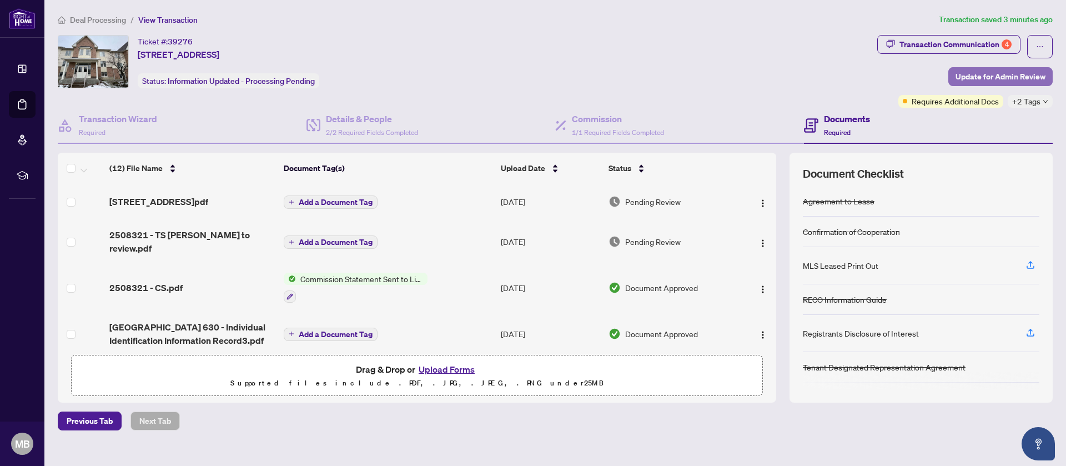
click at [1011, 70] on span "Update for Admin Review" at bounding box center [1000, 77] width 90 height 18
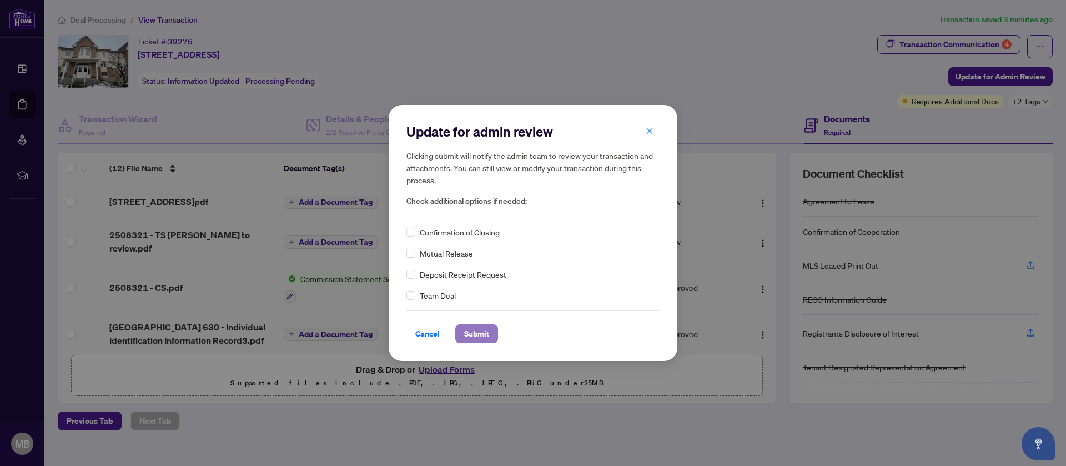
click at [480, 331] on span "Submit" at bounding box center [476, 334] width 25 height 18
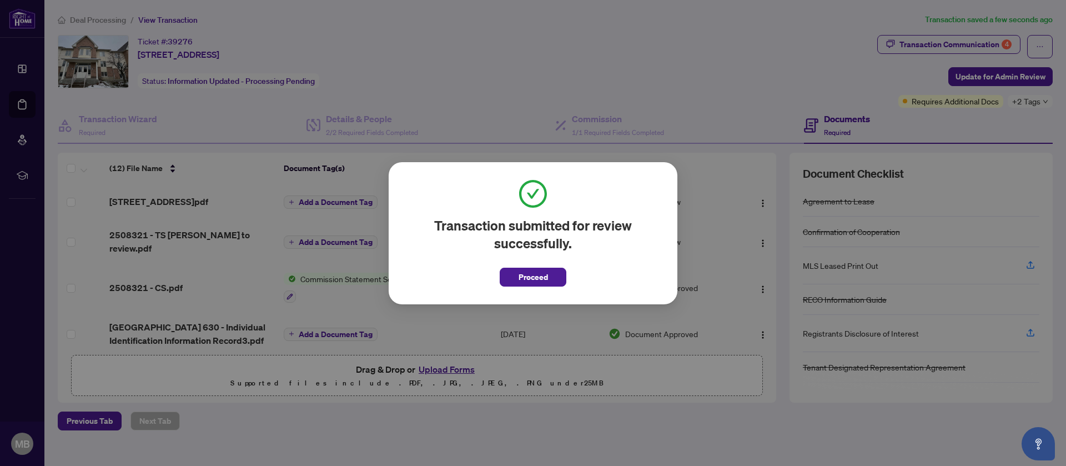
click at [764, 75] on div "Ticket #: 39276 1-33 Petra Way, Whitby, Ontario L1R 0A7, Canada Status: Informa…" at bounding box center [465, 61] width 815 height 53
click at [508, 268] on button "Proceed" at bounding box center [533, 277] width 67 height 19
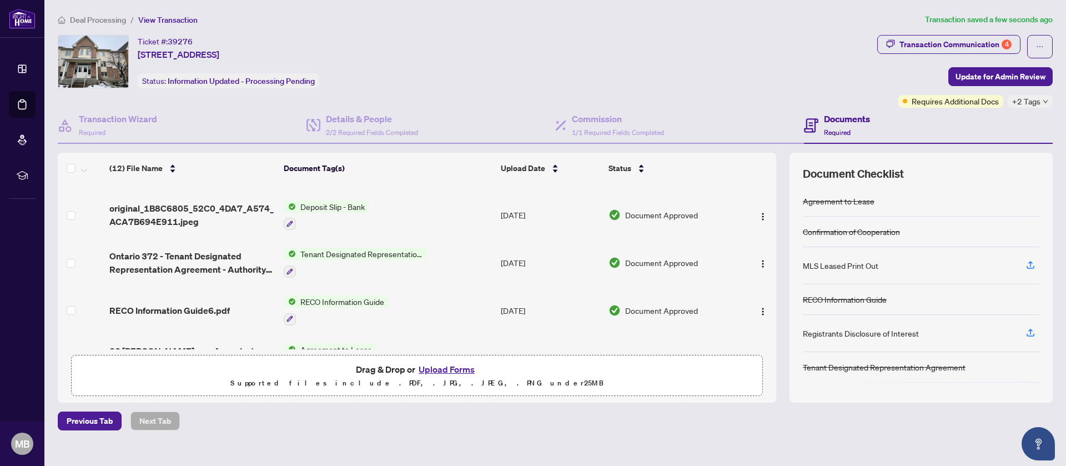
scroll to position [376, 0]
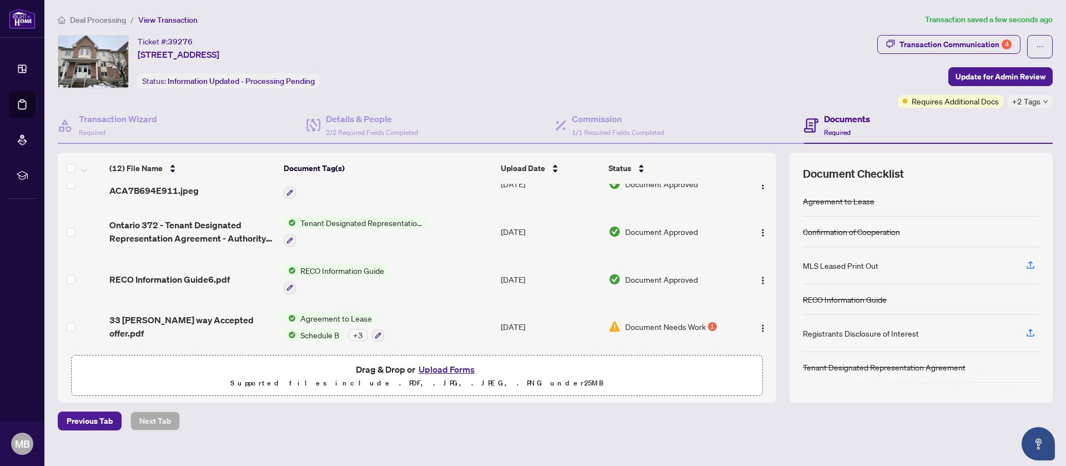
click at [489, 71] on div "Ticket #: 39276 1-33 Petra Way, Whitby, Ontario L1R 0A7, Canada Status: Informa…" at bounding box center [465, 61] width 815 height 53
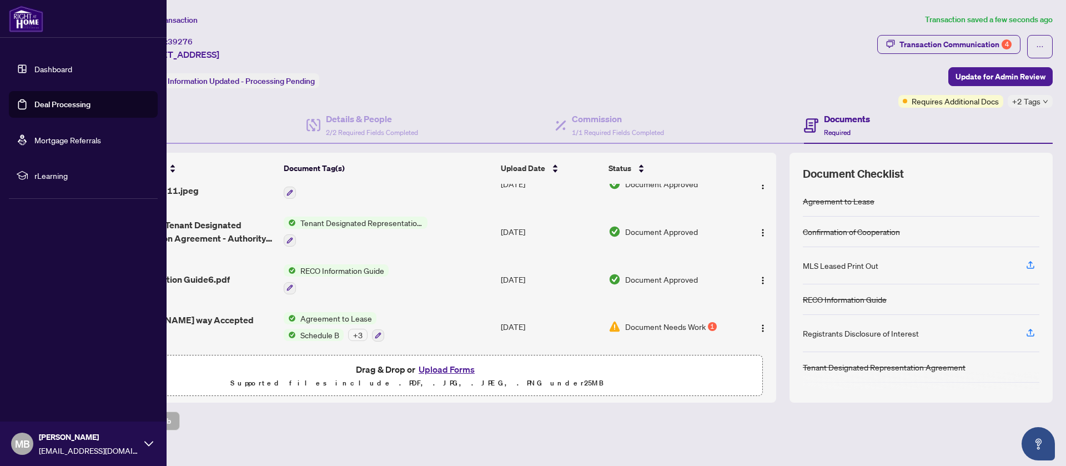
click at [56, 72] on link "Dashboard" at bounding box center [53, 69] width 38 height 10
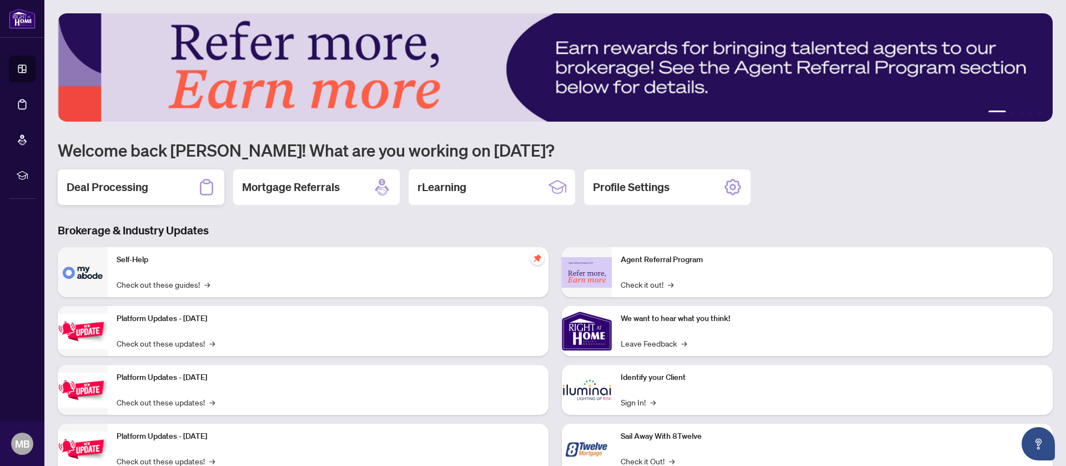
click at [198, 184] on icon at bounding box center [207, 187] width 18 height 18
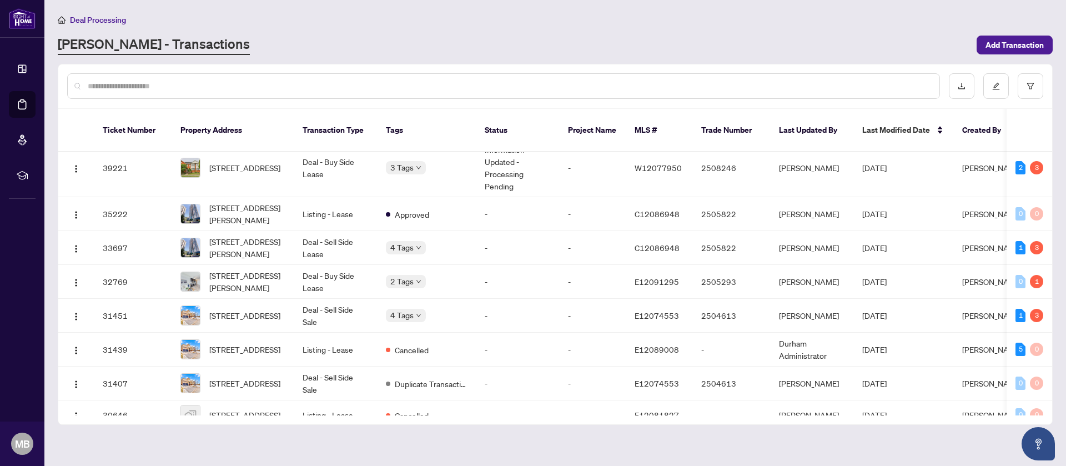
scroll to position [351, 0]
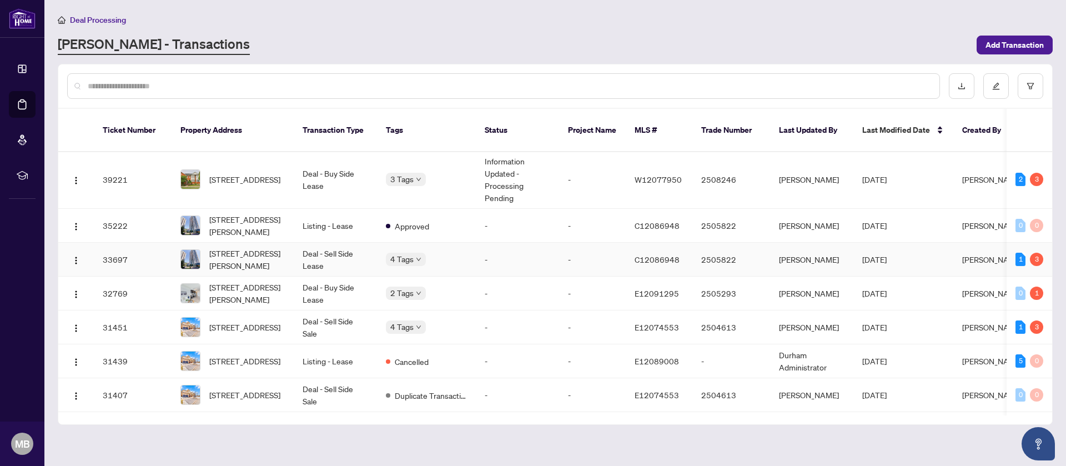
click at [527, 253] on td "-" at bounding box center [517, 260] width 83 height 34
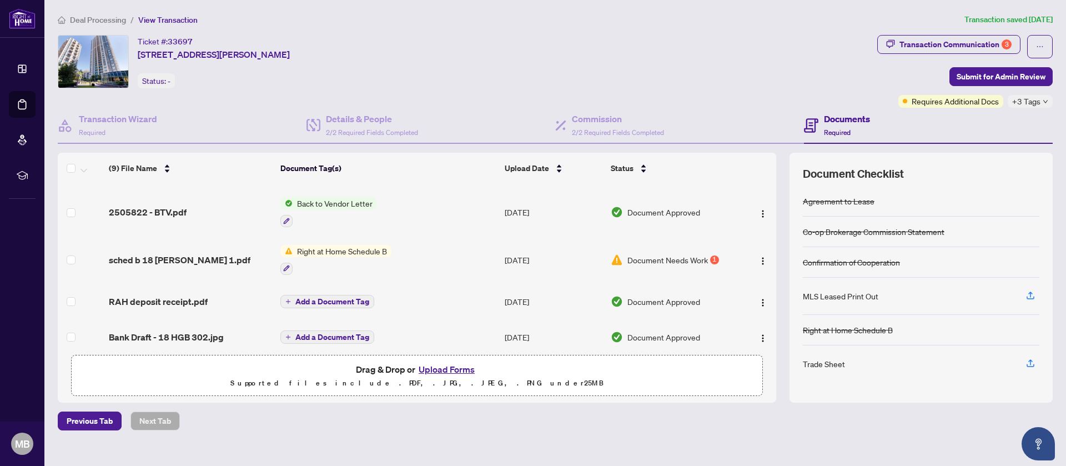
scroll to position [132, 0]
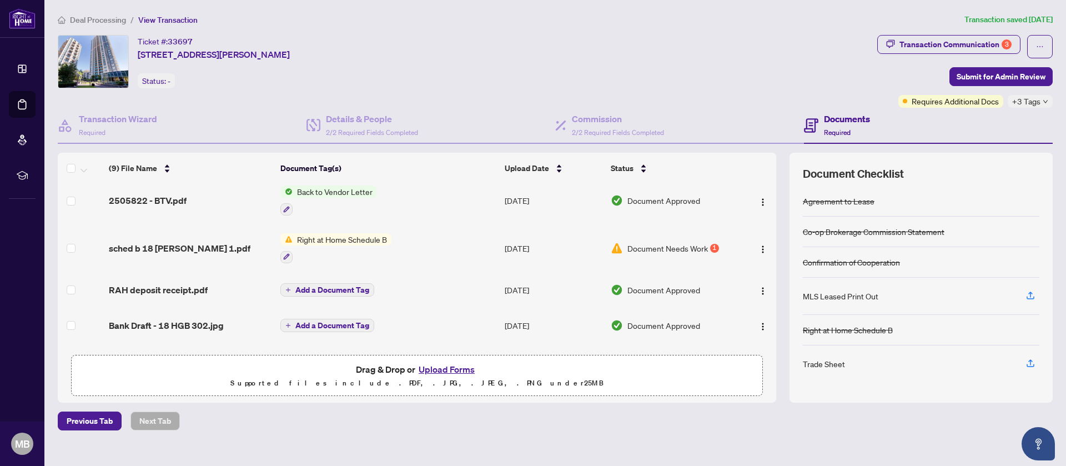
click at [631, 242] on span "Document Needs Work" at bounding box center [667, 248] width 80 height 12
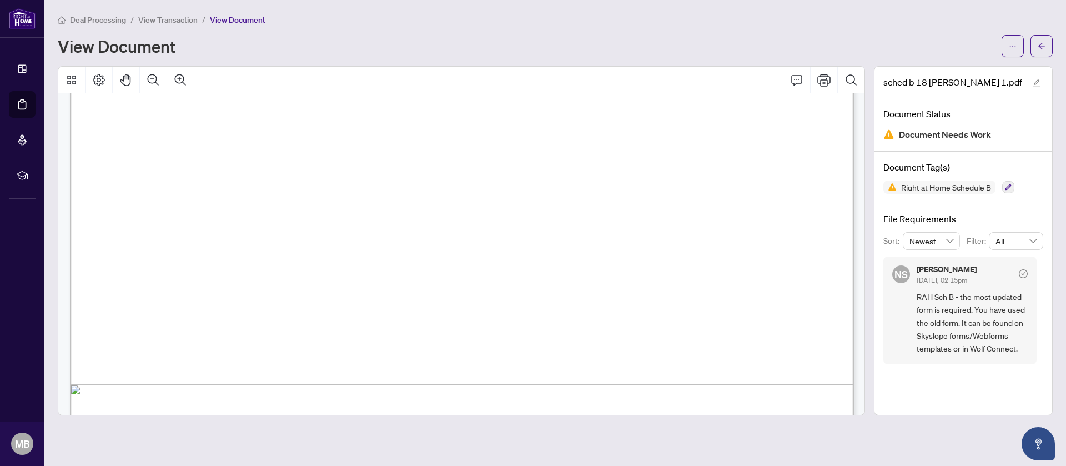
scroll to position [715, 0]
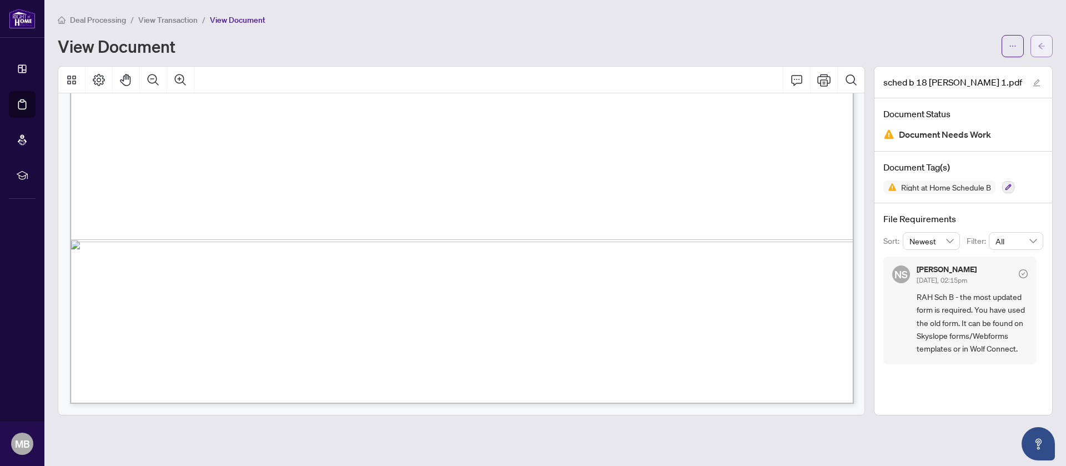
click at [1045, 38] on button "button" at bounding box center [1041, 46] width 22 height 22
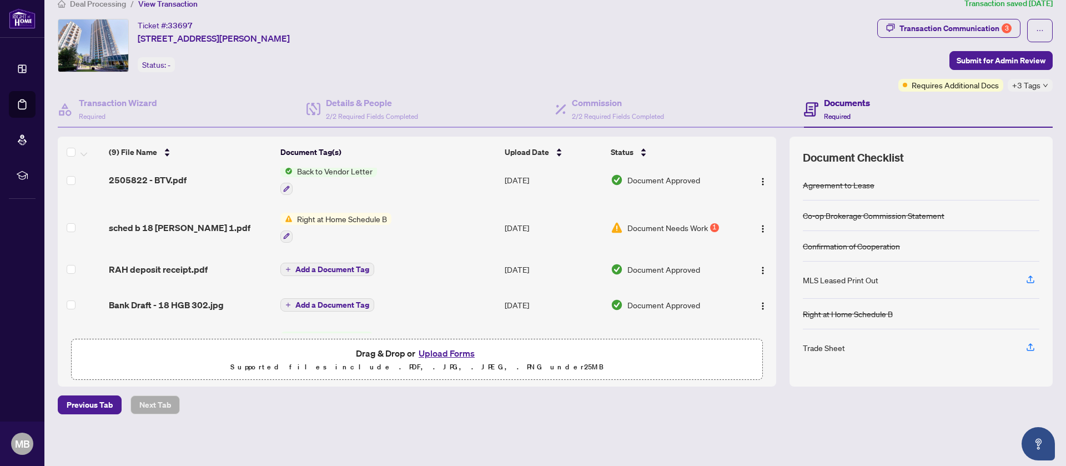
scroll to position [190, 0]
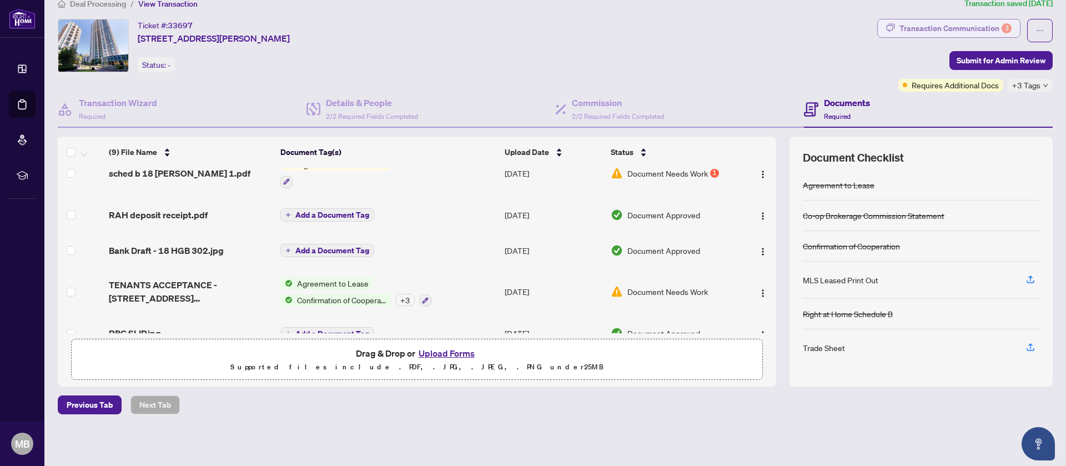
click at [991, 32] on div "Transaction Communication 3" at bounding box center [955, 28] width 112 height 18
type textarea "**********"
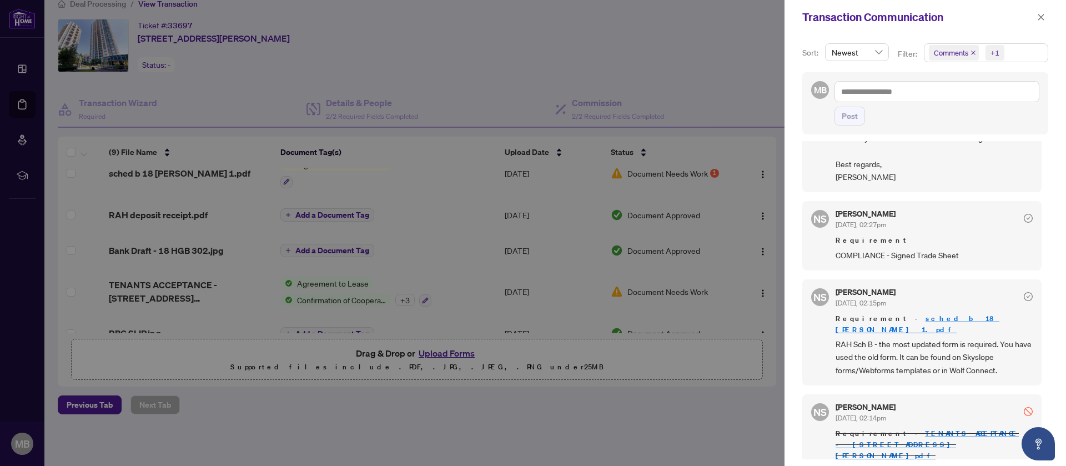
scroll to position [551, 0]
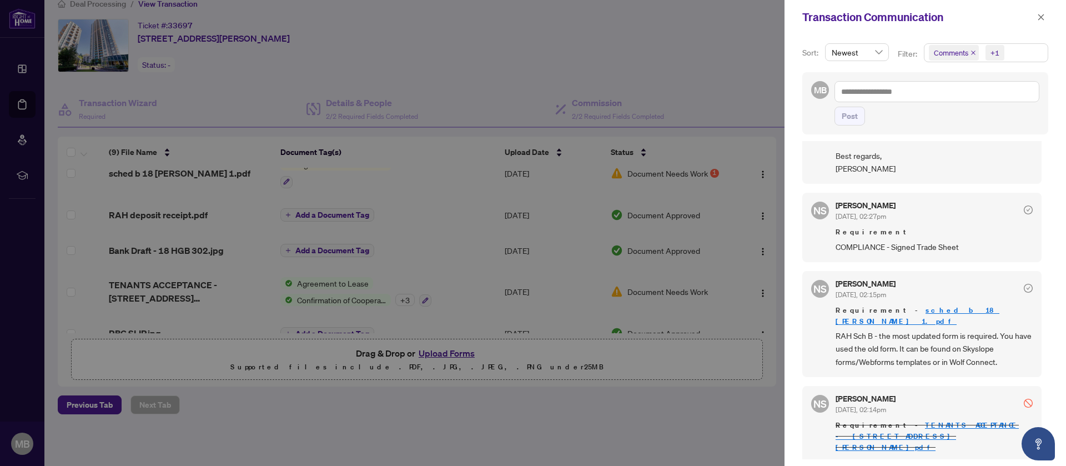
click at [532, 380] on div at bounding box center [533, 233] width 1066 height 466
click at [1045, 18] on button "button" at bounding box center [1041, 17] width 14 height 13
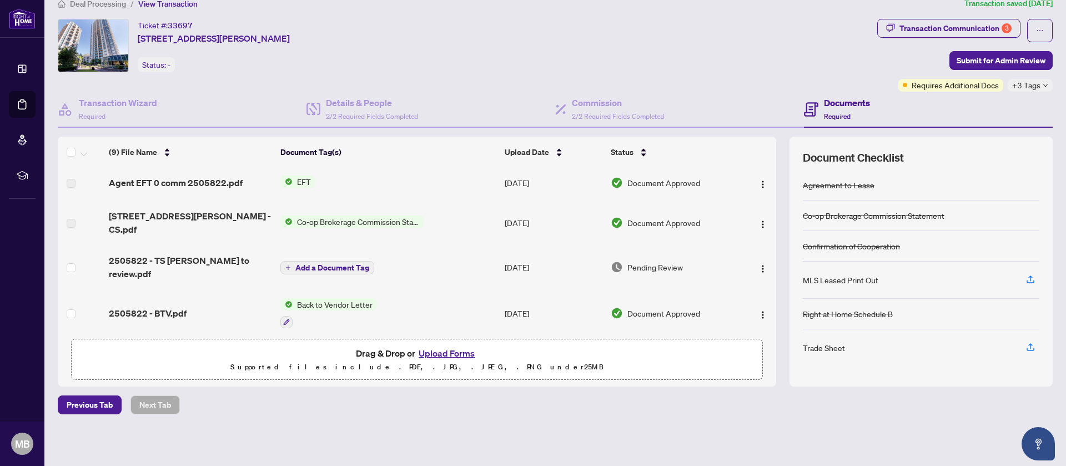
scroll to position [0, 0]
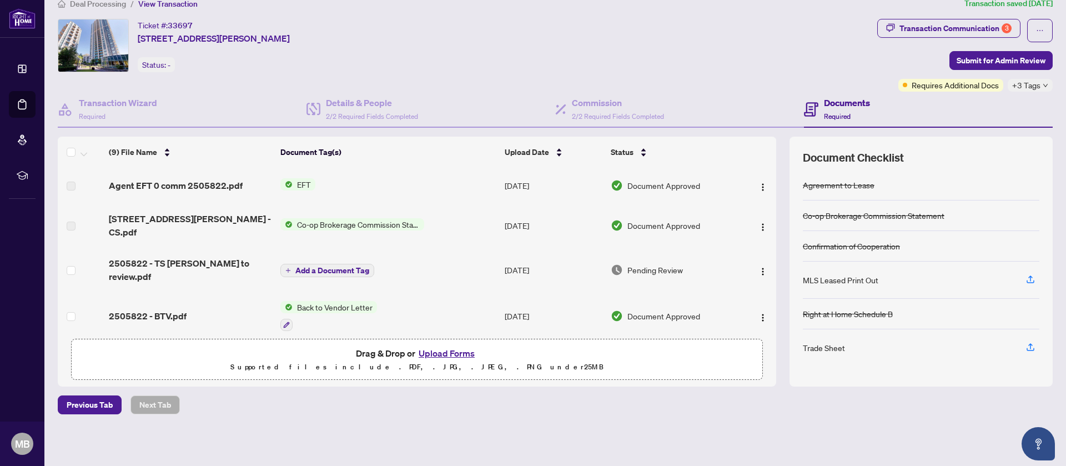
click at [474, 185] on td "EFT" at bounding box center [388, 186] width 224 height 36
click at [304, 183] on span "EFT" at bounding box center [304, 184] width 23 height 12
click at [238, 184] on span "Agent EFT 0 comm 2505822.pdf" at bounding box center [176, 185] width 134 height 13
click at [639, 188] on span "Document Approved" at bounding box center [663, 185] width 73 height 12
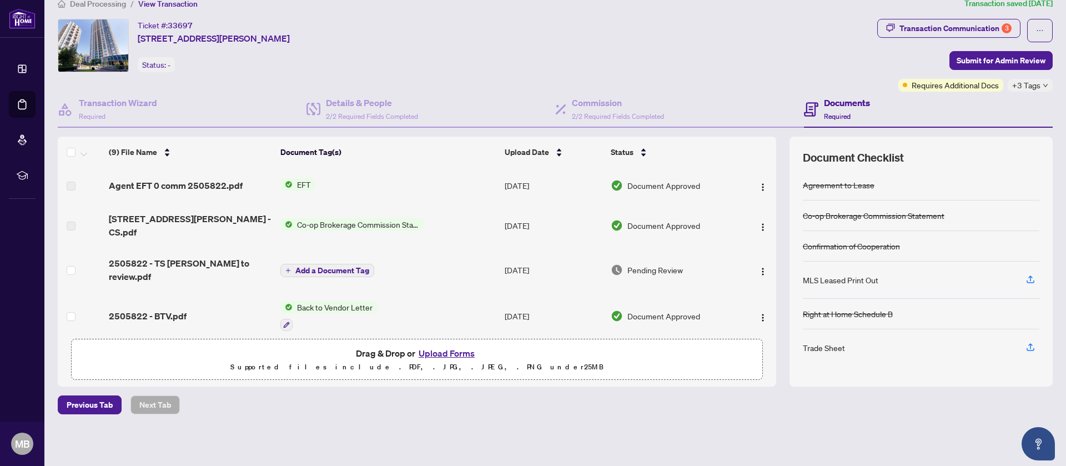
click at [301, 183] on span "EFT" at bounding box center [304, 184] width 23 height 12
click at [197, 185] on span "Agent EFT 0 comm 2505822.pdf" at bounding box center [176, 185] width 134 height 13
click at [360, 189] on td "EFT" at bounding box center [388, 186] width 224 height 36
click at [654, 265] on td "Pending Review" at bounding box center [672, 270] width 133 height 44
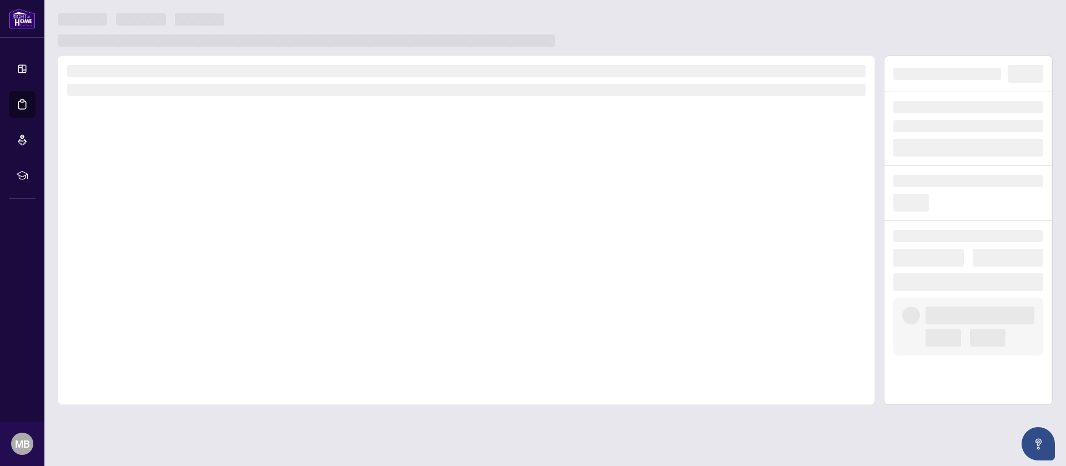
click at [654, 265] on div at bounding box center [466, 230] width 817 height 349
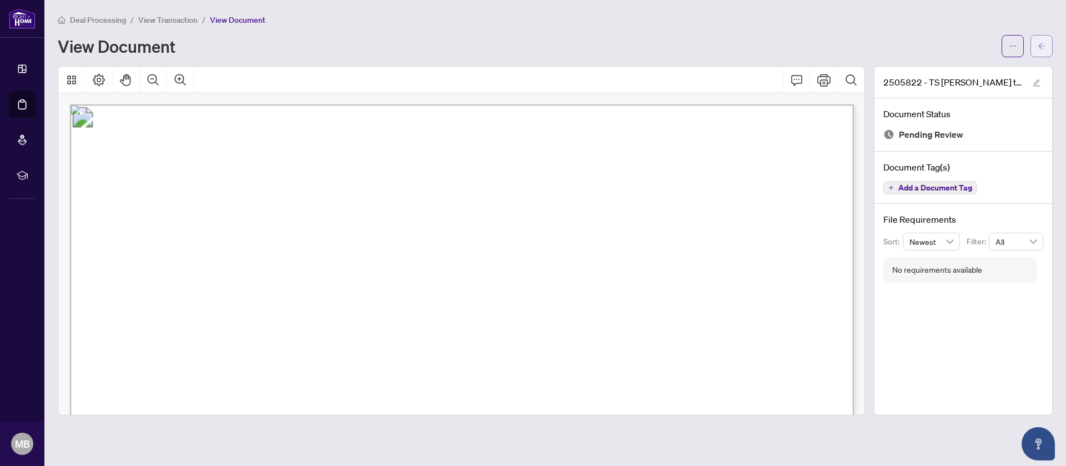
click at [1044, 39] on span "button" at bounding box center [1041, 46] width 8 height 18
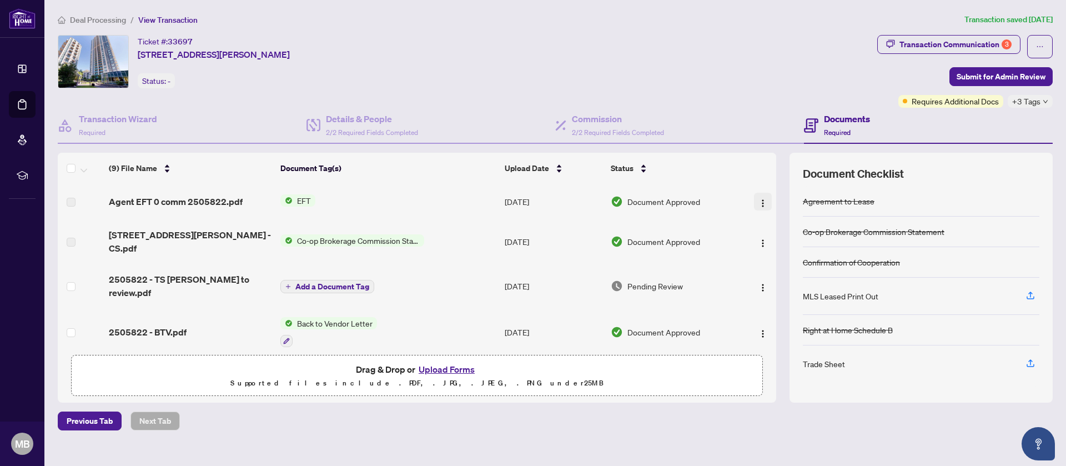
click at [762, 200] on img "button" at bounding box center [762, 203] width 9 height 9
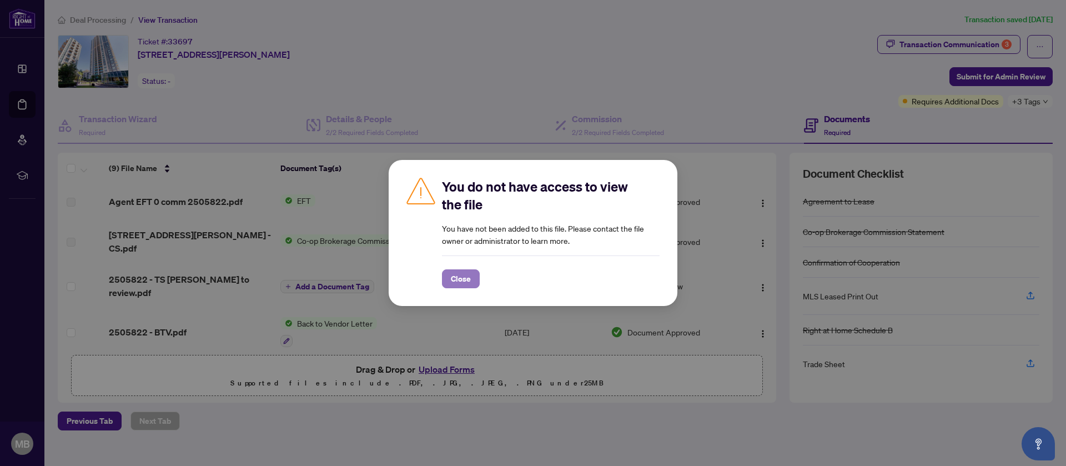
click at [462, 276] on span "Close" at bounding box center [461, 279] width 20 height 18
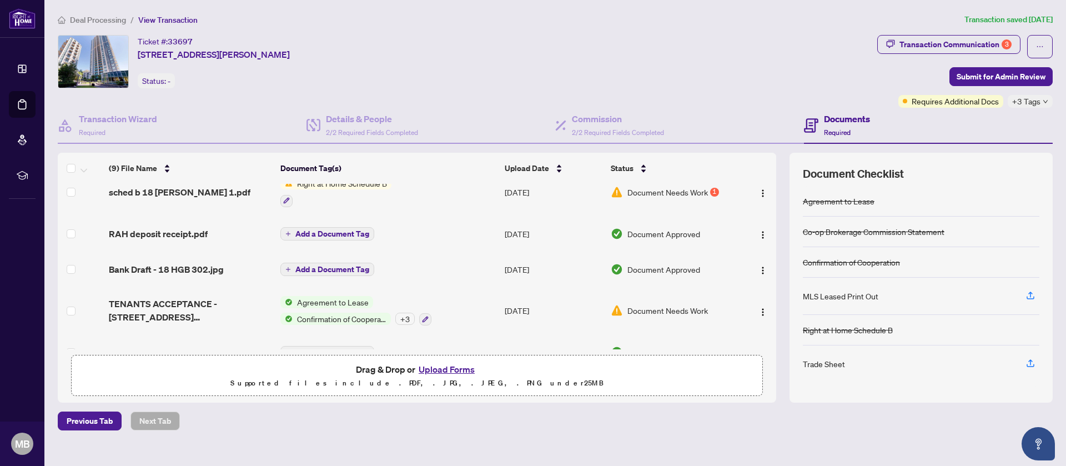
scroll to position [190, 0]
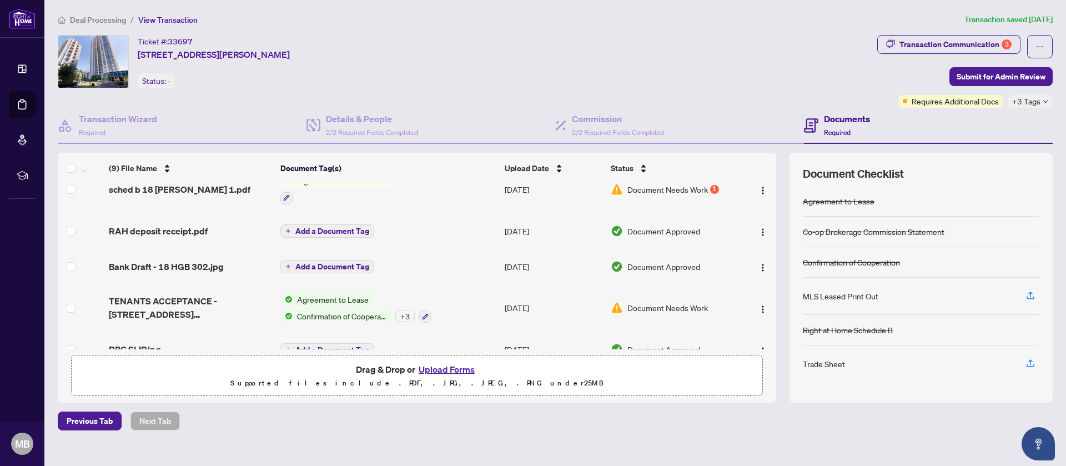
click at [624, 301] on div "Document Needs Work" at bounding box center [673, 307] width 124 height 12
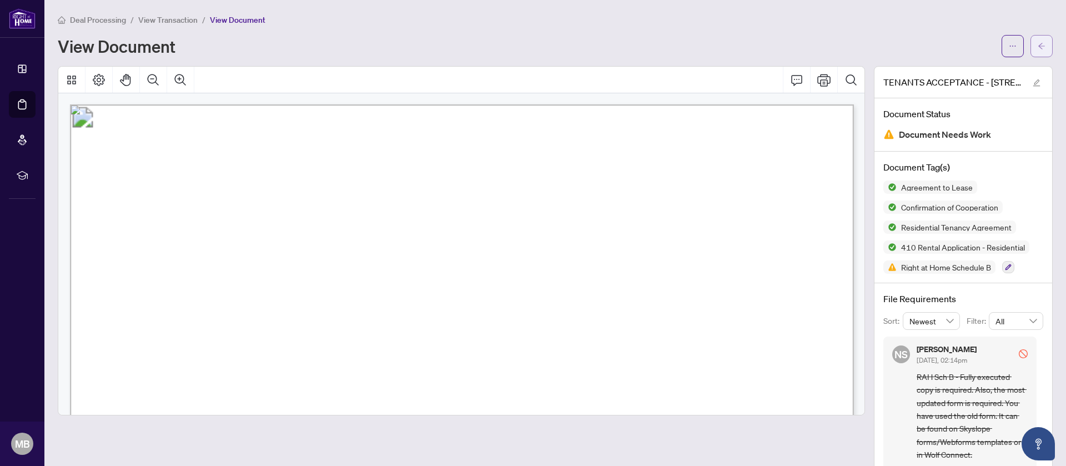
click at [1042, 43] on icon "arrow-left" at bounding box center [1041, 46] width 7 height 6
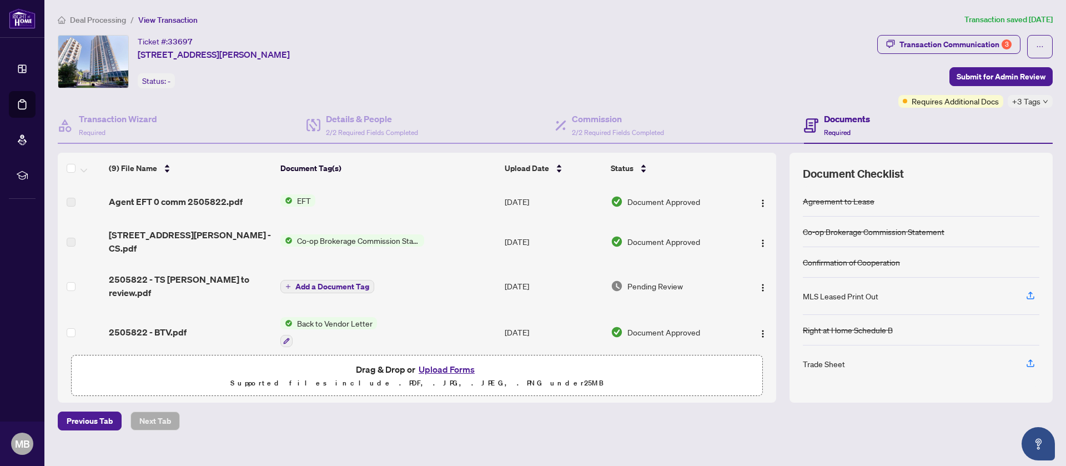
click at [647, 280] on span "Pending Review" at bounding box center [655, 286] width 56 height 12
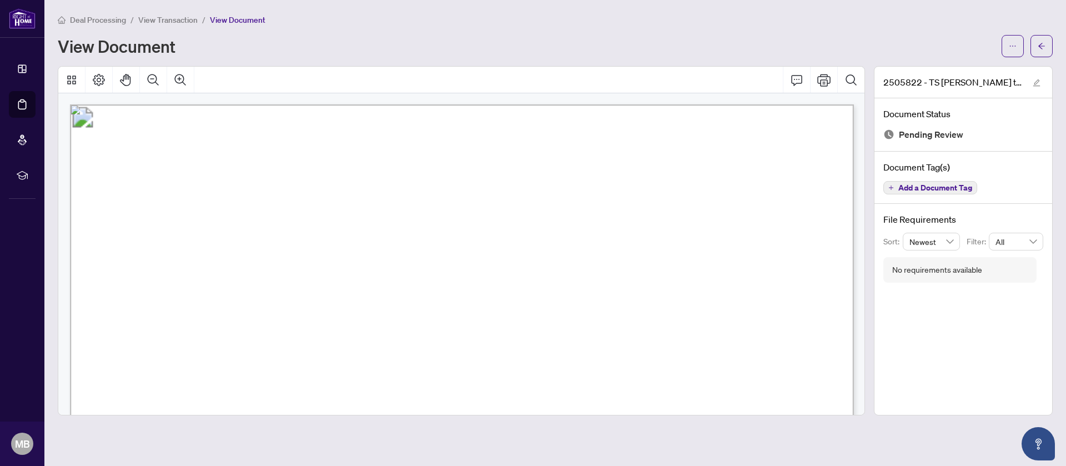
drag, startPoint x: 617, startPoint y: 157, endPoint x: 654, endPoint y: 153, distance: 36.8
drag, startPoint x: 654, startPoint y: 153, endPoint x: 716, endPoint y: 149, distance: 61.7
click at [832, 83] on button "Print" at bounding box center [823, 80] width 27 height 27
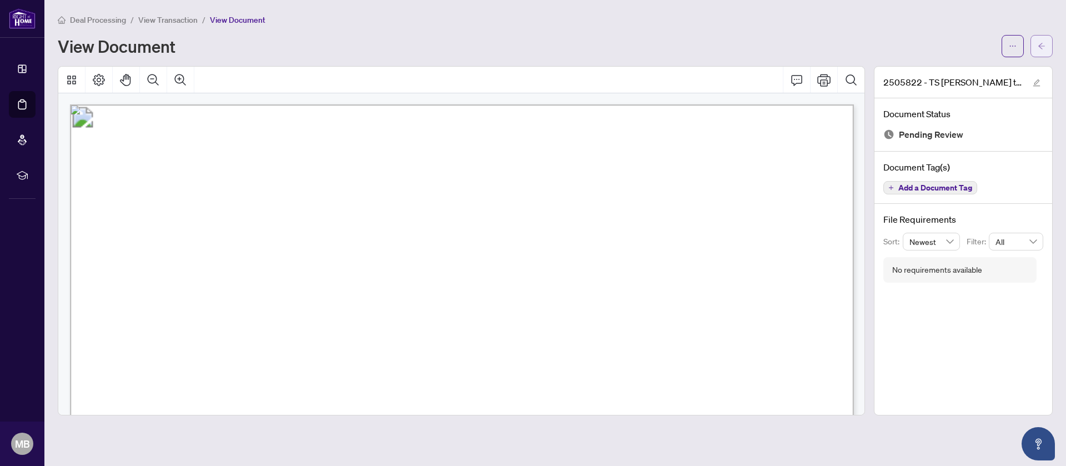
click at [1042, 35] on button "button" at bounding box center [1041, 46] width 22 height 22
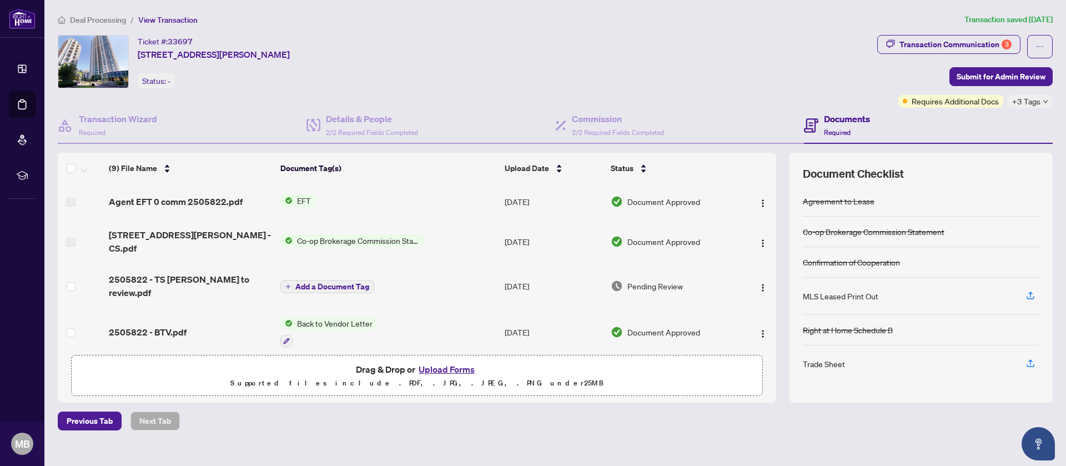
click at [1042, 35] on button "button" at bounding box center [1040, 46] width 26 height 23
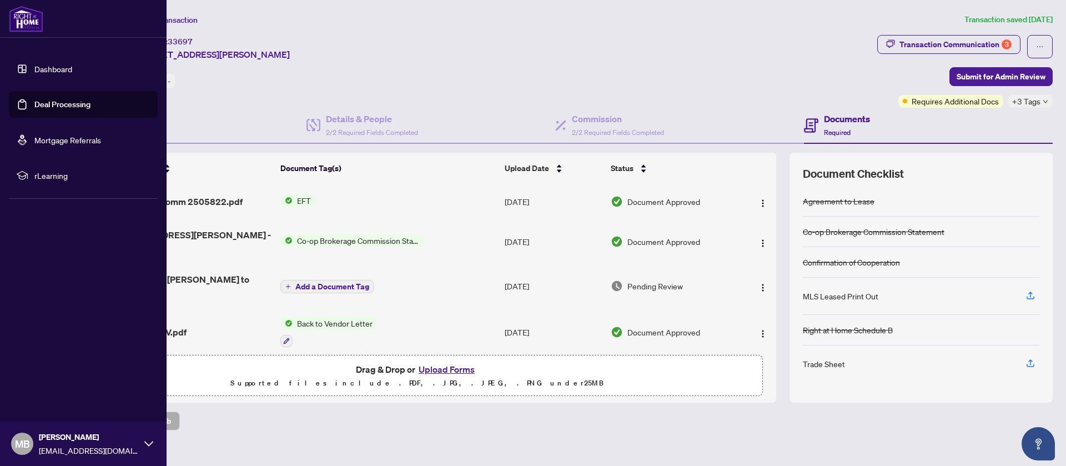
click at [34, 70] on link "Dashboard" at bounding box center [53, 69] width 38 height 10
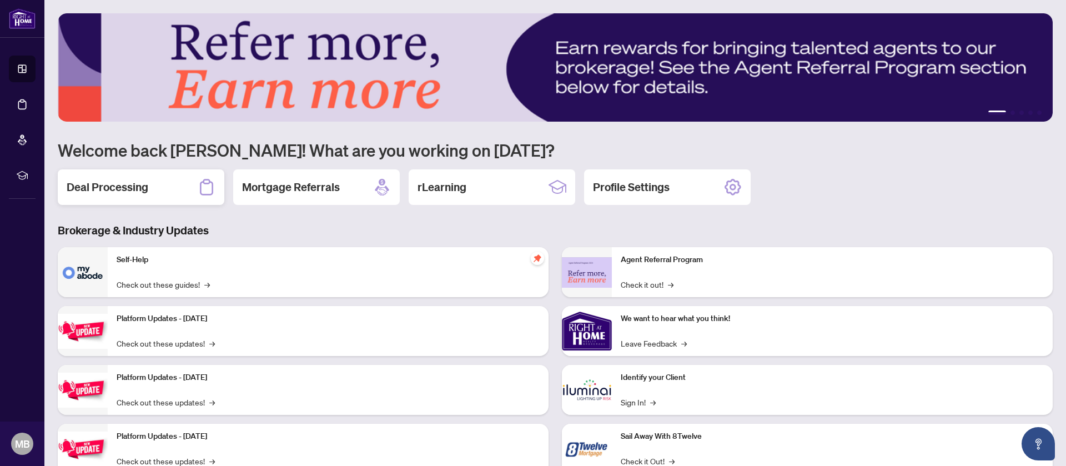
click at [159, 184] on div "Deal Processing" at bounding box center [141, 187] width 167 height 36
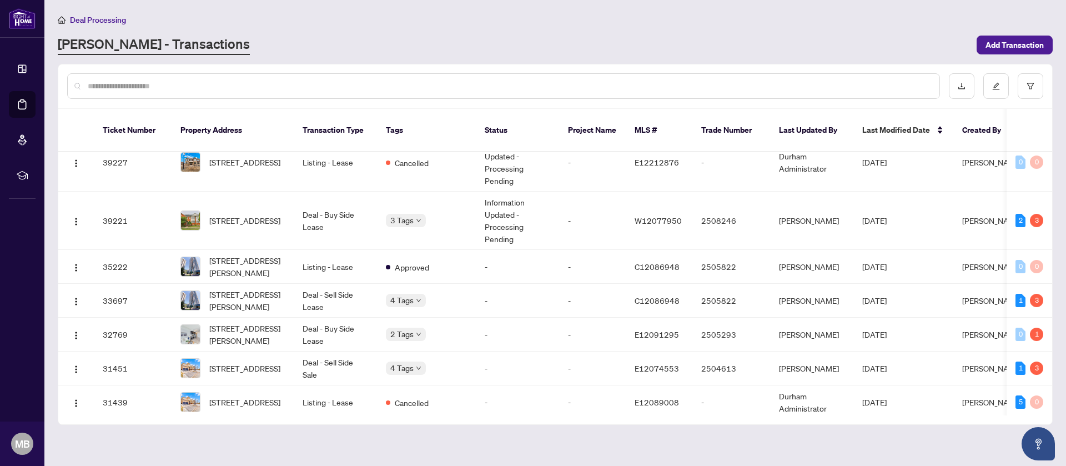
scroll to position [314, 0]
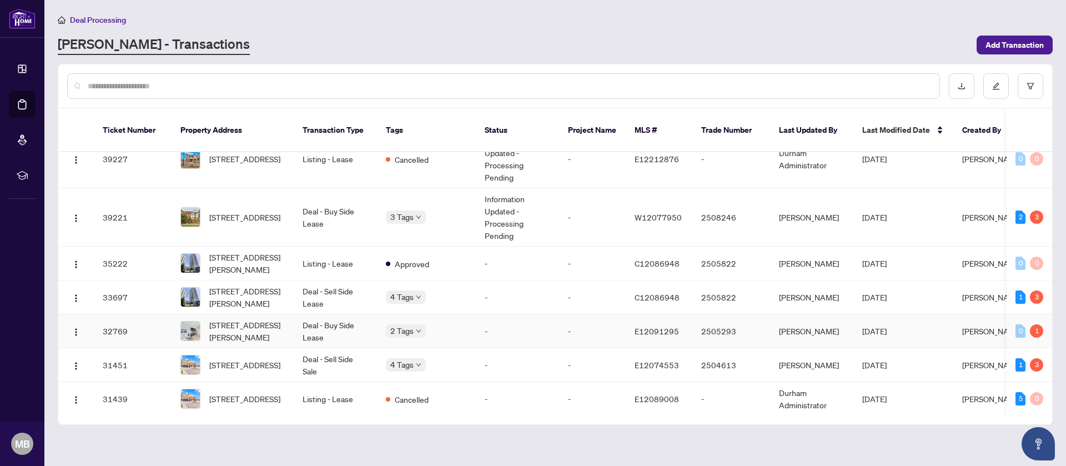
click at [565, 314] on td "-" at bounding box center [592, 331] width 67 height 34
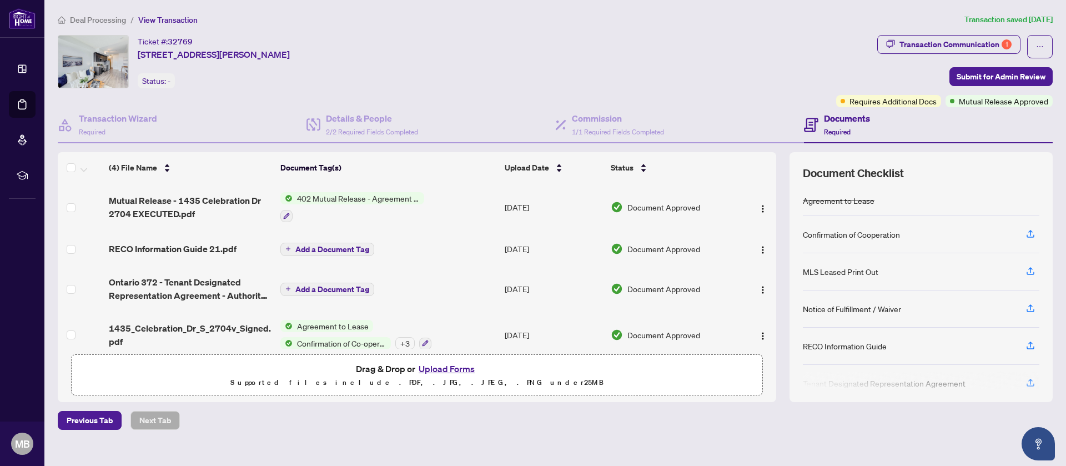
scroll to position [9, 0]
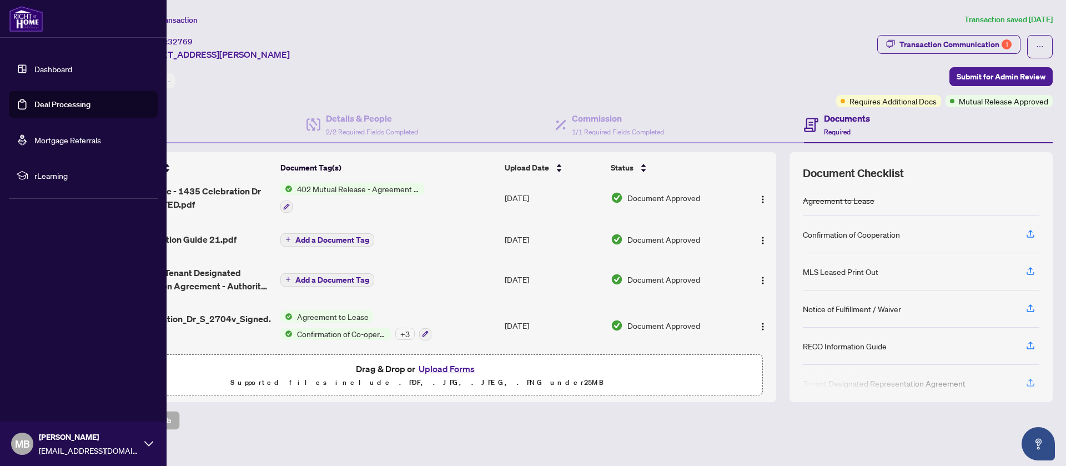
click at [34, 74] on link "Dashboard" at bounding box center [53, 69] width 38 height 10
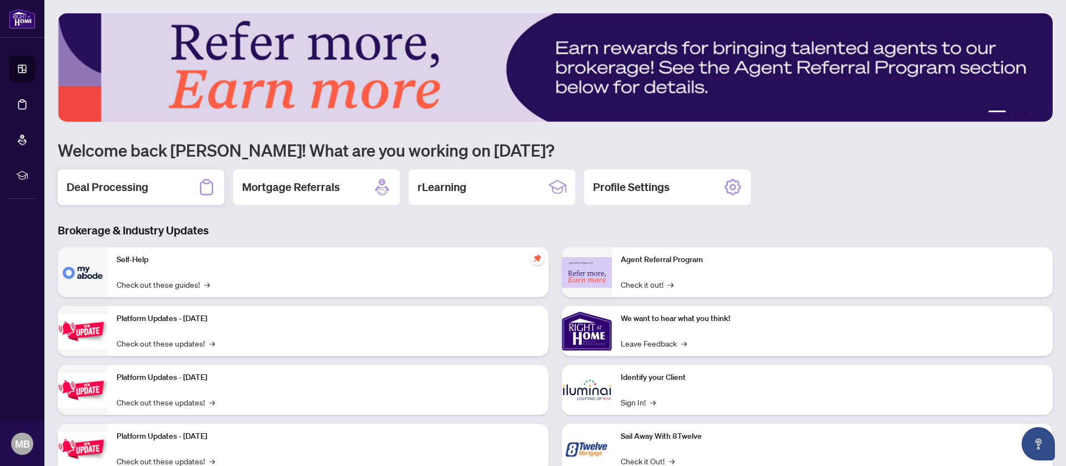
click at [206, 195] on icon at bounding box center [206, 187] width 13 height 16
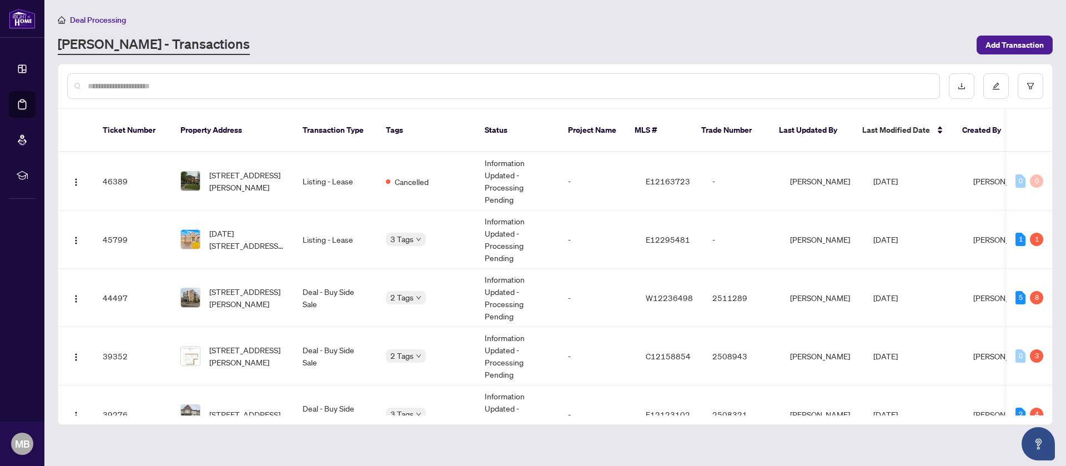
click at [793, 21] on div "Deal Processing" at bounding box center [555, 19] width 995 height 13
